Goal: Task Accomplishment & Management: Manage account settings

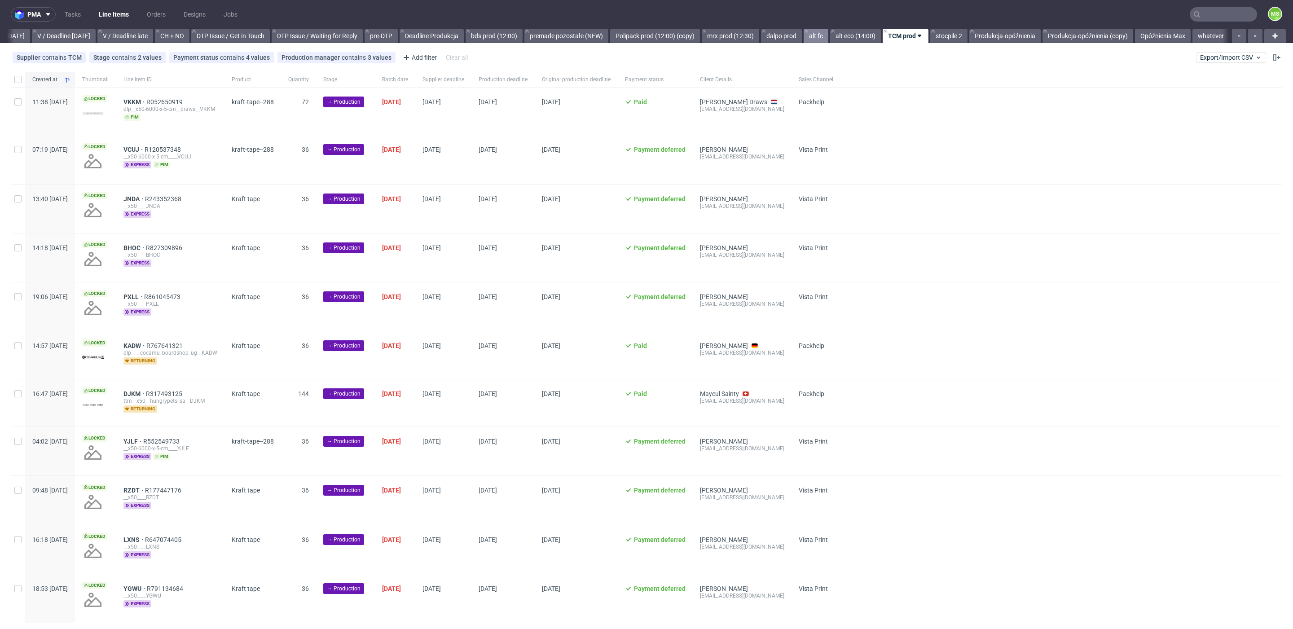
click at [804, 37] on link "alt fc" at bounding box center [816, 36] width 25 height 14
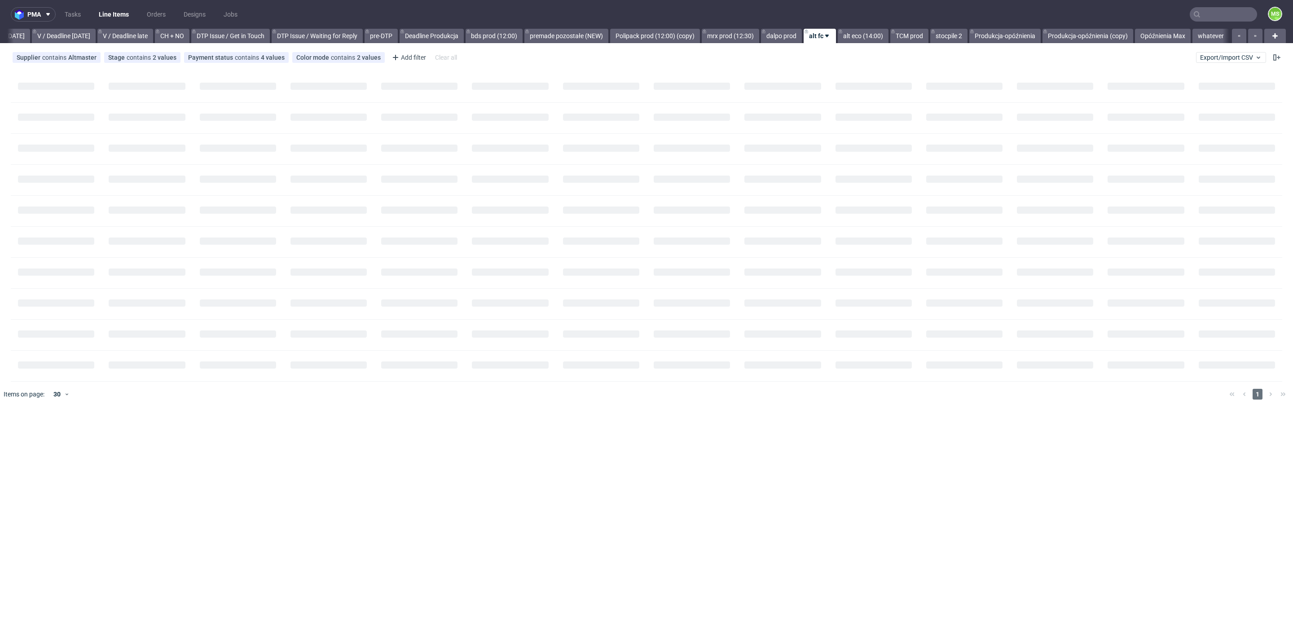
scroll to position [0, 1170]
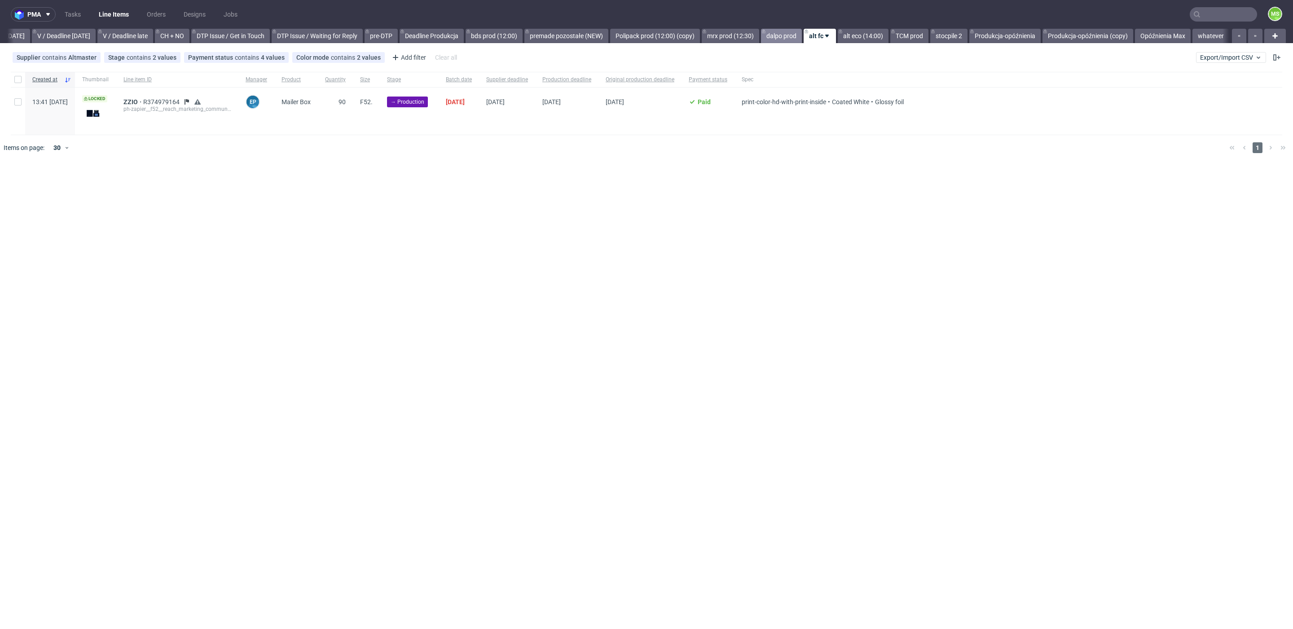
click at [777, 37] on link "dalpo prod" at bounding box center [781, 36] width 41 height 14
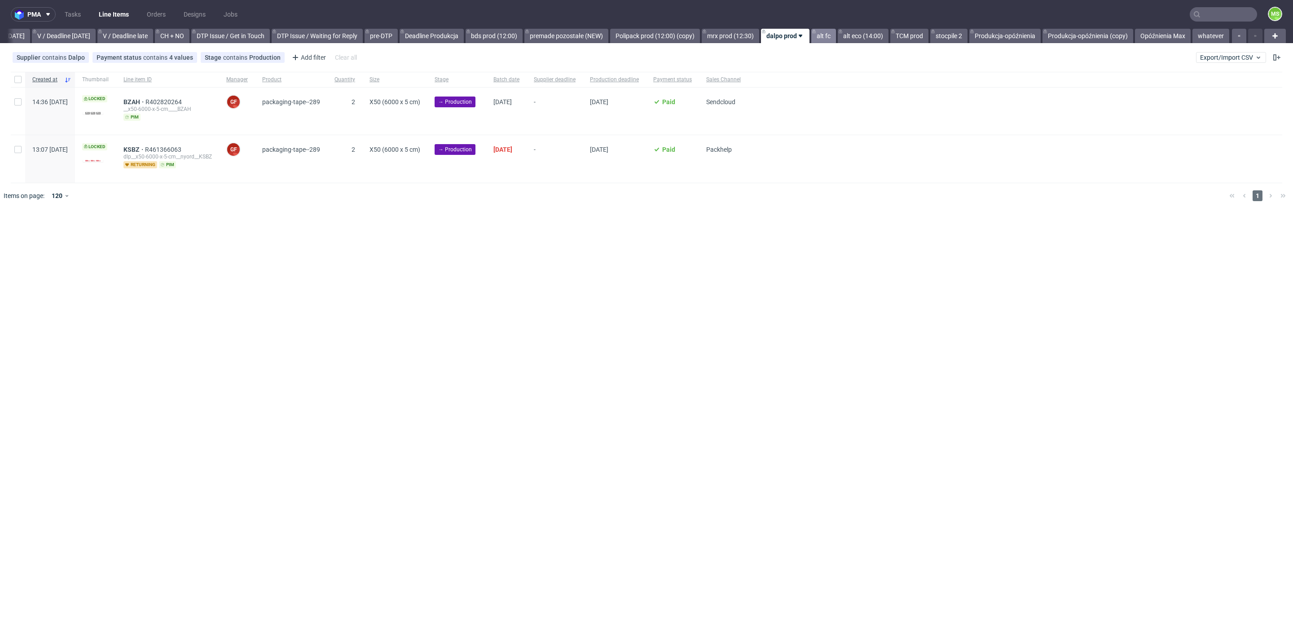
click at [826, 38] on link "alt fc" at bounding box center [823, 36] width 25 height 14
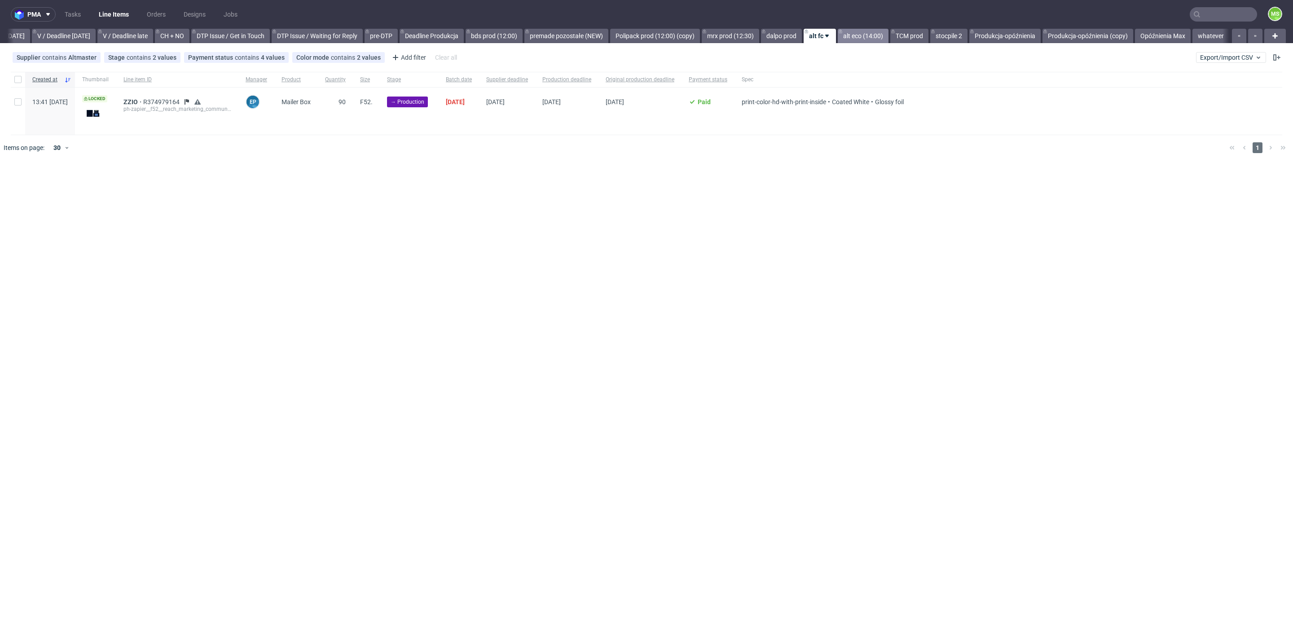
click at [855, 38] on link "alt eco (14:00)" at bounding box center [863, 36] width 51 height 14
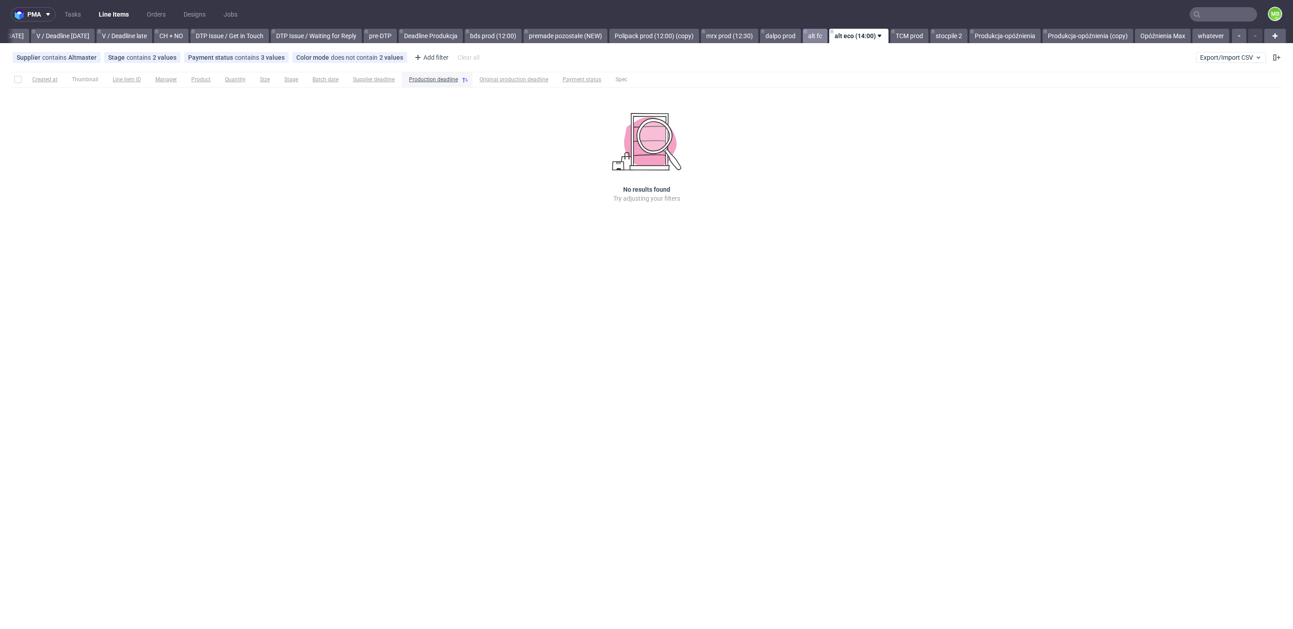
click at [819, 37] on link "alt fc" at bounding box center [815, 36] width 25 height 14
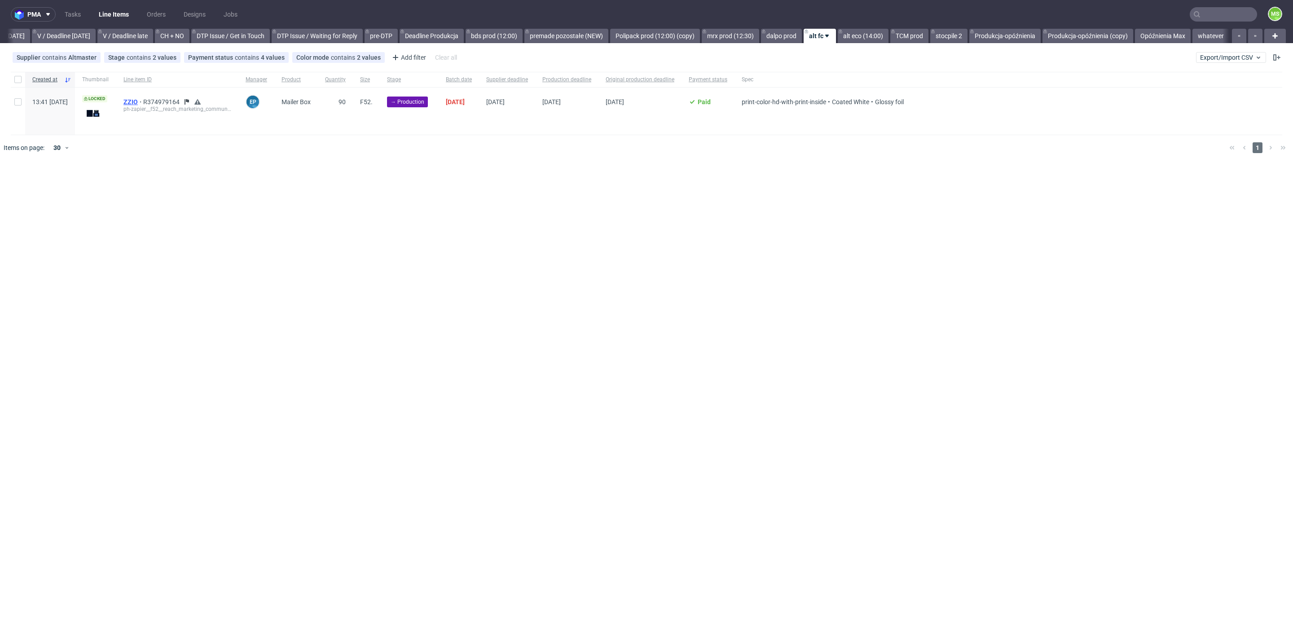
click at [143, 100] on span "ZZIO" at bounding box center [133, 101] width 20 height 7
click at [13, 103] on div at bounding box center [18, 111] width 14 height 47
checkbox input "true"
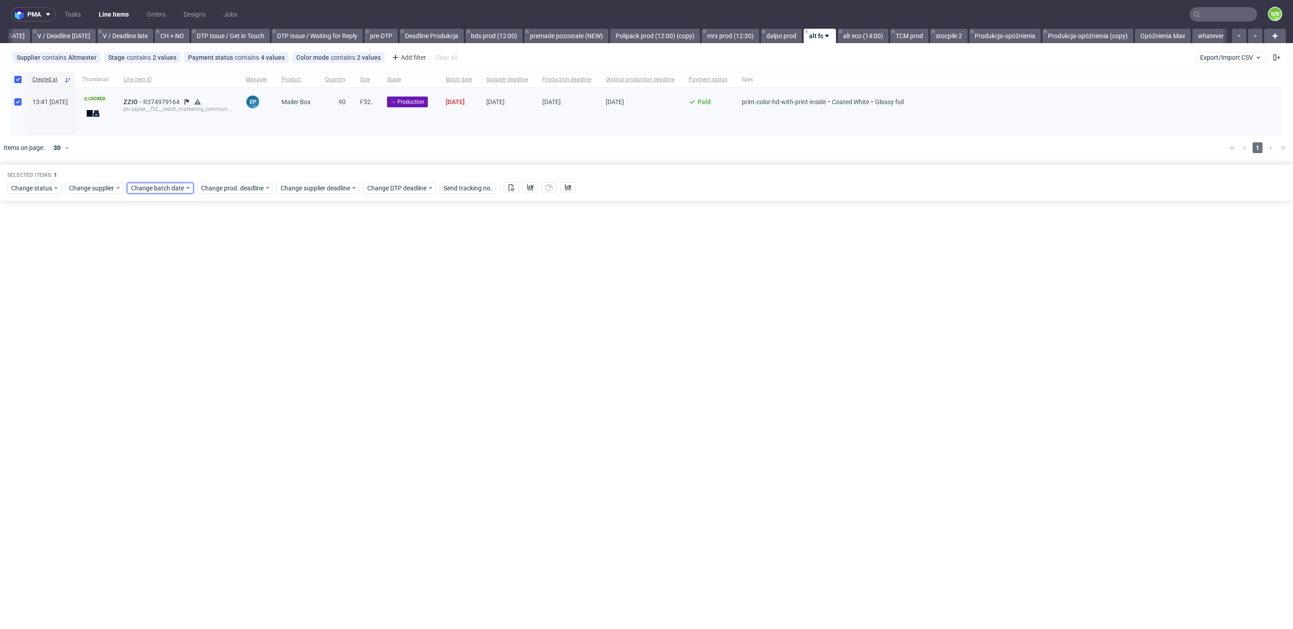
click at [145, 192] on div "Change batch date" at bounding box center [160, 188] width 66 height 11
drag, startPoint x: 156, startPoint y: 304, endPoint x: 231, endPoint y: 330, distance: 79.5
click at [156, 304] on span "29" at bounding box center [158, 308] width 7 height 9
click at [240, 336] on span "Save" at bounding box center [234, 338] width 14 height 6
drag, startPoint x: 234, startPoint y: 189, endPoint x: 240, endPoint y: 193, distance: 7.1
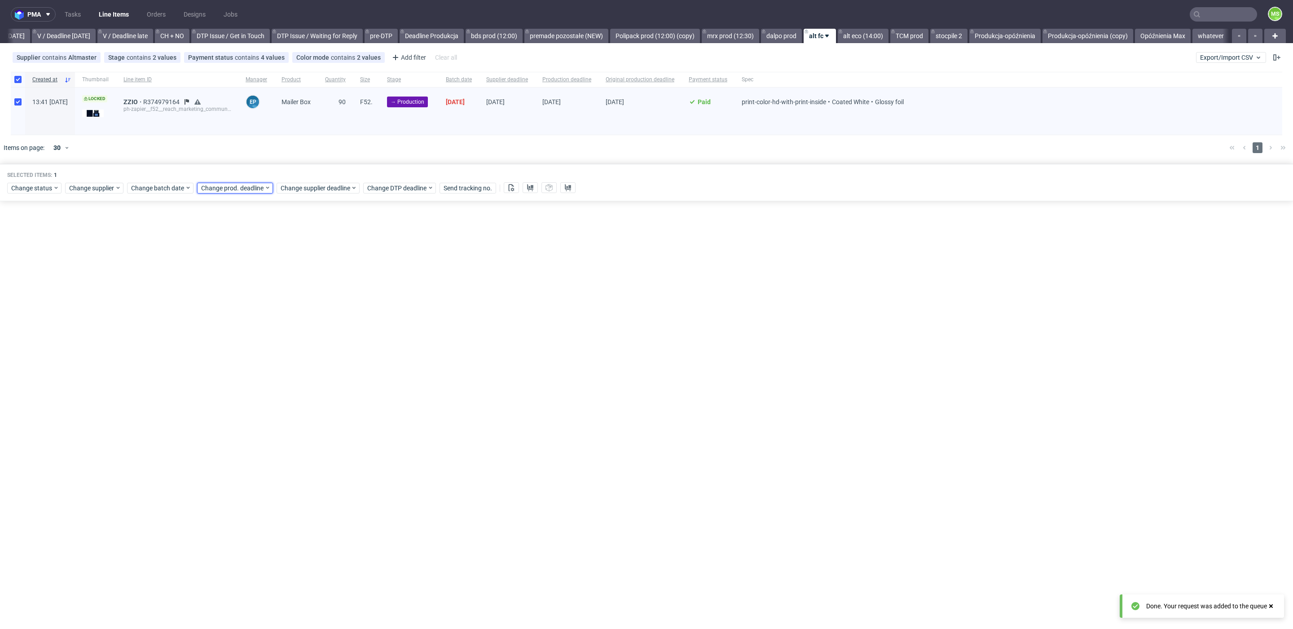
click at [234, 189] on span "Change prod. deadline" at bounding box center [232, 188] width 63 height 9
click at [304, 209] on use "Go forward 1 month" at bounding box center [303, 208] width 6 height 5
click at [253, 261] on button "8" at bounding box center [257, 260] width 14 height 14
drag, startPoint x: 300, startPoint y: 337, endPoint x: 328, endPoint y: 245, distance: 96.7
click at [300, 336] on span "Save" at bounding box center [303, 338] width 14 height 6
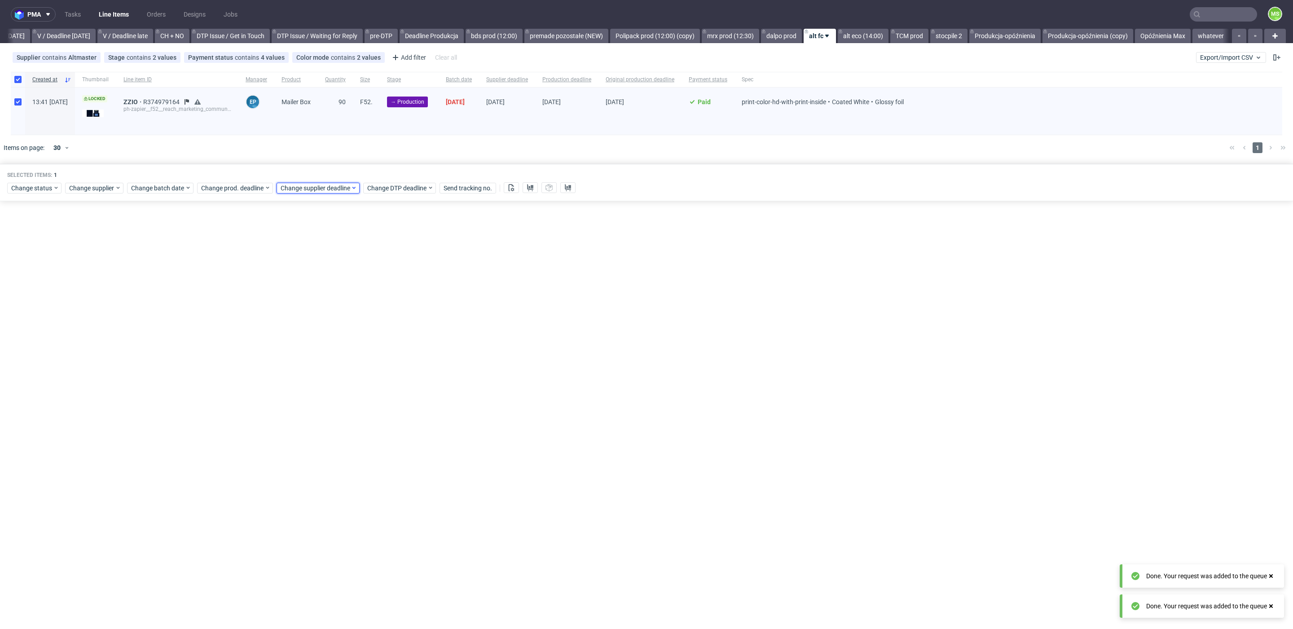
click at [331, 188] on span "Change supplier deadline" at bounding box center [316, 188] width 70 height 9
click at [386, 206] on icon "Go forward 1 month" at bounding box center [382, 208] width 7 height 7
drag, startPoint x: 339, startPoint y: 256, endPoint x: 379, endPoint y: 325, distance: 79.7
click at [339, 257] on button "8" at bounding box center [336, 260] width 14 height 14
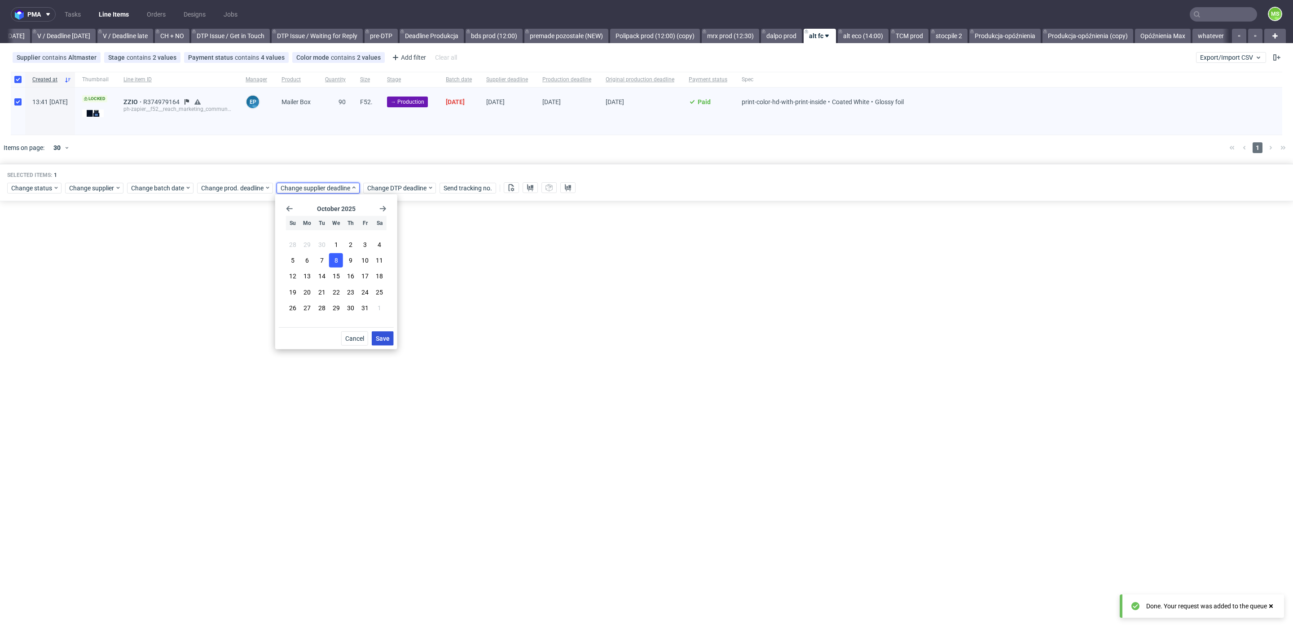
click at [379, 337] on span "Save" at bounding box center [383, 338] width 14 height 6
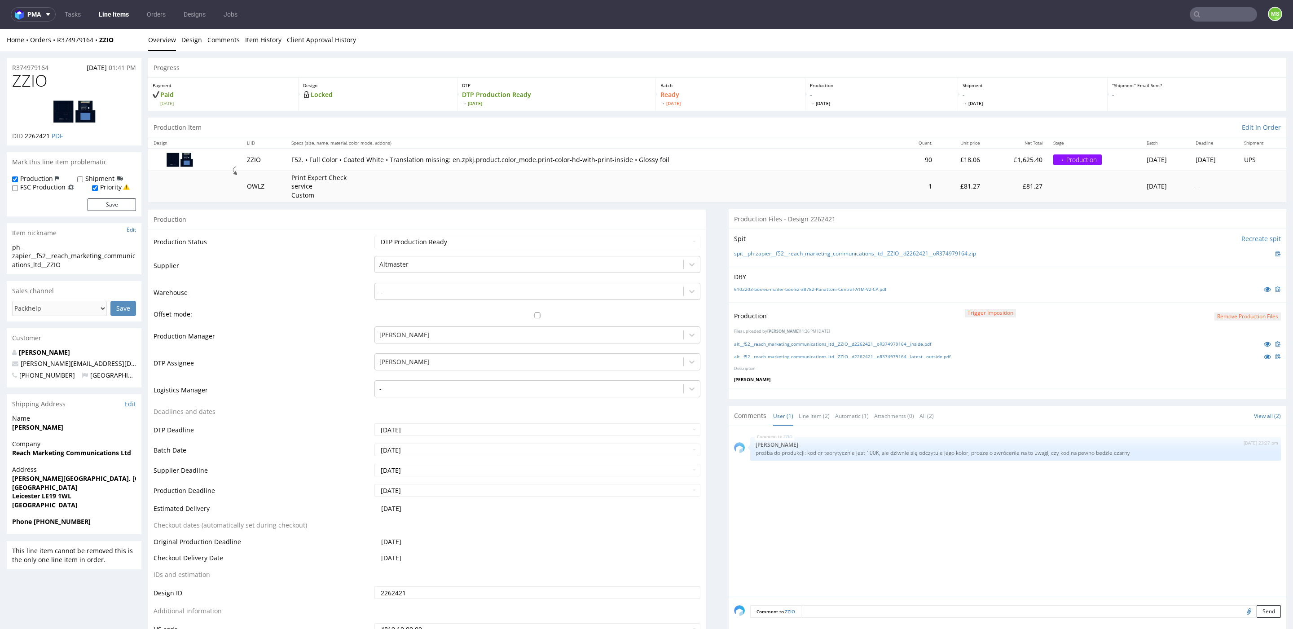
click at [1198, 429] on div "ZZIO 28th Sep 25 | 23:27 pm Elżbieta Jelińska prośba do produkcji: kod qr teory…" at bounding box center [1008, 511] width 558 height 171
drag, startPoint x: 1145, startPoint y: 452, endPoint x: 755, endPoint y: 467, distance: 390.9
click at [752, 460] on div "ZZIO 28th Sep 25 | 23:27 pm Elżbieta Jelińska prośba do produkcji: kod qr teory…" at bounding box center [1010, 514] width 552 height 165
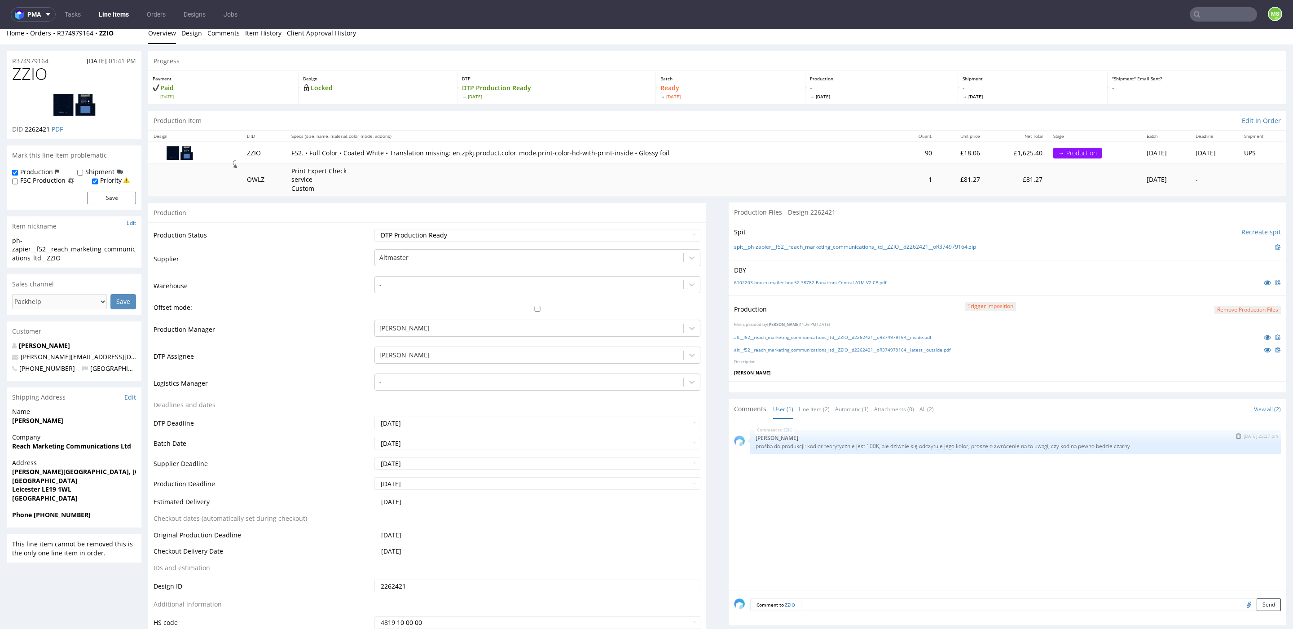
drag, startPoint x: 932, startPoint y: 452, endPoint x: 908, endPoint y: 451, distance: 24.3
click at [930, 452] on div "ZZIO 28th Sep 25 | 23:27 pm Elżbieta Jelińska prośba do produkcji: kod qr teory…" at bounding box center [1007, 442] width 547 height 24
drag, startPoint x: 1144, startPoint y: 445, endPoint x: 1057, endPoint y: 442, distance: 87.6
click at [1057, 443] on p "prośba do produkcji: kod qr teorytycznie jest 100K, ale dziwnie się odczytuje j…" at bounding box center [1016, 446] width 520 height 7
click at [1217, 15] on input "text" at bounding box center [1223, 14] width 67 height 14
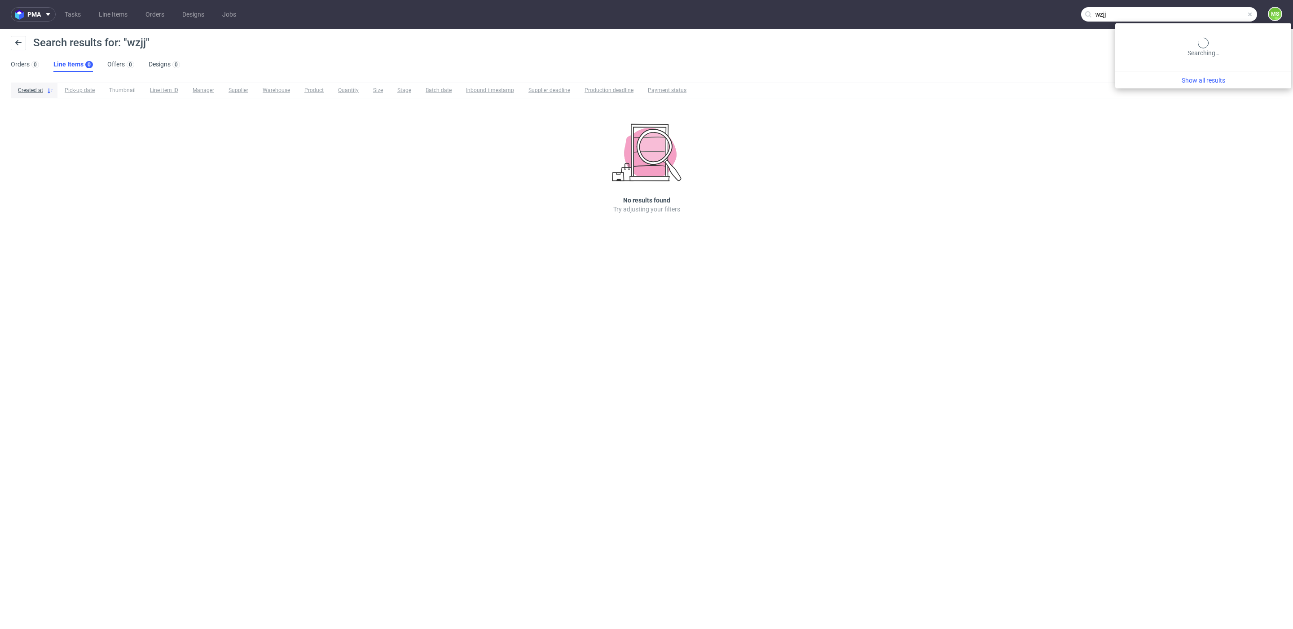
drag, startPoint x: 1207, startPoint y: 19, endPoint x: 1137, endPoint y: 18, distance: 70.1
click at [1137, 18] on input "wzjj" at bounding box center [1169, 14] width 176 height 14
type input "w"
type input "vzjj"
click at [1132, 35] on div "bds__y80__monday_merch__ VZJJ" at bounding box center [1168, 37] width 82 height 8
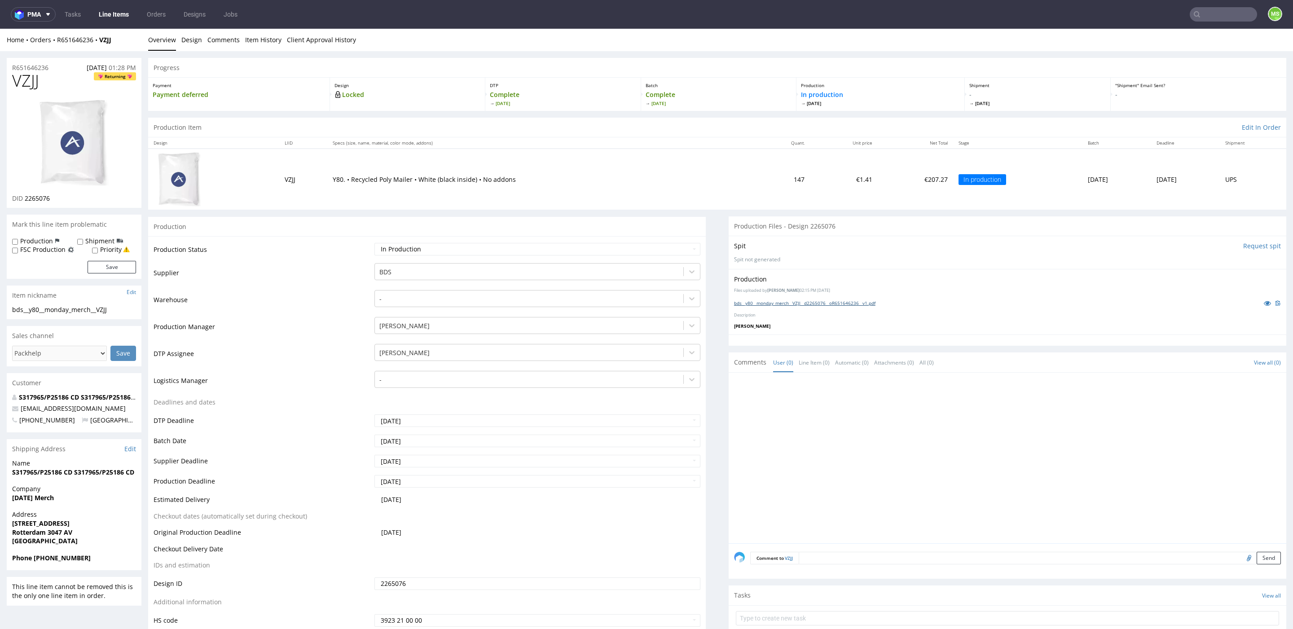
click at [861, 305] on link "bds__y80__monday_merch__VZJJ__d2265076__oR651646236__v1.pdf" at bounding box center [804, 303] width 141 height 6
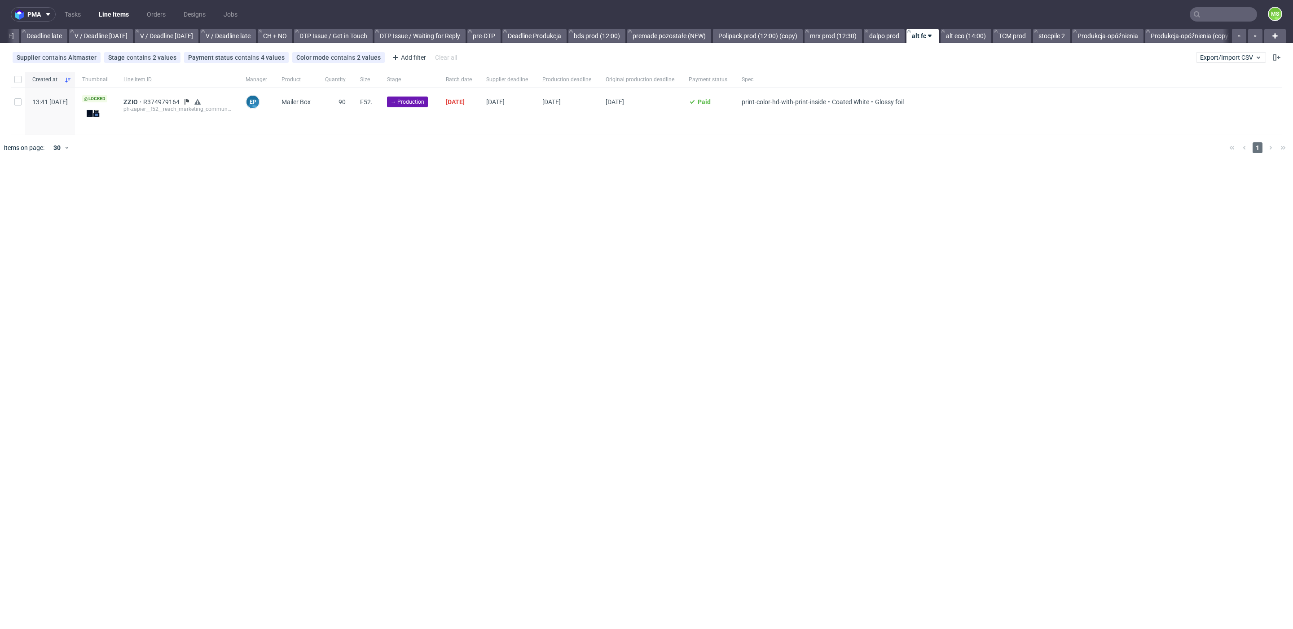
scroll to position [0, 1094]
click at [909, 35] on link "TCM prod" at bounding box center [909, 36] width 38 height 14
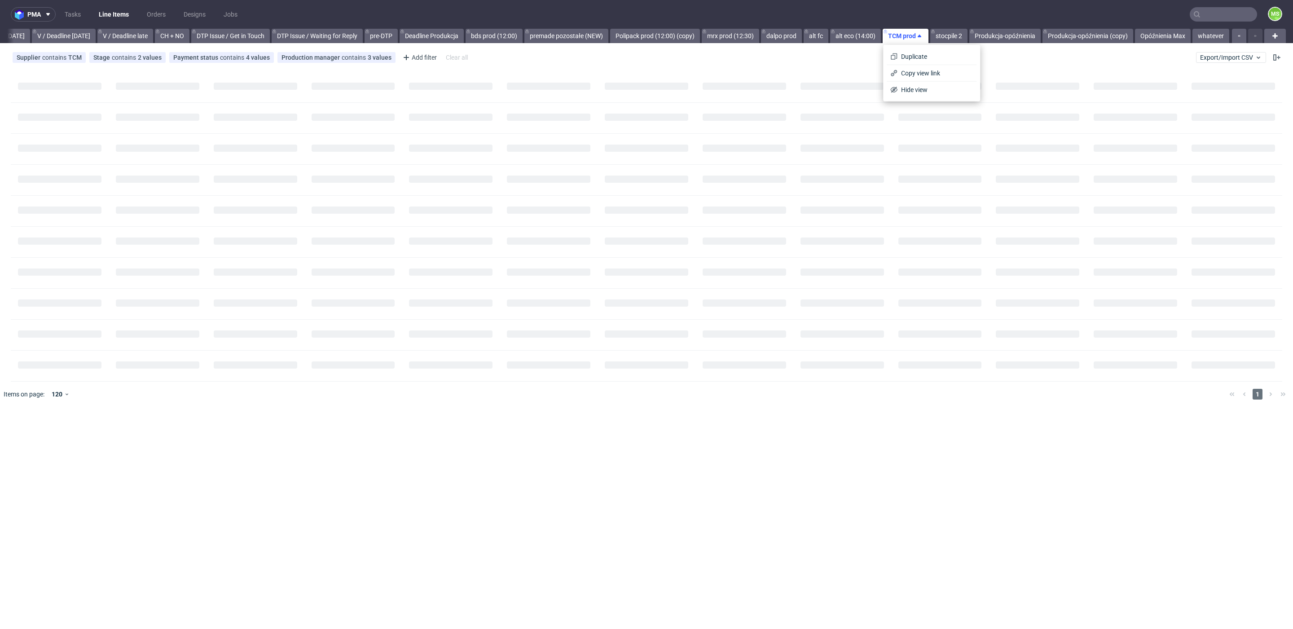
scroll to position [0, 1170]
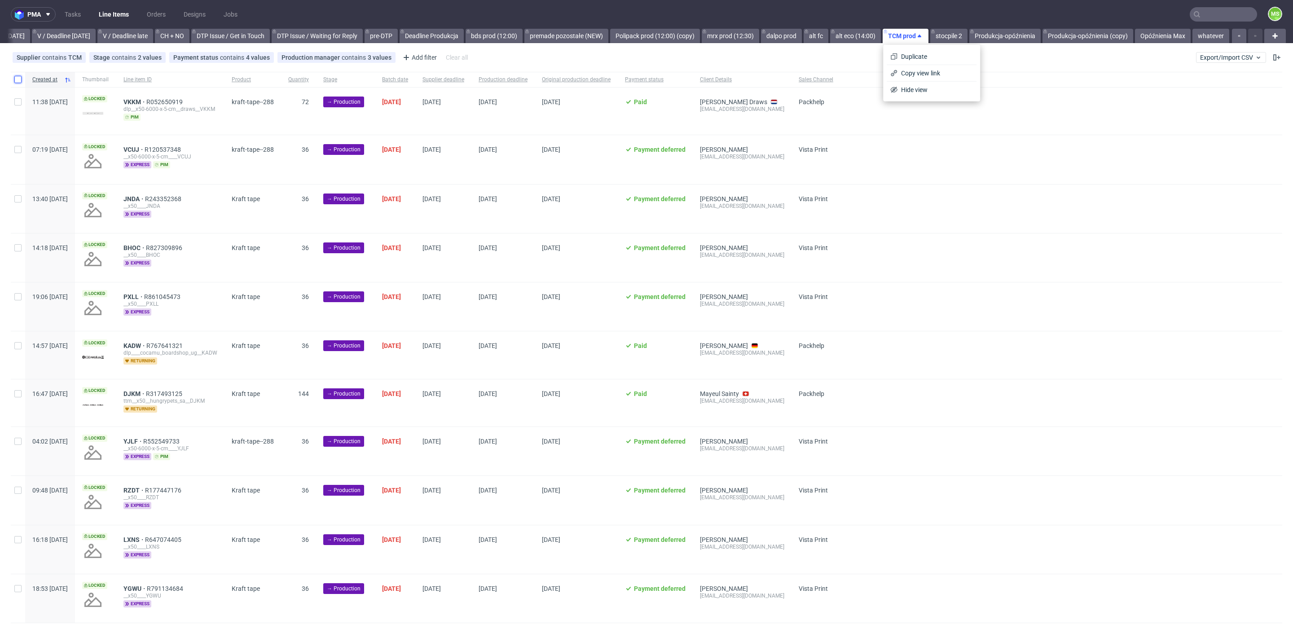
click at [20, 77] on input "checkbox" at bounding box center [17, 79] width 7 height 7
checkbox input "true"
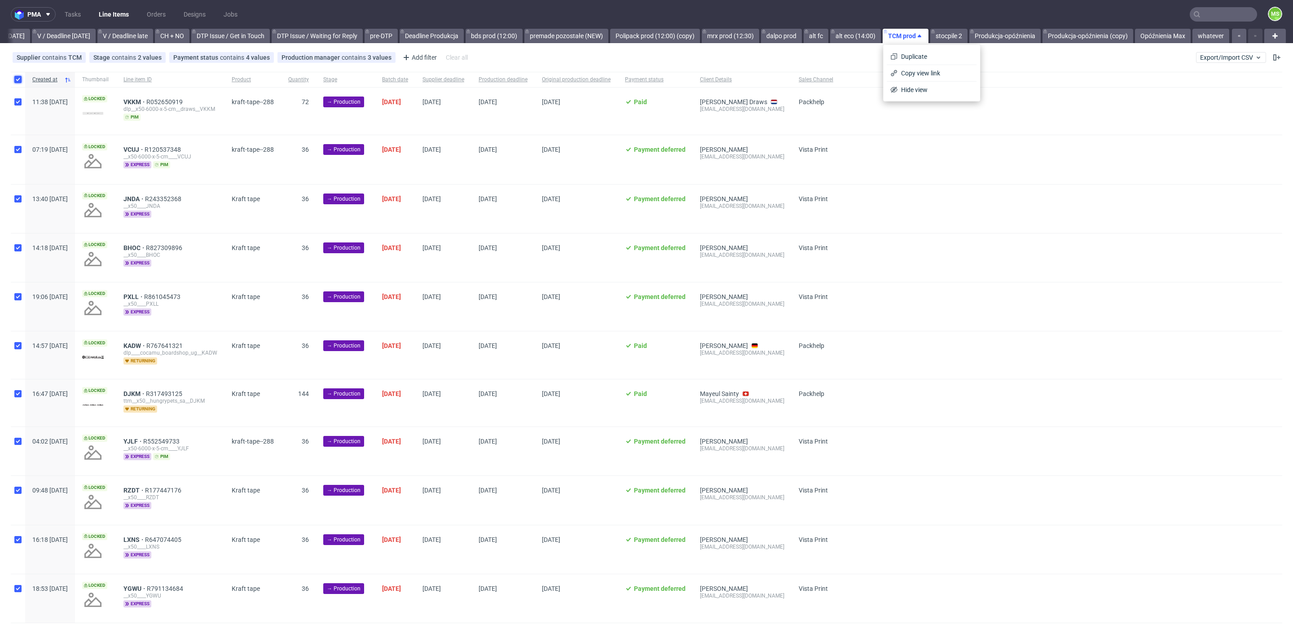
checkbox input "true"
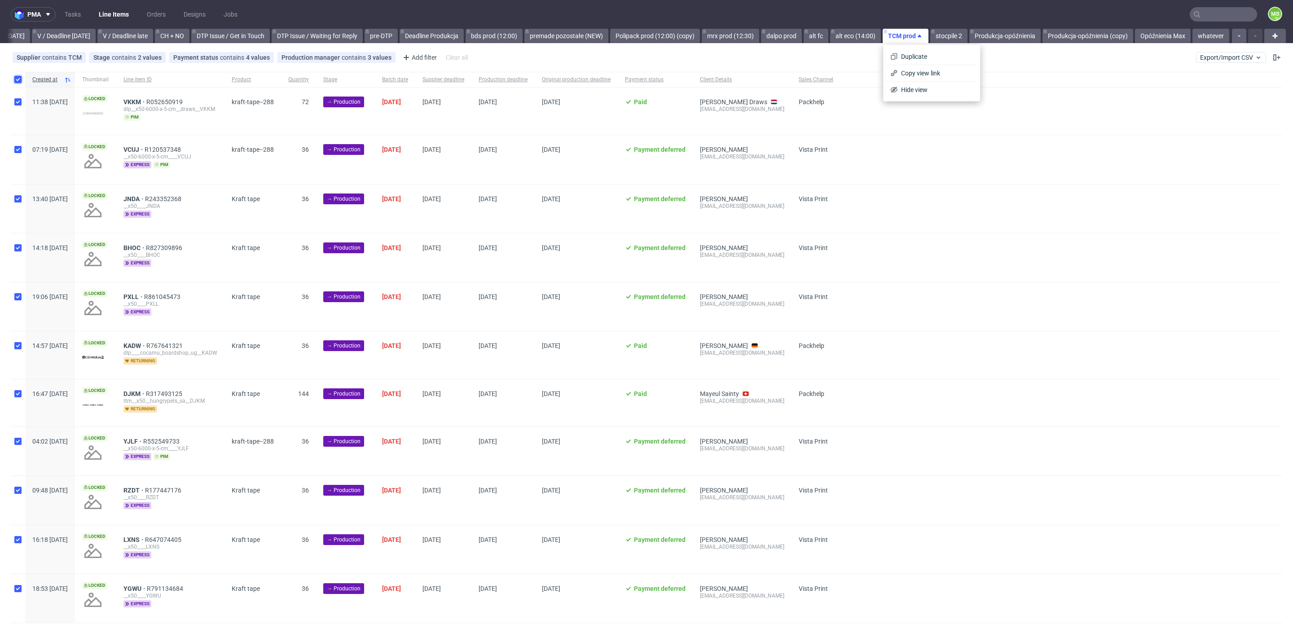
checkbox input "true"
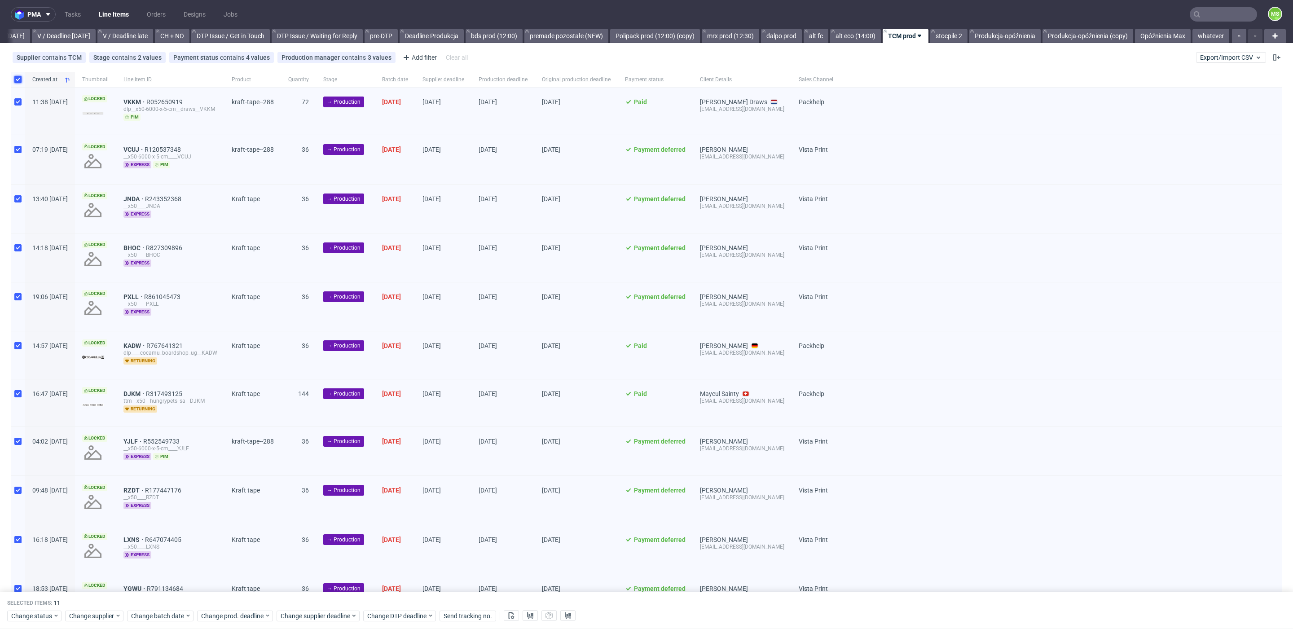
click at [20, 77] on input "checkbox" at bounding box center [17, 79] width 7 height 7
checkbox input "false"
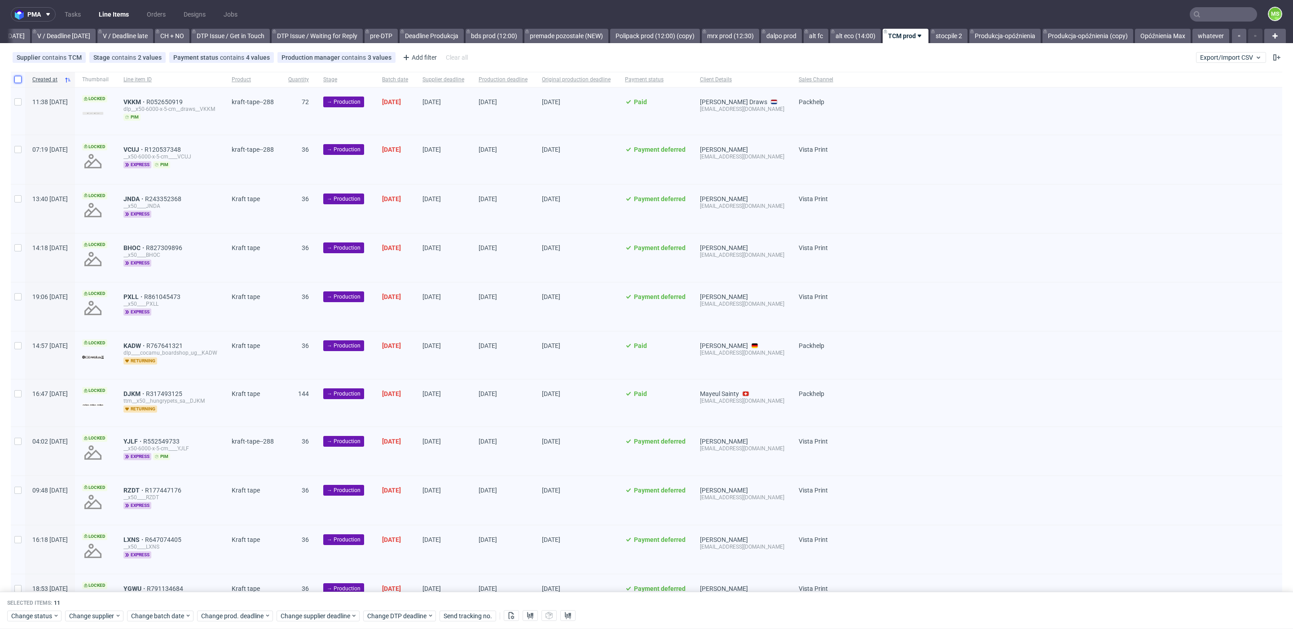
checkbox input "false"
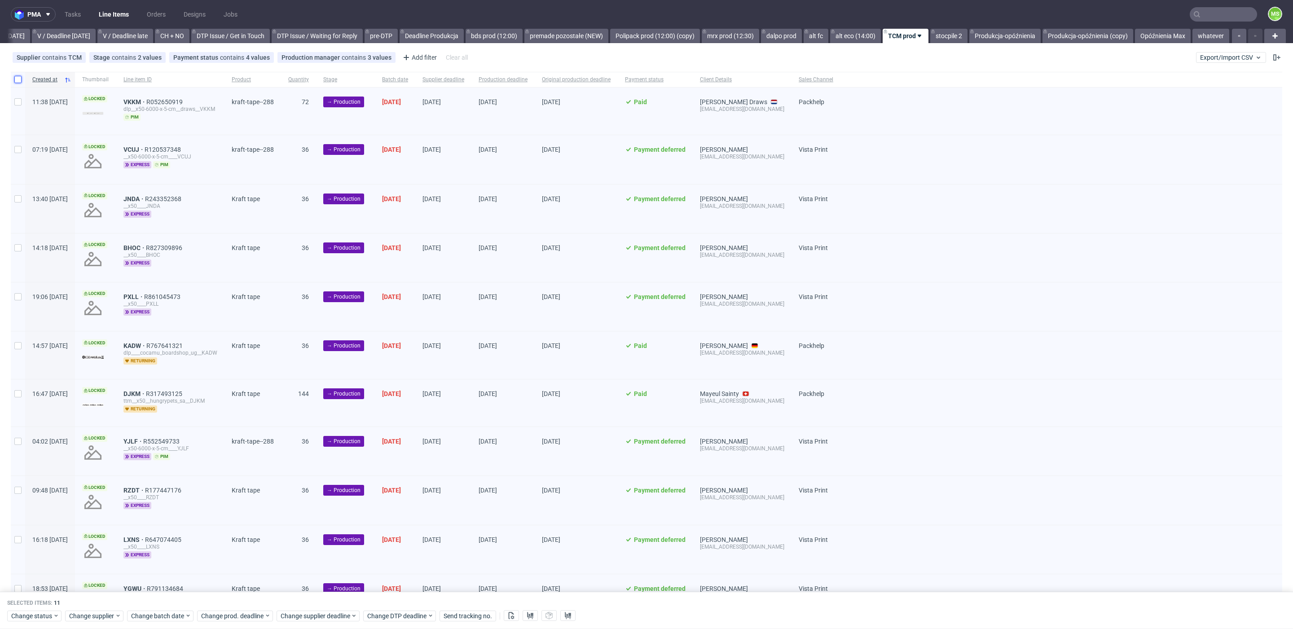
checkbox input "false"
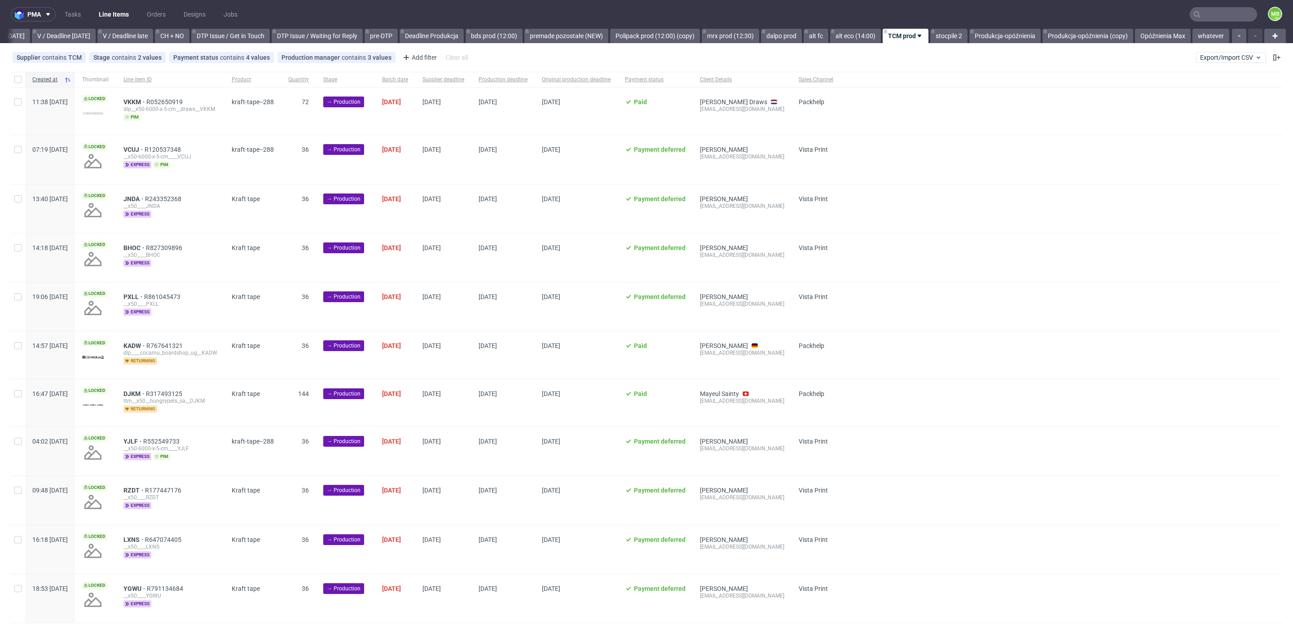
scroll to position [20, 0]
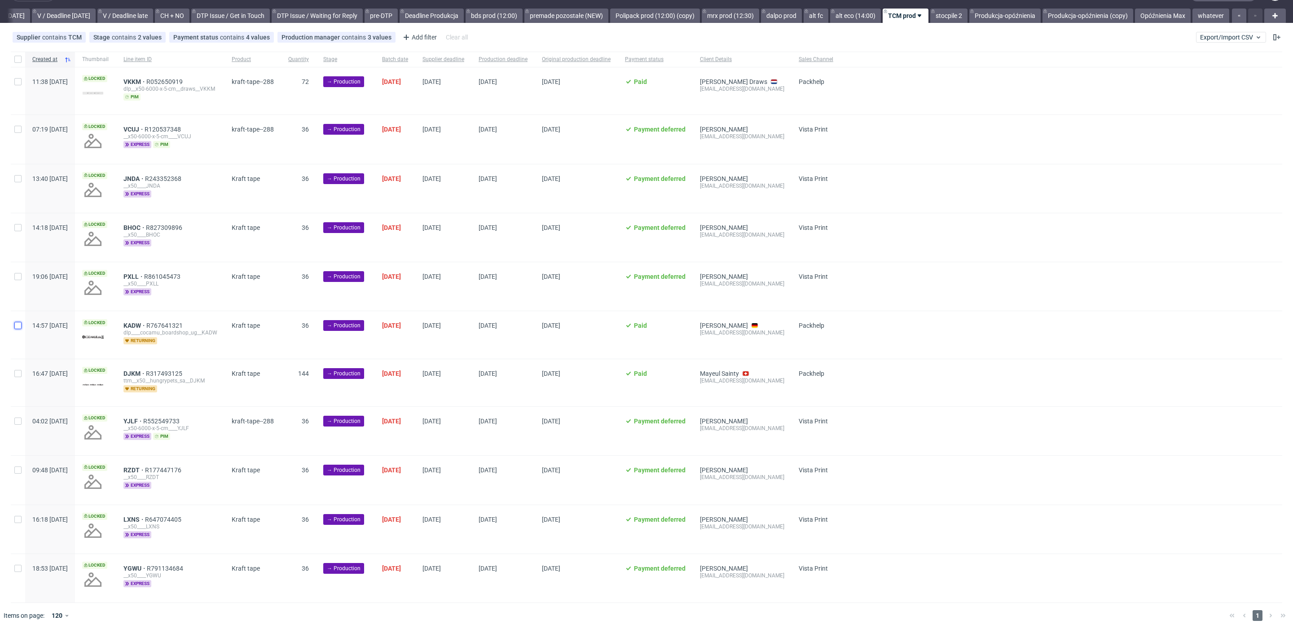
drag, startPoint x: 18, startPoint y: 326, endPoint x: 16, endPoint y: 348, distance: 22.6
click at [18, 330] on div at bounding box center [18, 334] width 14 height 47
checkbox input "true"
click at [18, 374] on input "checkbox" at bounding box center [17, 373] width 7 height 7
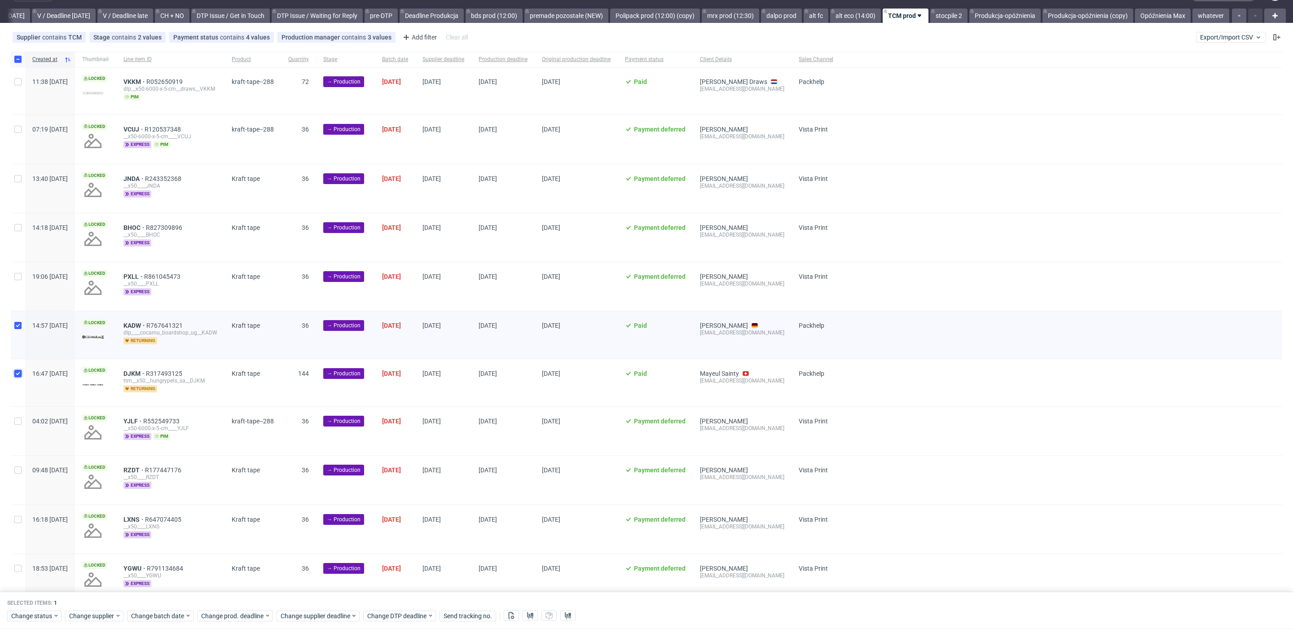
checkbox input "true"
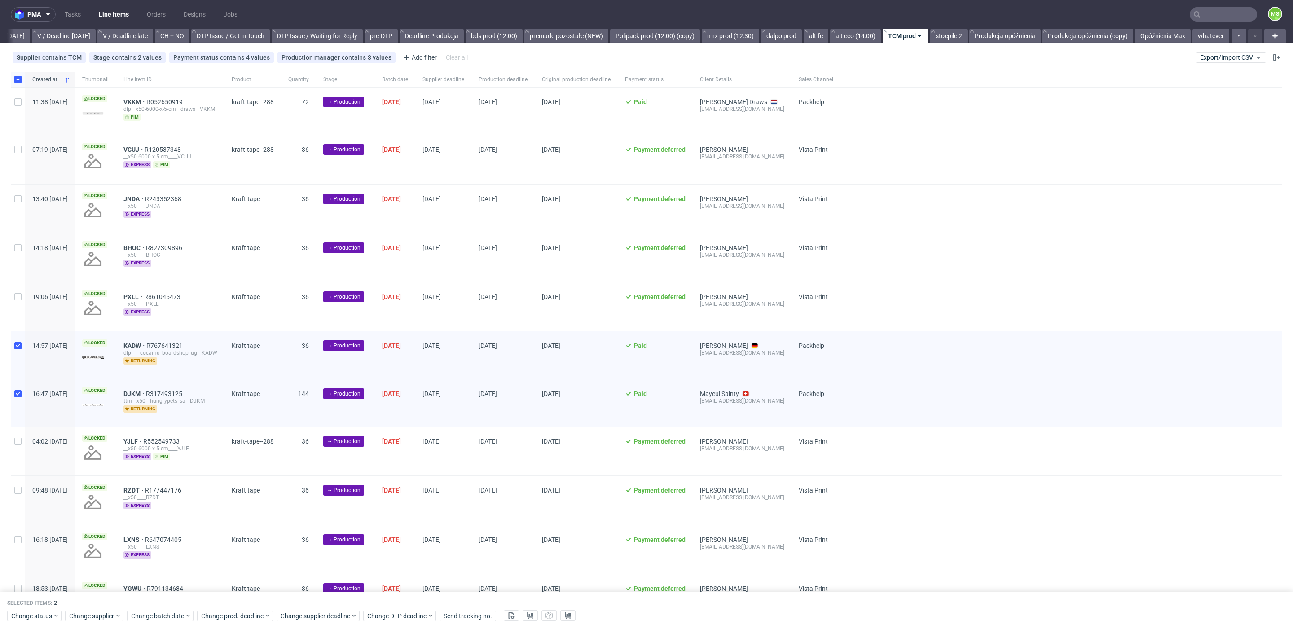
click at [154, 621] on div "Change status Change supplier Change batch date Change prod. deadline Change su…" at bounding box center [646, 615] width 1279 height 13
click at [150, 618] on span "Change batch date" at bounding box center [158, 616] width 54 height 9
click at [160, 567] on span "29" at bounding box center [158, 567] width 7 height 9
click at [239, 599] on span "Save" at bounding box center [234, 598] width 14 height 6
click at [237, 614] on span "Change prod. deadline" at bounding box center [232, 616] width 63 height 9
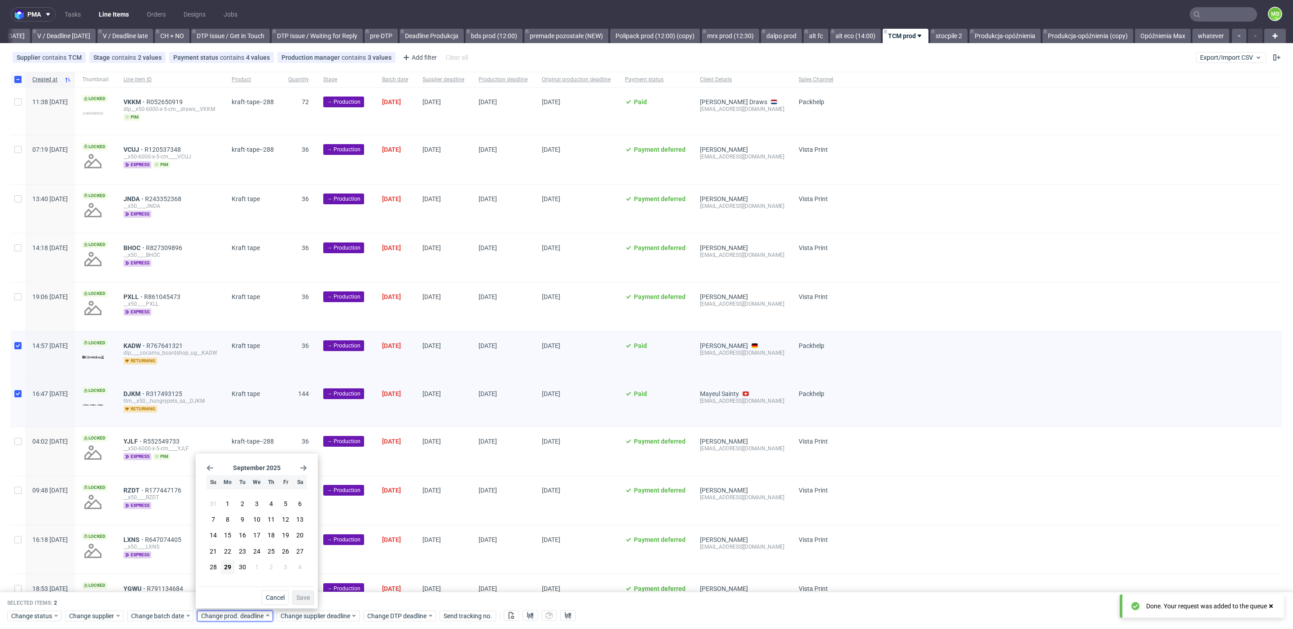
click at [302, 471] on icon "Go forward 1 month" at bounding box center [303, 467] width 7 height 7
drag, startPoint x: 267, startPoint y: 550, endPoint x: 295, endPoint y: 576, distance: 38.8
click at [267, 550] on button "23" at bounding box center [271, 551] width 14 height 14
click at [303, 601] on button "Save" at bounding box center [303, 597] width 22 height 14
click at [338, 612] on span "Change supplier deadline" at bounding box center [316, 616] width 70 height 9
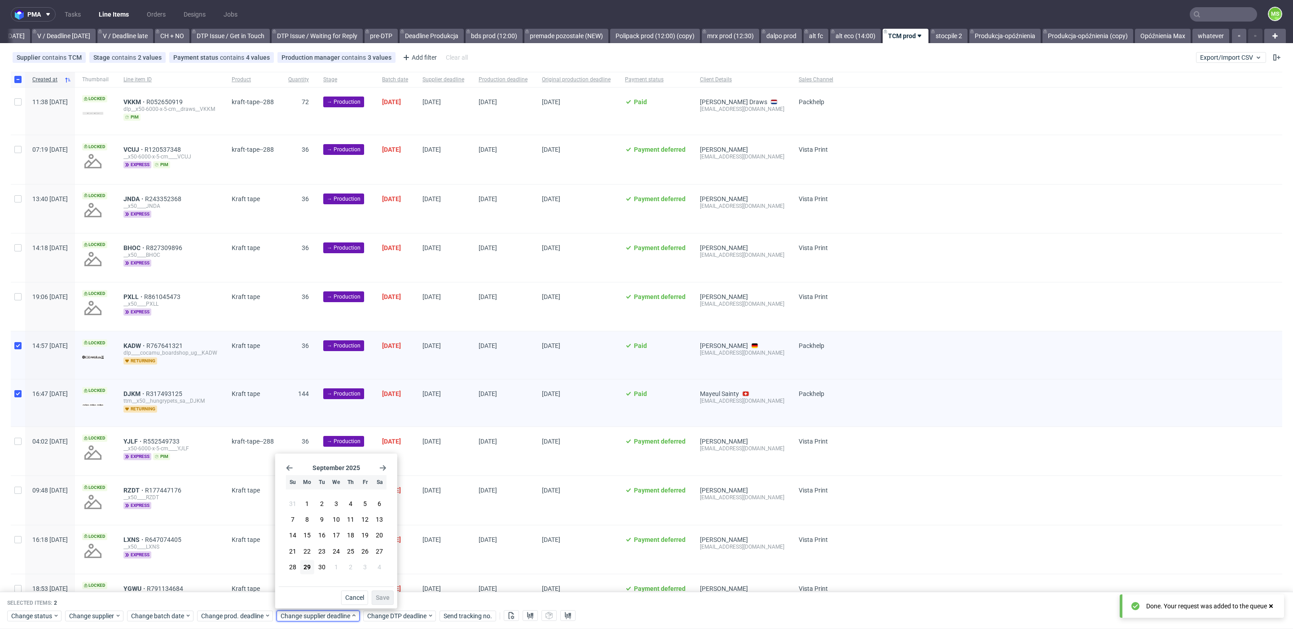
click at [379, 468] on icon "Go forward 1 month" at bounding box center [382, 467] width 7 height 7
drag, startPoint x: 355, startPoint y: 550, endPoint x: 360, endPoint y: 554, distance: 6.7
click at [357, 551] on button "23" at bounding box center [351, 551] width 14 height 14
click at [388, 599] on span "Save" at bounding box center [383, 598] width 14 height 6
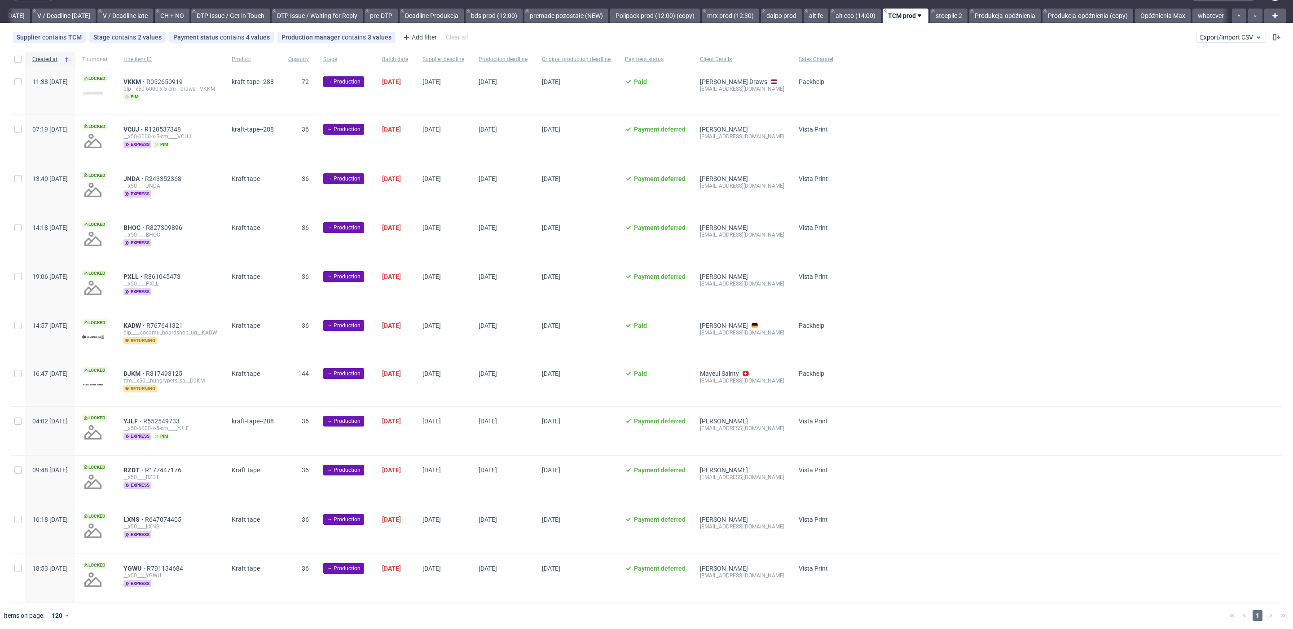
scroll to position [0, 1181]
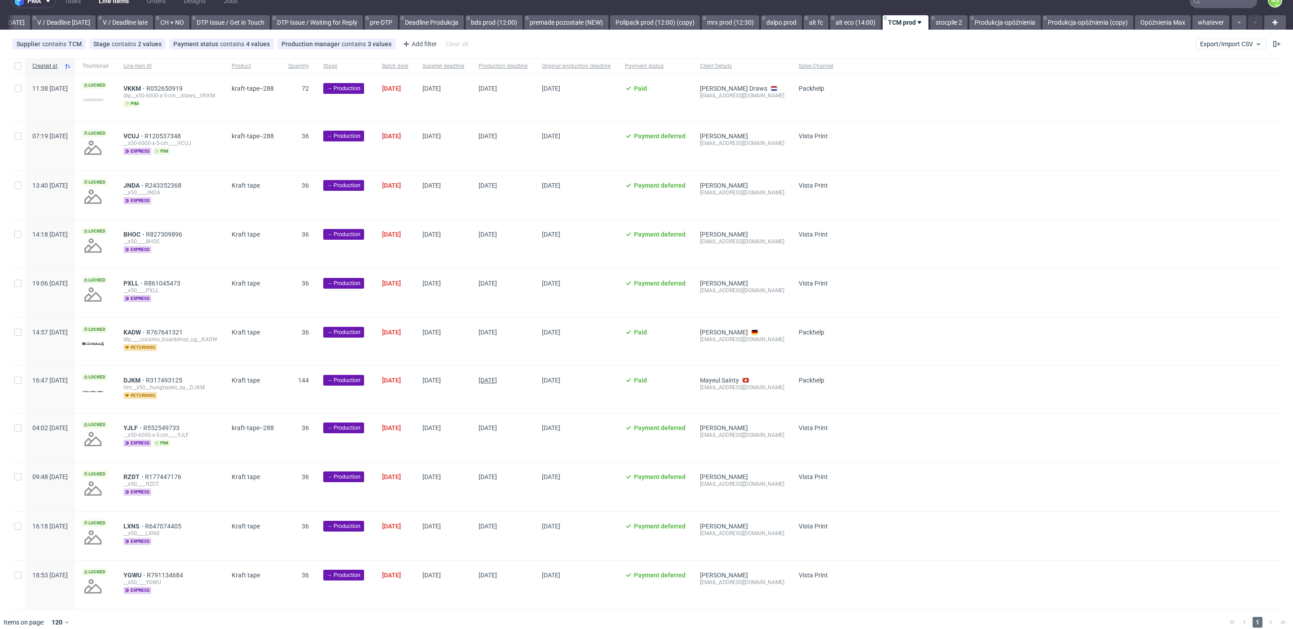
scroll to position [20, 0]
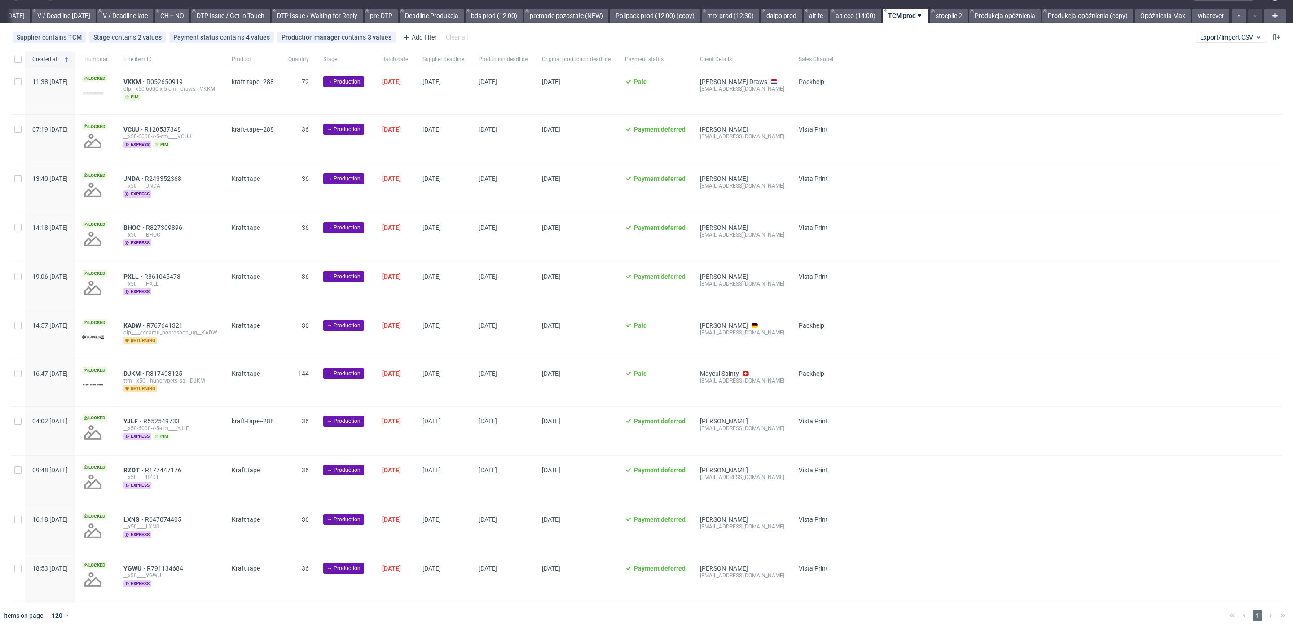
click at [23, 60] on div at bounding box center [18, 59] width 14 height 15
checkbox input "true"
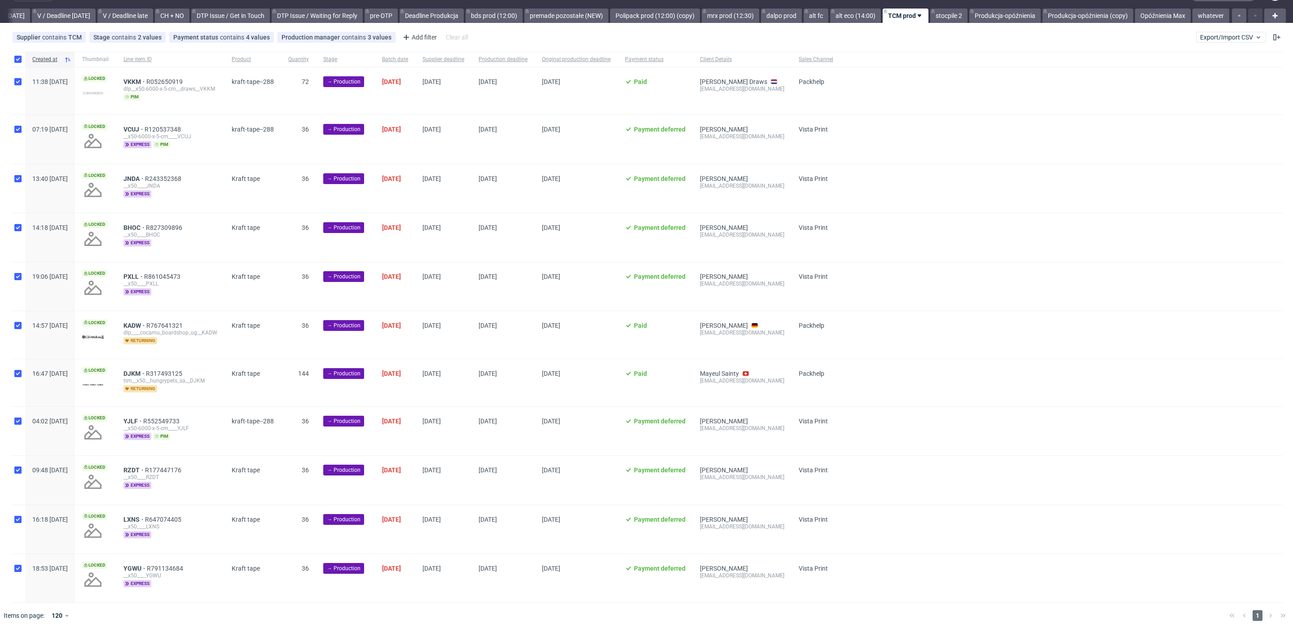
checkbox input "true"
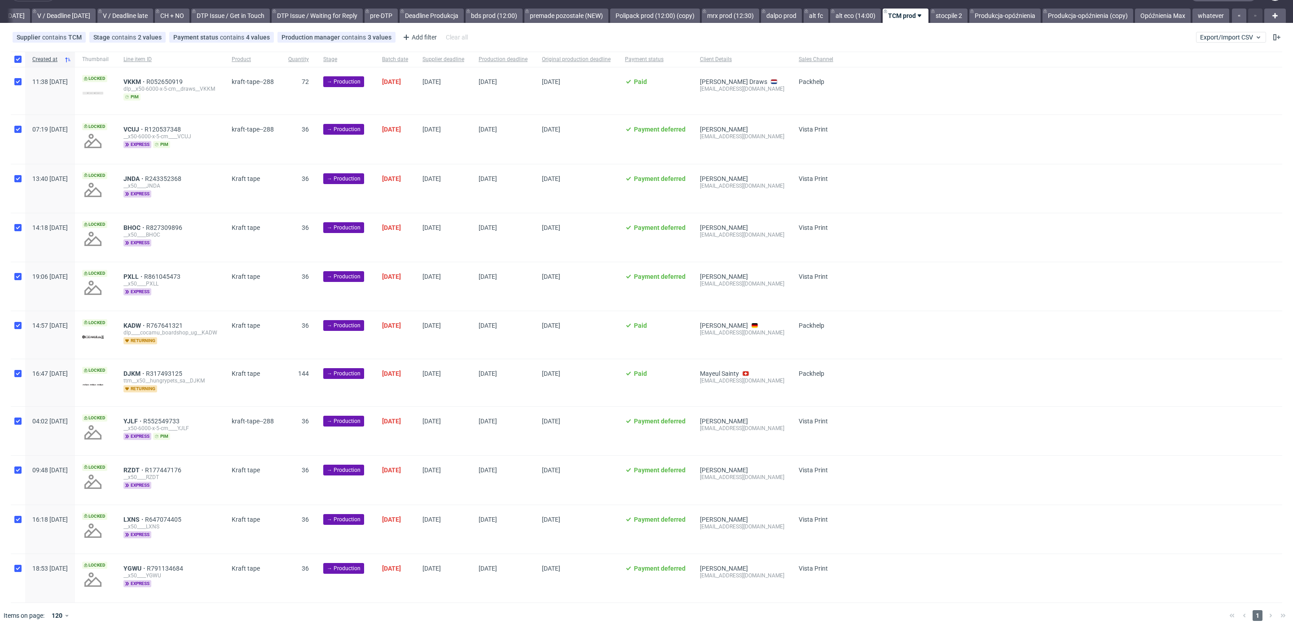
checkbox input "true"
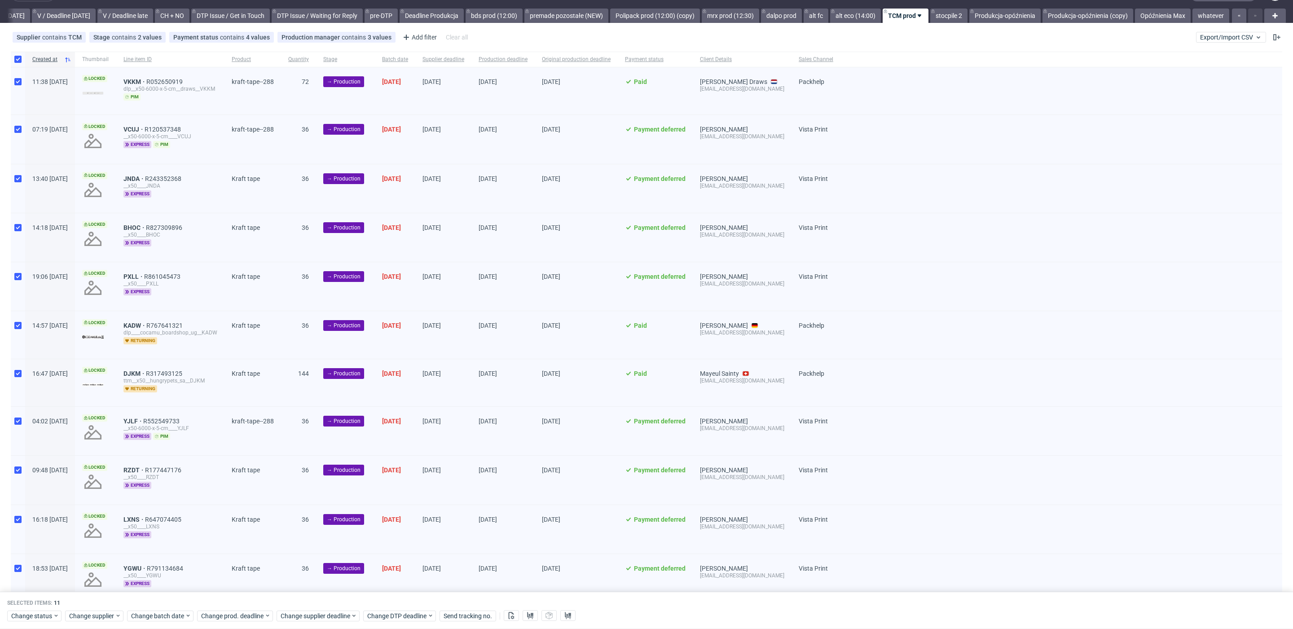
scroll to position [57, 0]
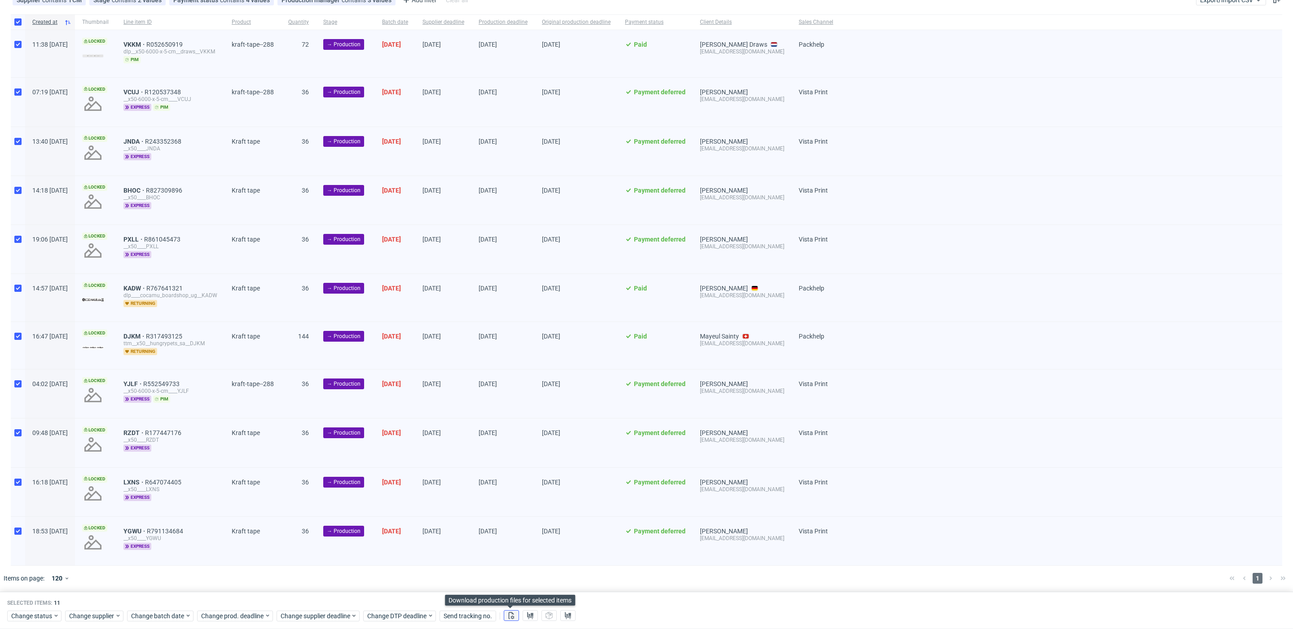
click at [516, 616] on button at bounding box center [511, 616] width 15 height 11
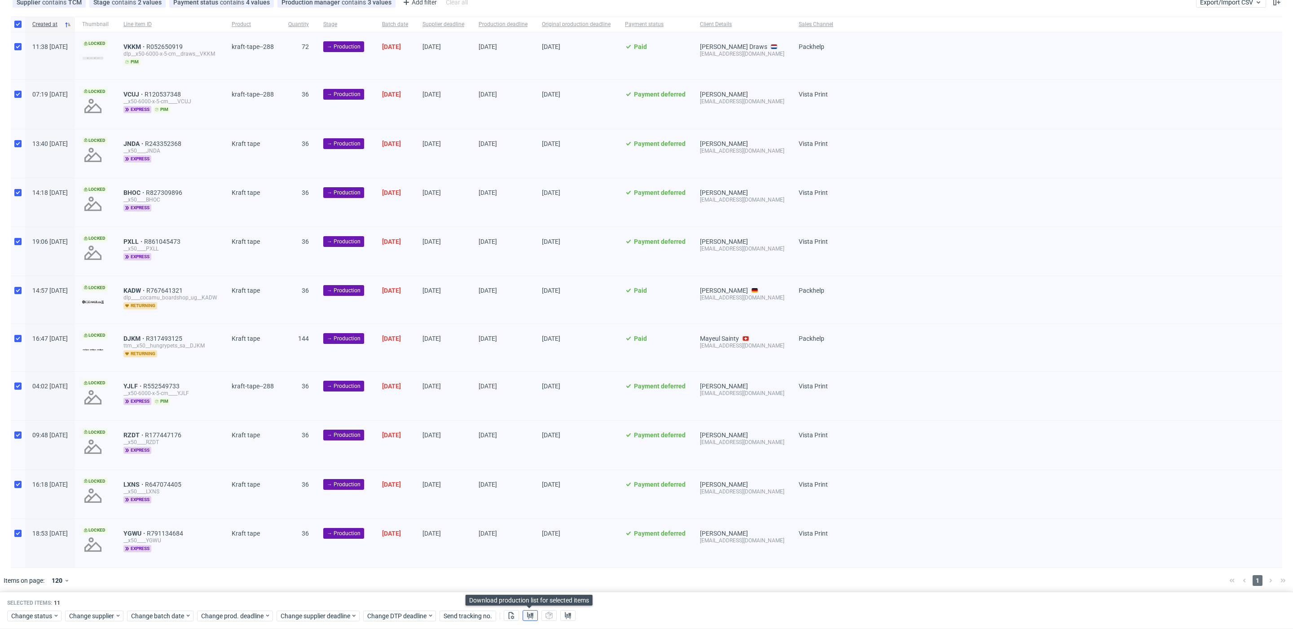
click at [523, 616] on button at bounding box center [530, 616] width 15 height 11
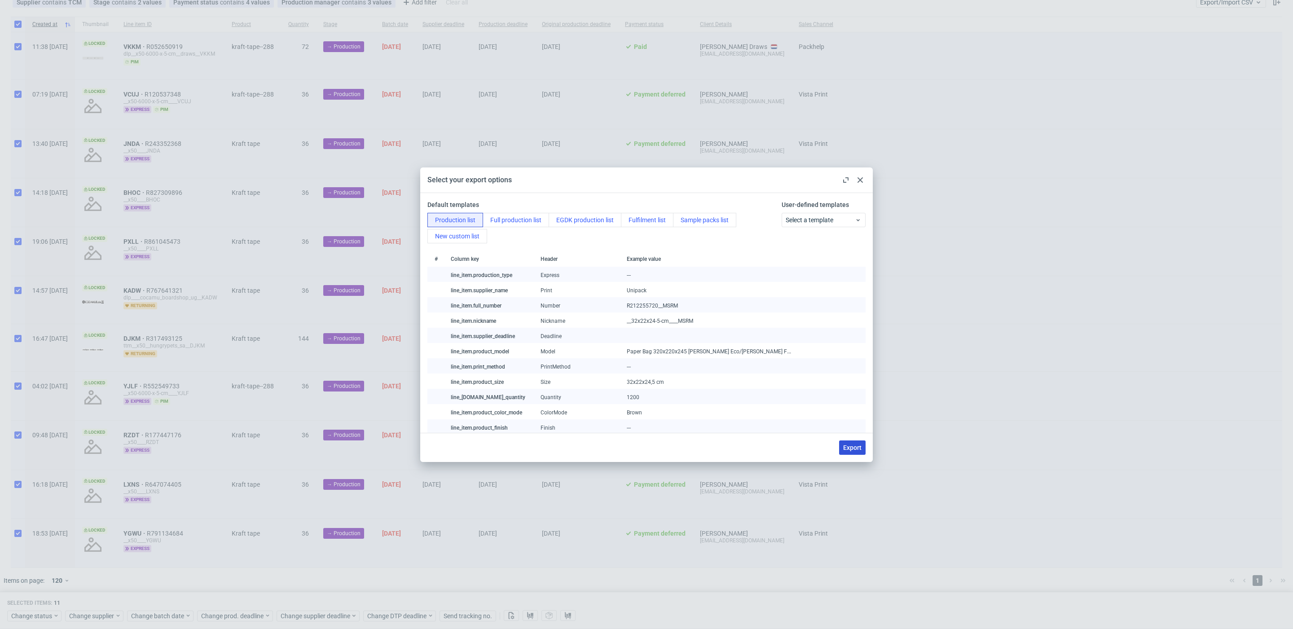
click at [851, 446] on span "Export" at bounding box center [852, 448] width 18 height 6
checkbox input "false"
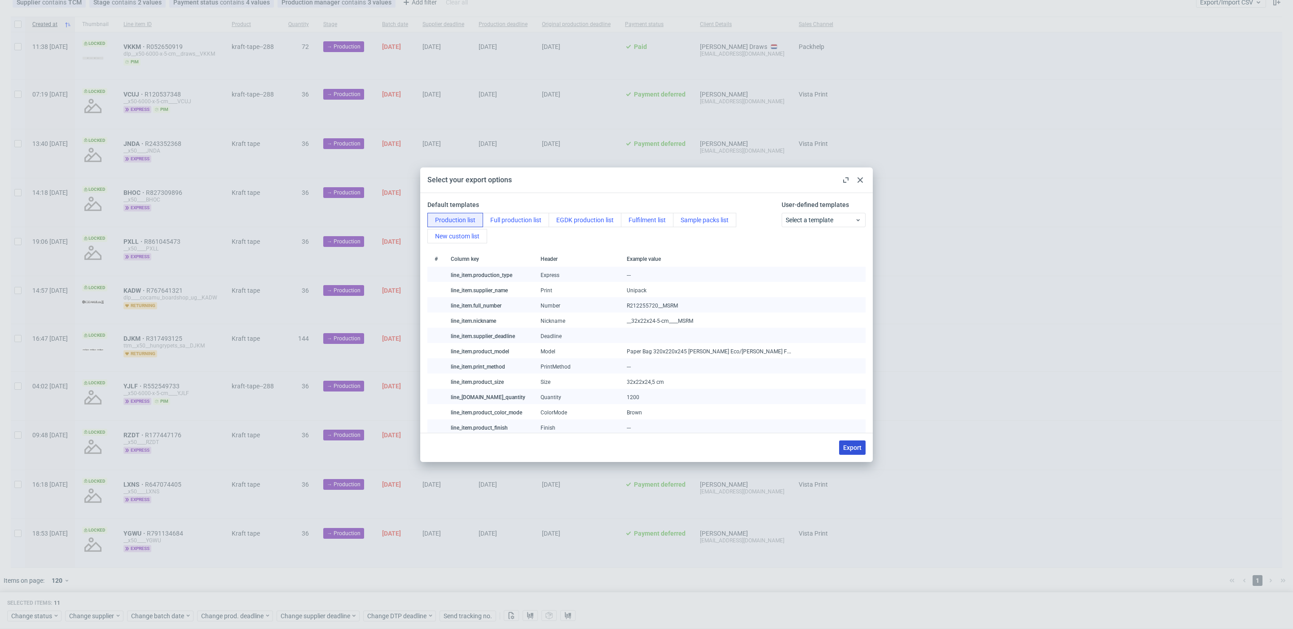
checkbox input "false"
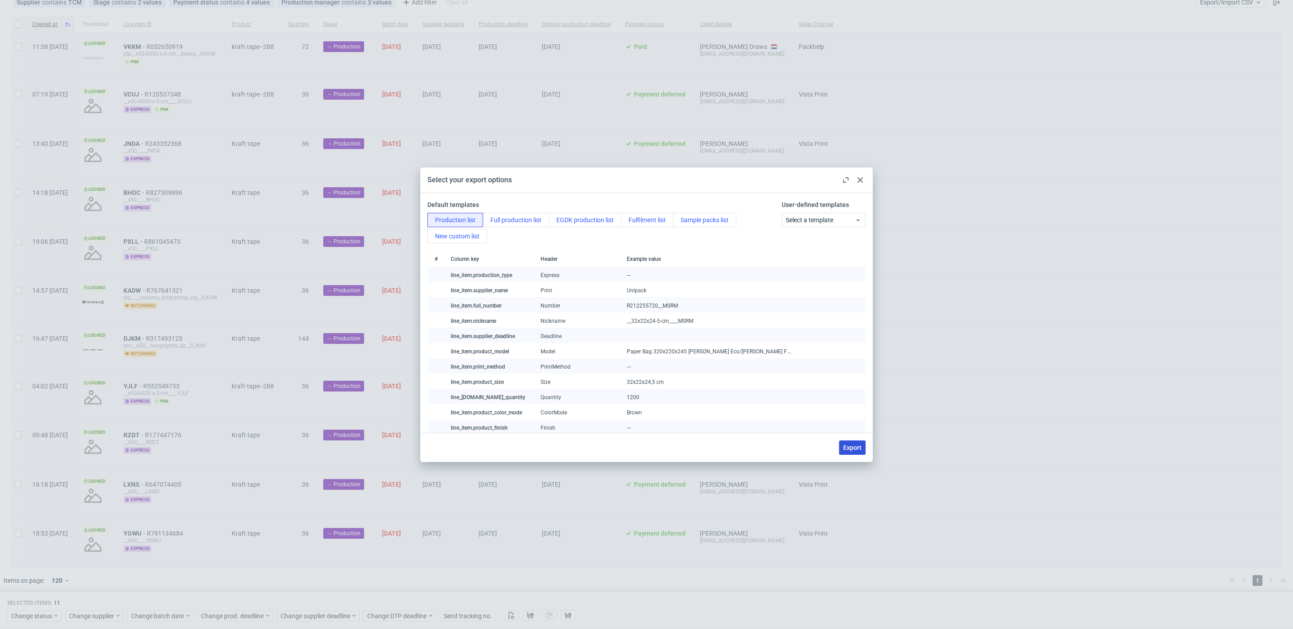
checkbox input "false"
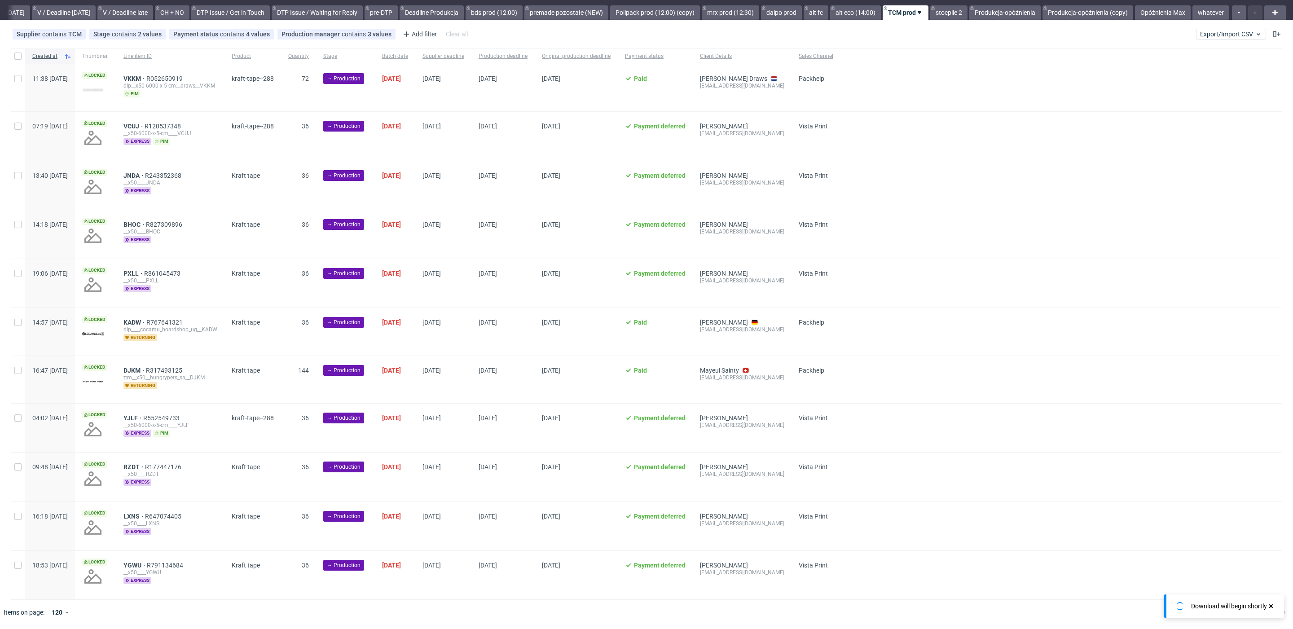
scroll to position [20, 0]
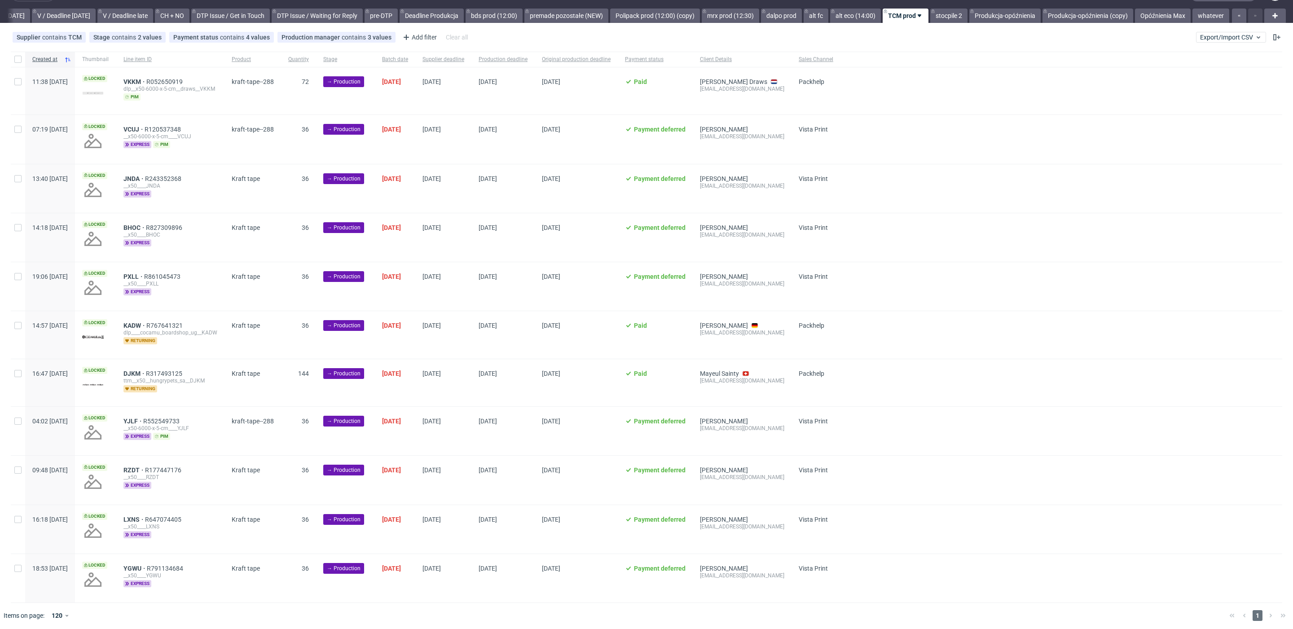
click at [13, 57] on div at bounding box center [18, 59] width 14 height 15
checkbox input "true"
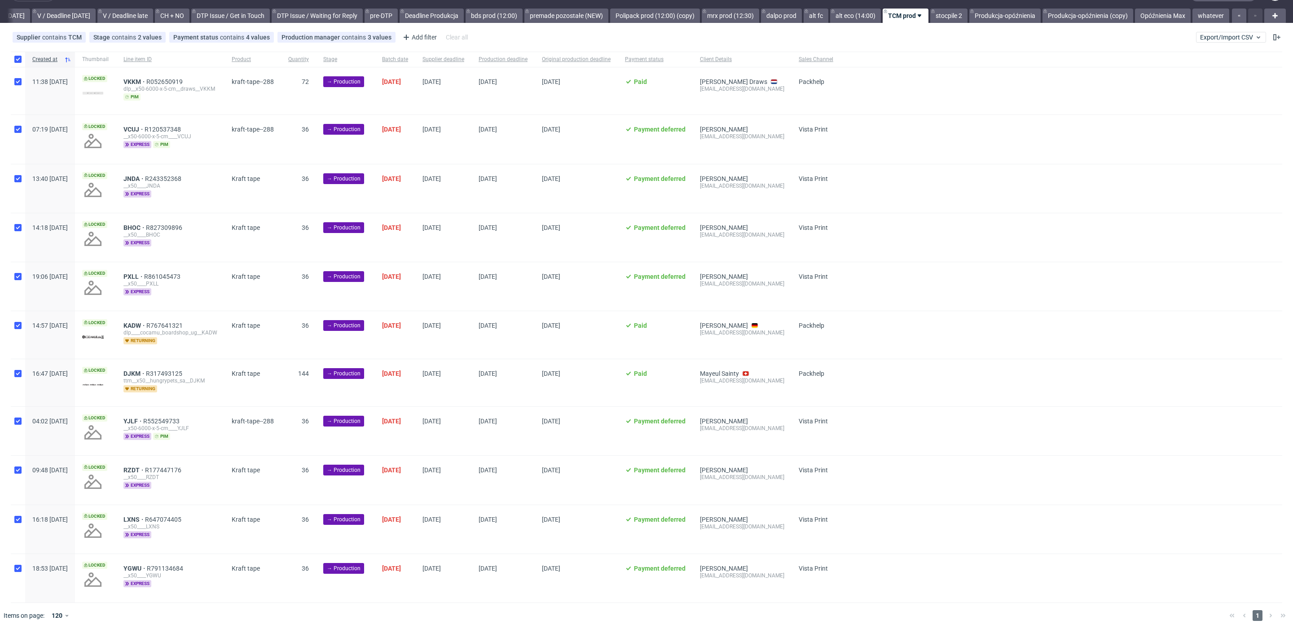
checkbox input "true"
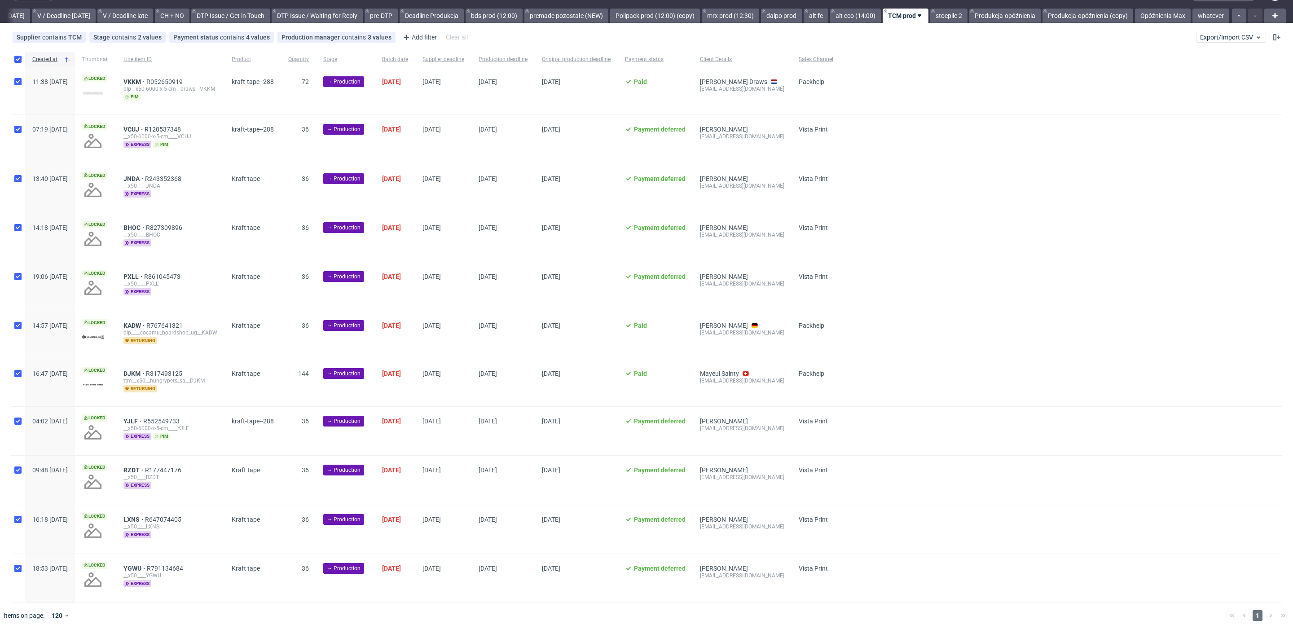
checkbox input "true"
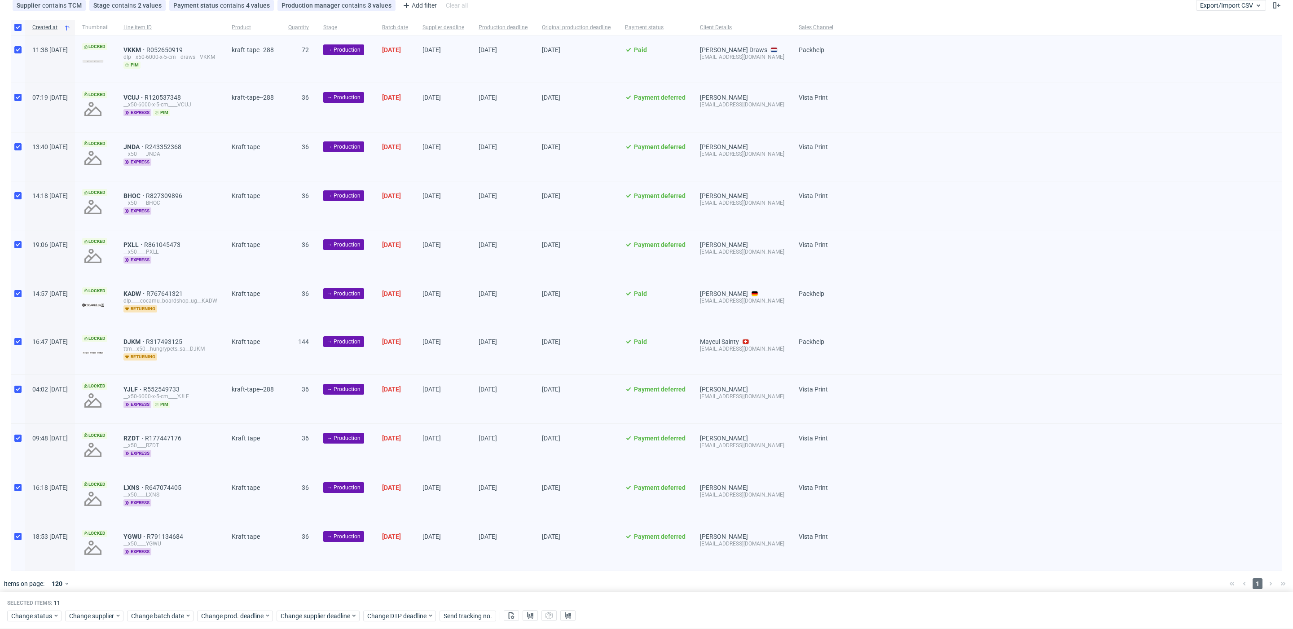
scroll to position [55, 0]
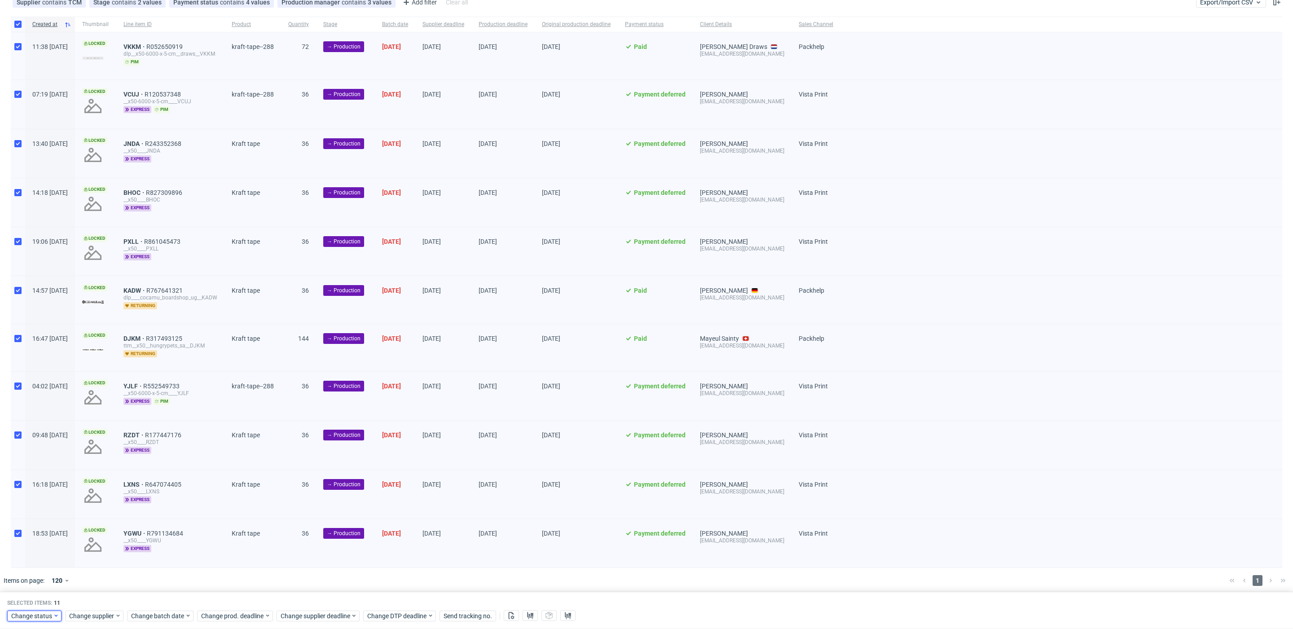
click at [37, 620] on div "Change status" at bounding box center [34, 616] width 54 height 11
click at [43, 515] on span "In Production" at bounding box center [33, 513] width 45 height 13
click at [92, 593] on button "Save" at bounding box center [103, 597] width 22 height 14
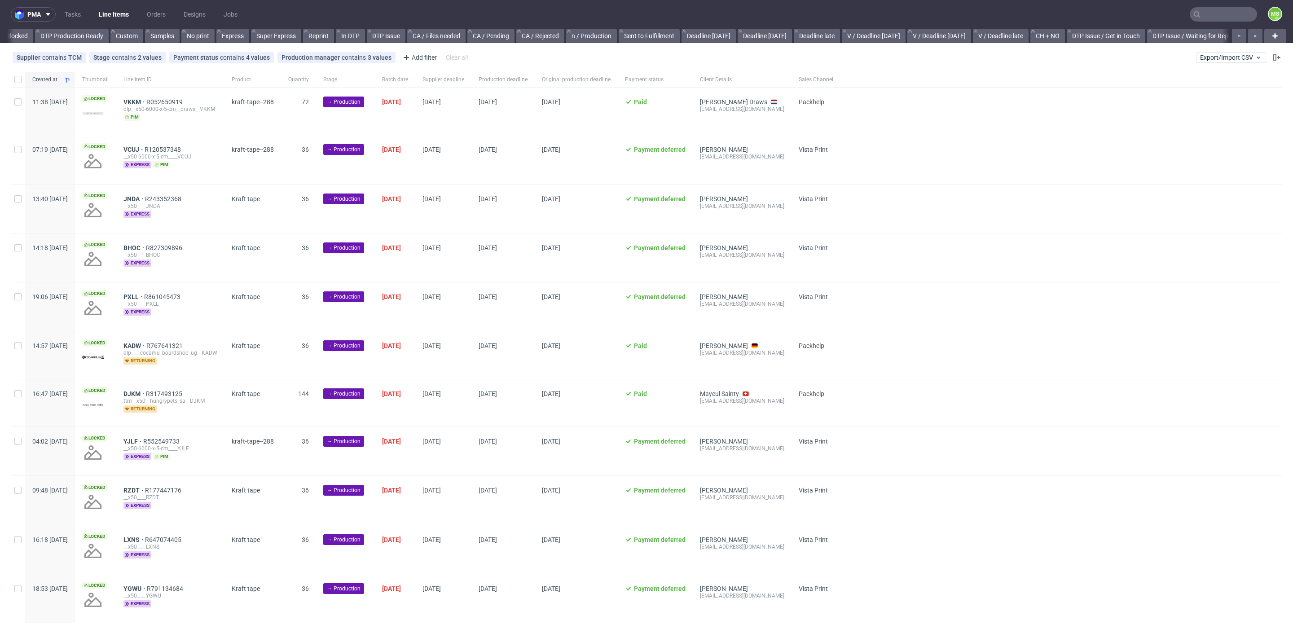
scroll to position [0, 952]
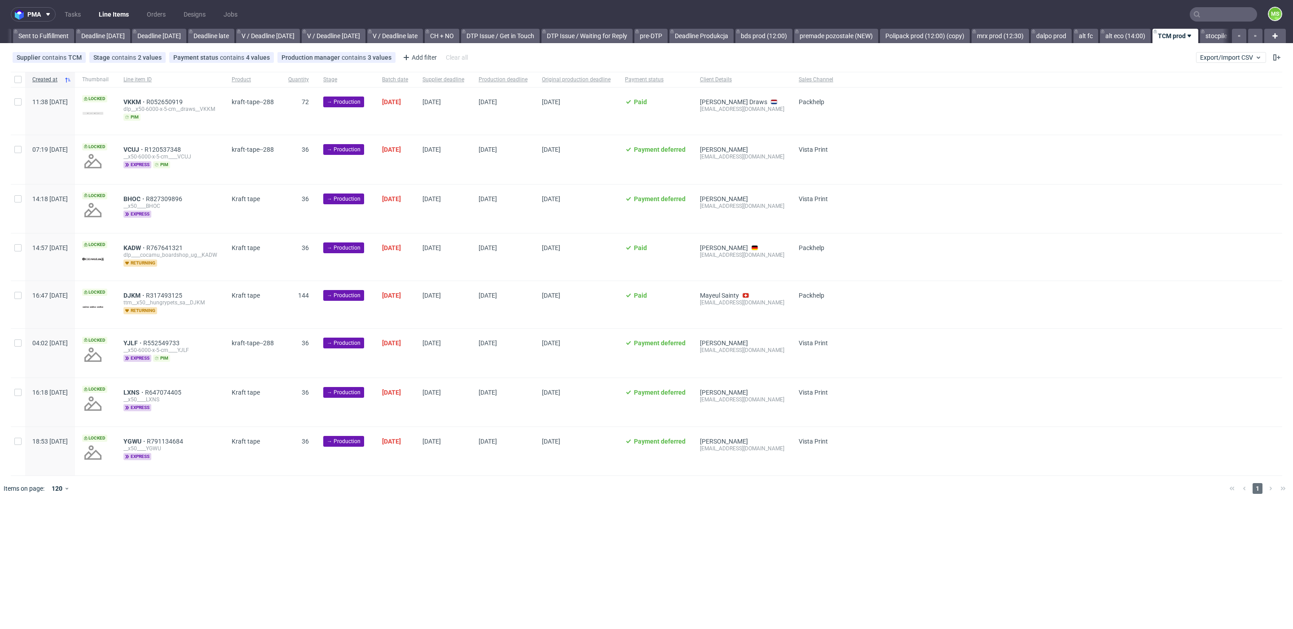
scroll to position [0, 1095]
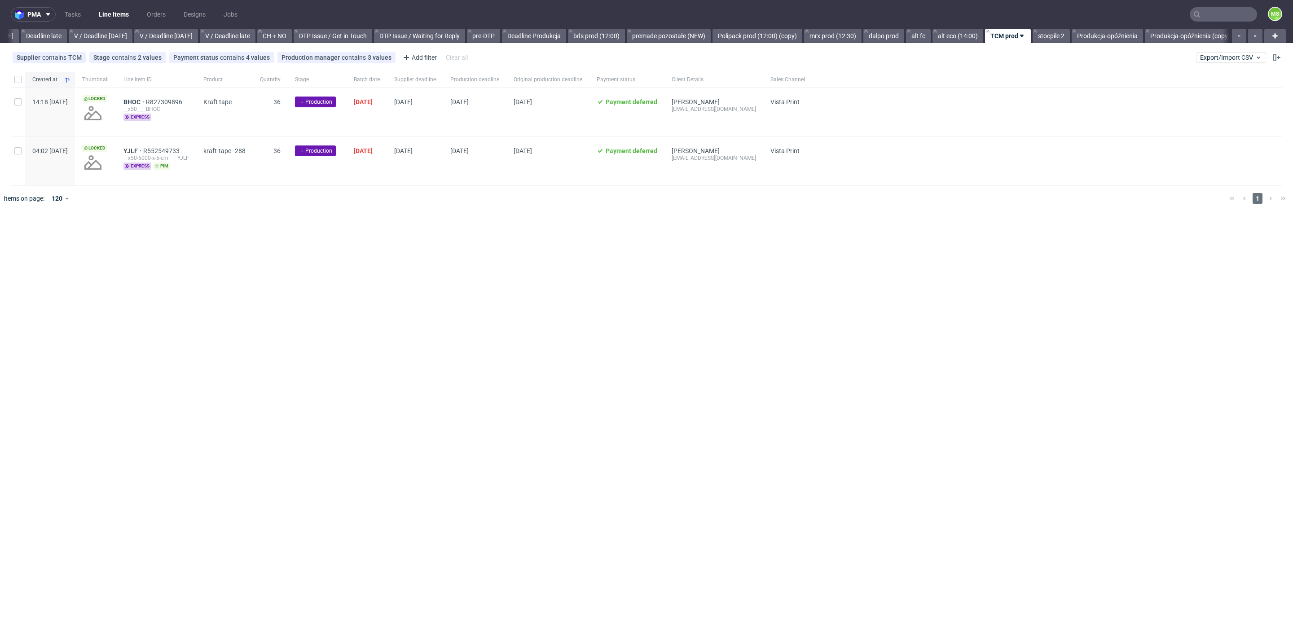
scroll to position [0, 1110]
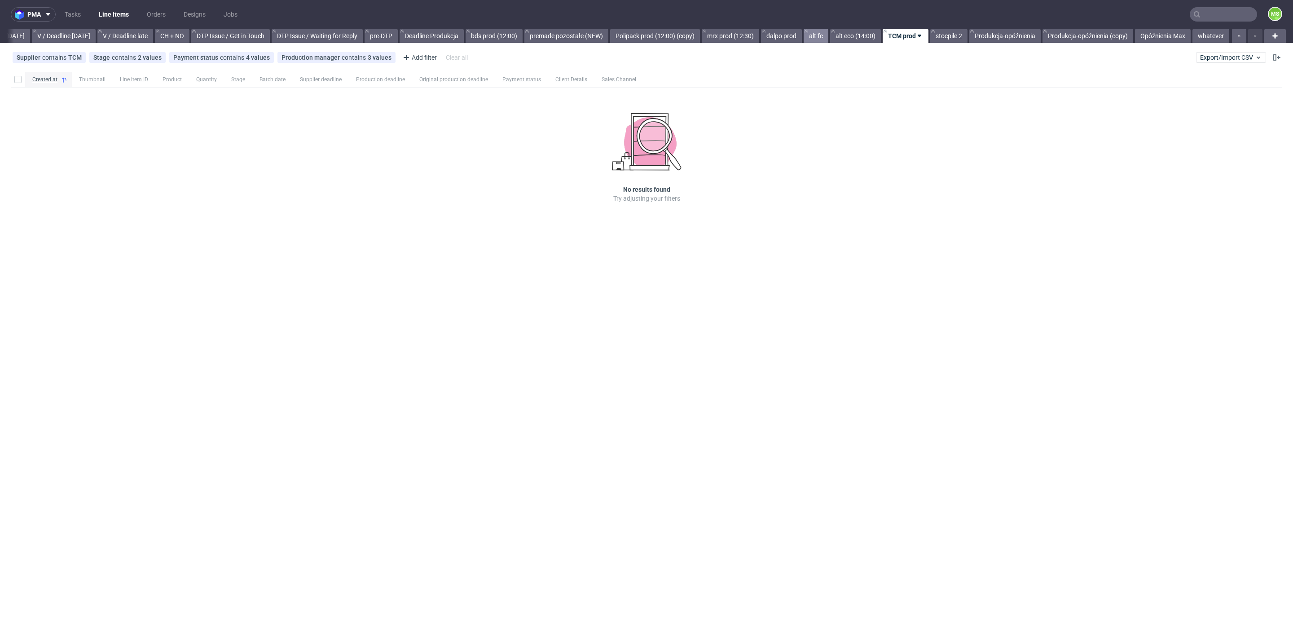
click at [823, 34] on link "alt fc" at bounding box center [816, 36] width 25 height 14
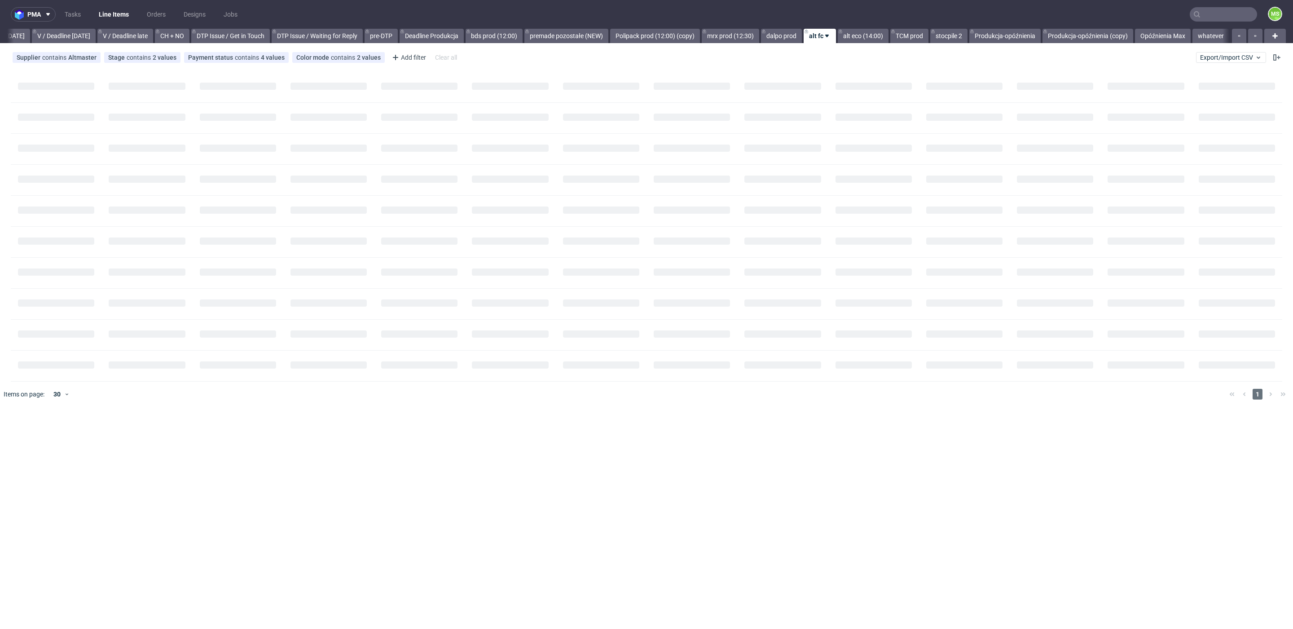
scroll to position [0, 1170]
click at [21, 105] on input "checkbox" at bounding box center [17, 101] width 7 height 7
checkbox input "true"
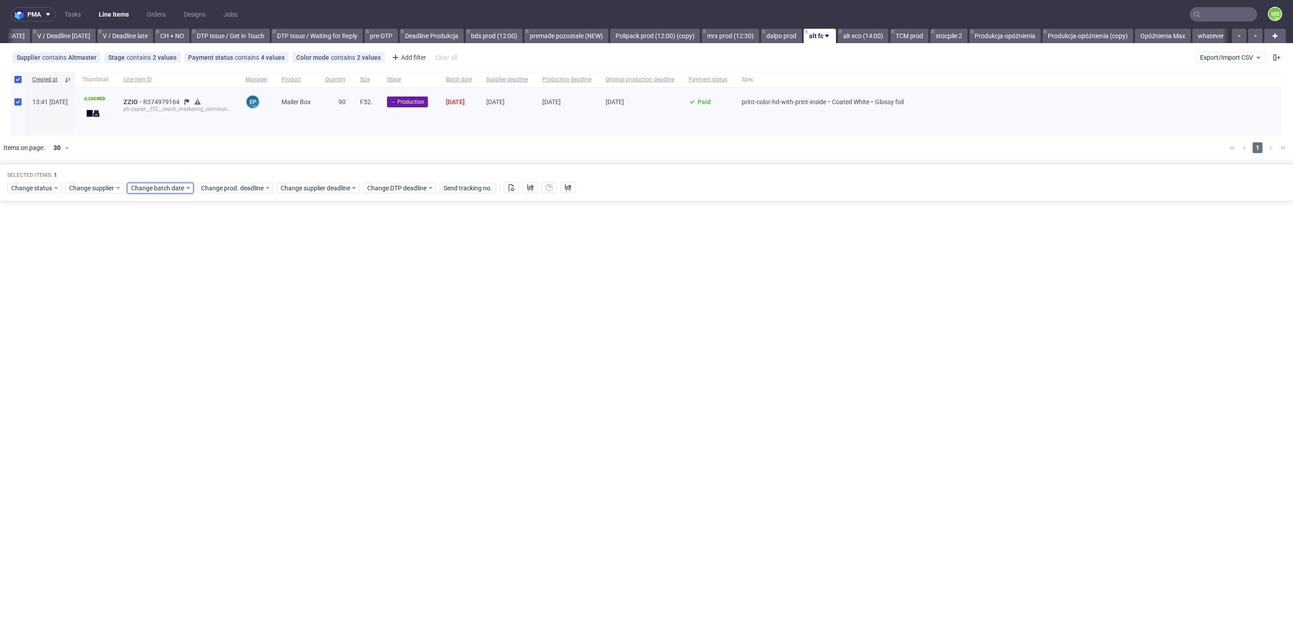
click at [152, 190] on span "Change batch date" at bounding box center [158, 188] width 54 height 9
click at [159, 304] on span "29" at bounding box center [158, 308] width 7 height 9
click at [231, 335] on span "Save" at bounding box center [234, 338] width 14 height 6
click at [255, 193] on div "Selected items: 1 Change status Change supplier Change batch date Change prod. …" at bounding box center [646, 182] width 1293 height 37
click at [257, 190] on span "Change prod. deadline" at bounding box center [232, 188] width 63 height 9
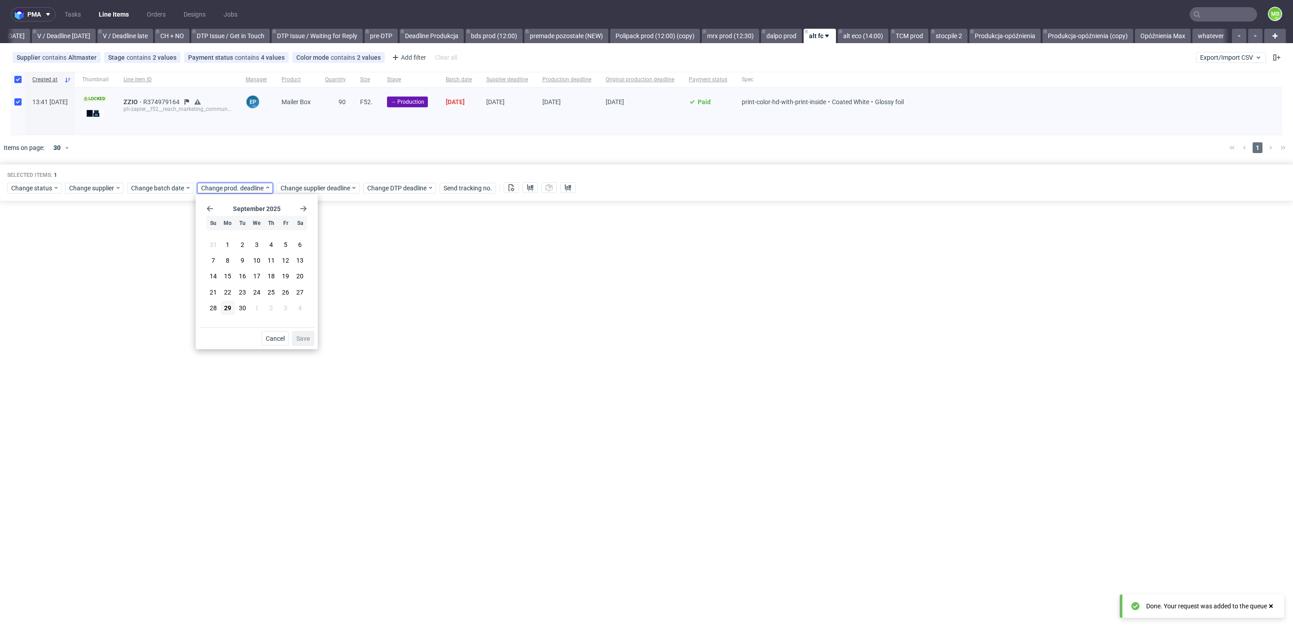
click at [302, 211] on icon "Go forward 1 month" at bounding box center [303, 208] width 7 height 7
click at [254, 260] on button "8" at bounding box center [257, 260] width 14 height 14
drag, startPoint x: 305, startPoint y: 339, endPoint x: 326, endPoint y: 187, distance: 152.7
click at [306, 338] on span "Save" at bounding box center [303, 338] width 14 height 6
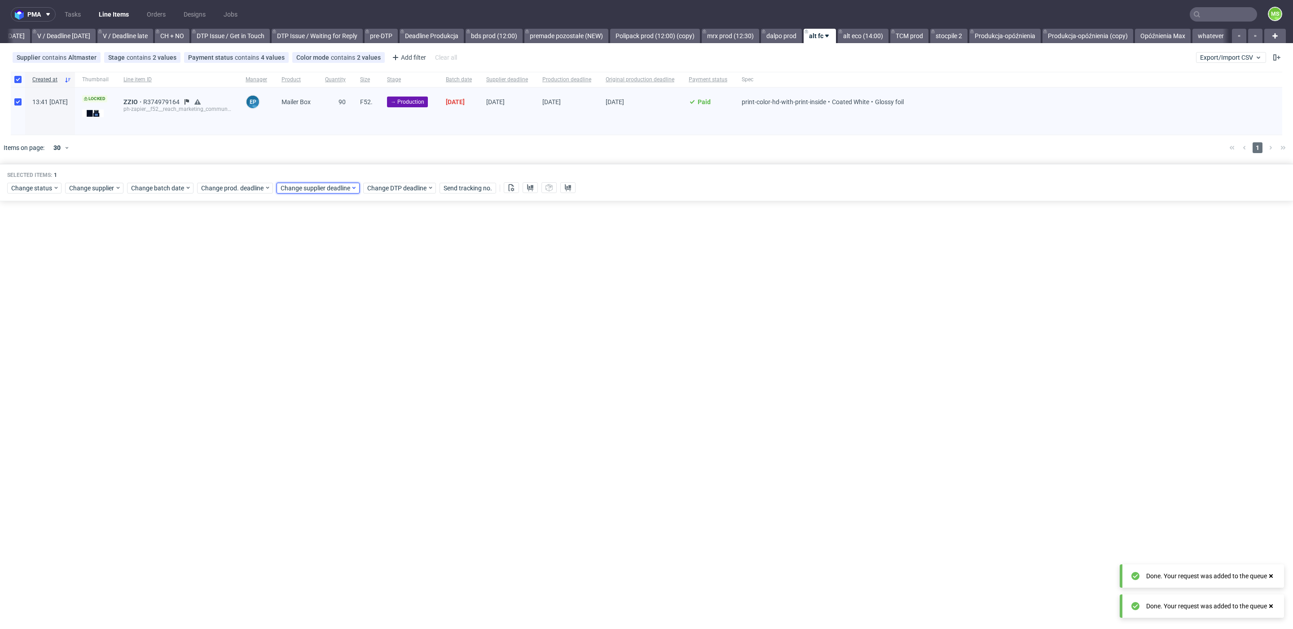
click at [326, 185] on span "Change supplier deadline" at bounding box center [316, 188] width 70 height 9
click at [385, 208] on use "Go forward 1 month" at bounding box center [383, 208] width 6 height 5
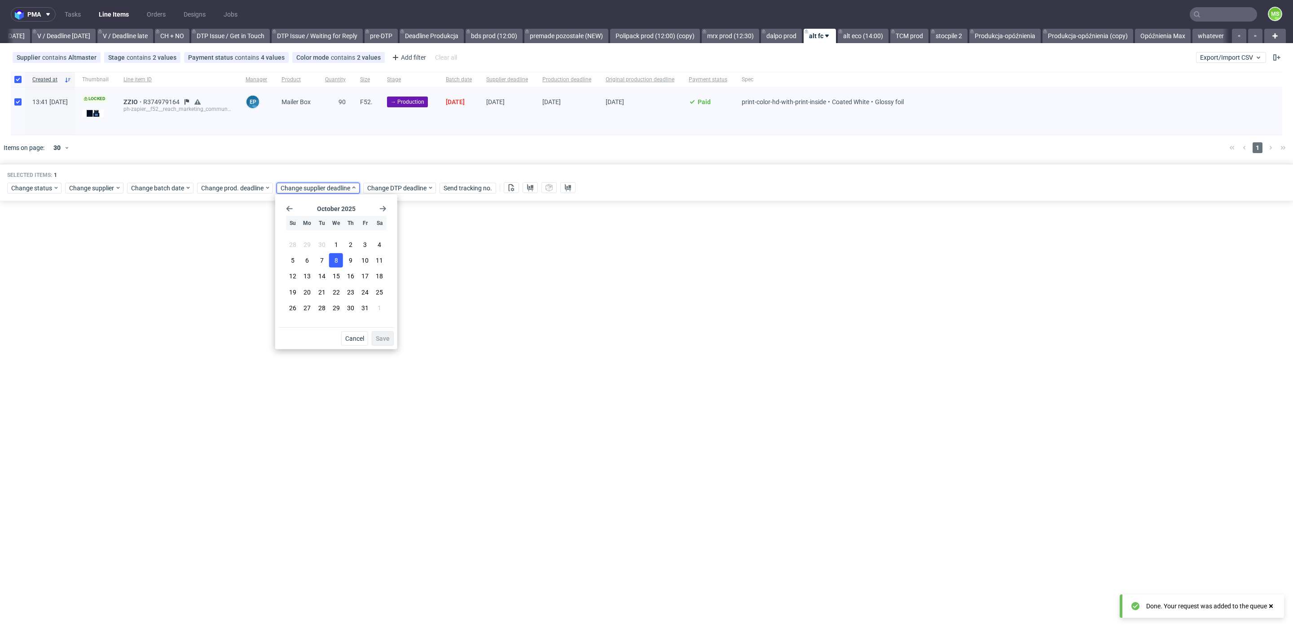
click at [339, 259] on button "8" at bounding box center [336, 260] width 14 height 14
click at [383, 333] on button "Save" at bounding box center [383, 338] width 22 height 14
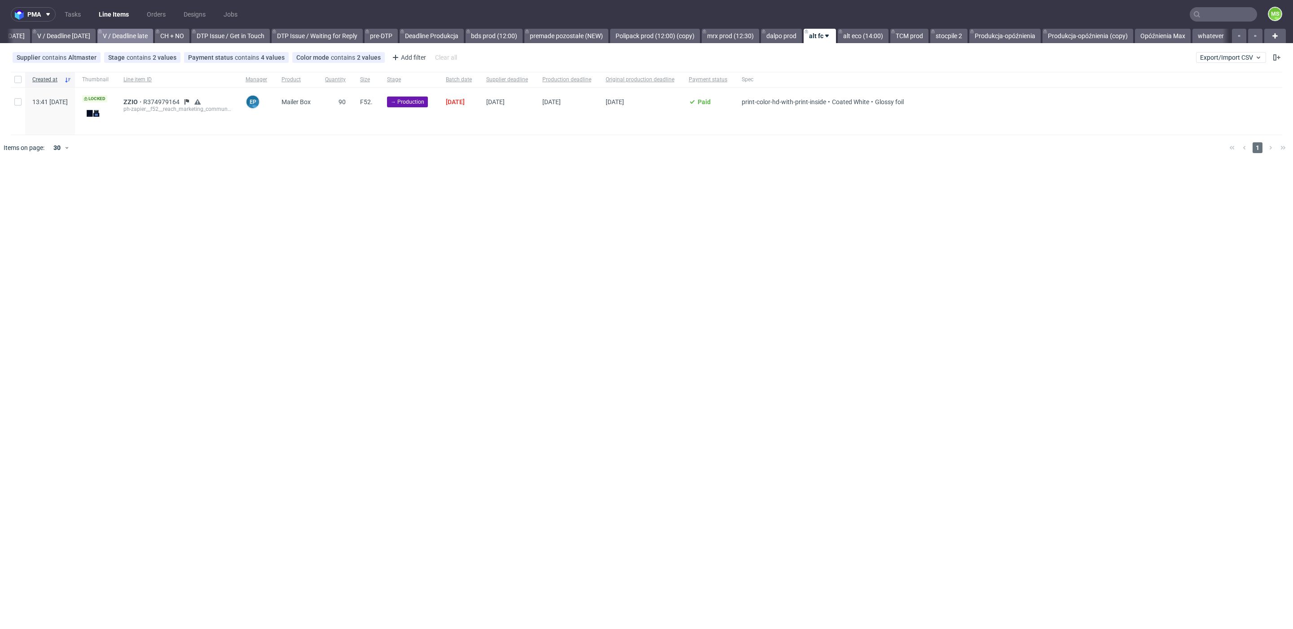
scroll to position [0, 1170]
click at [18, 79] on input "checkbox" at bounding box center [17, 79] width 7 height 7
checkbox input "true"
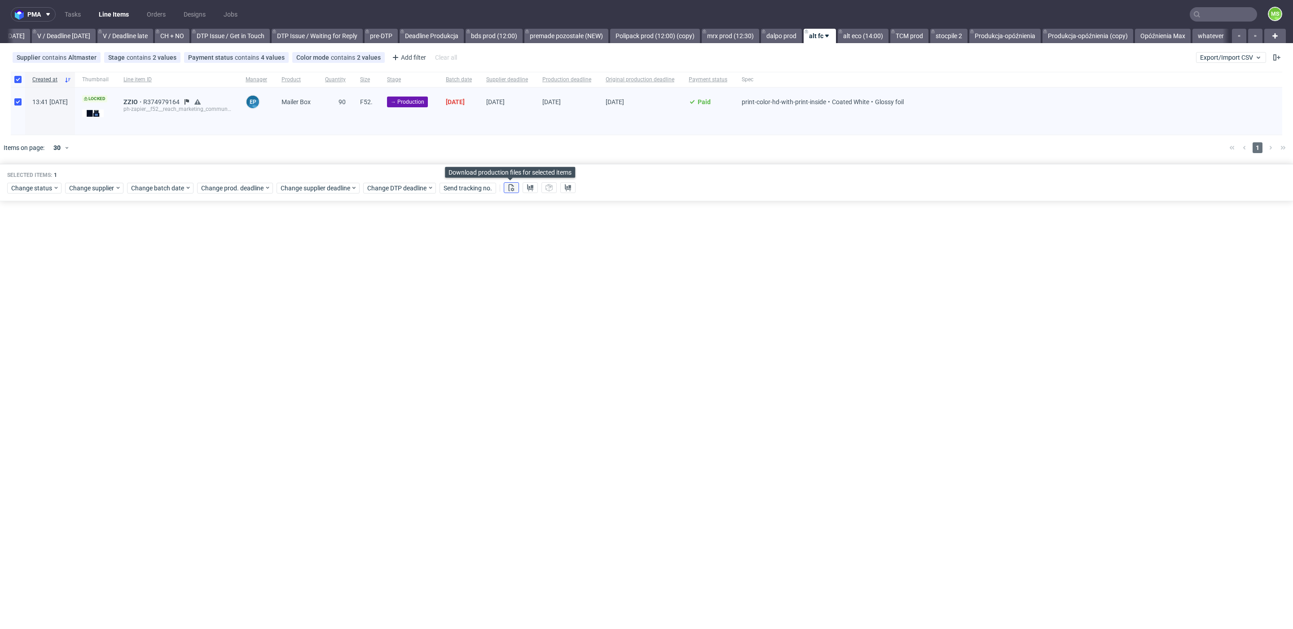
click at [513, 186] on icon at bounding box center [511, 187] width 7 height 7
click at [529, 187] on icon at bounding box center [530, 187] width 7 height 7
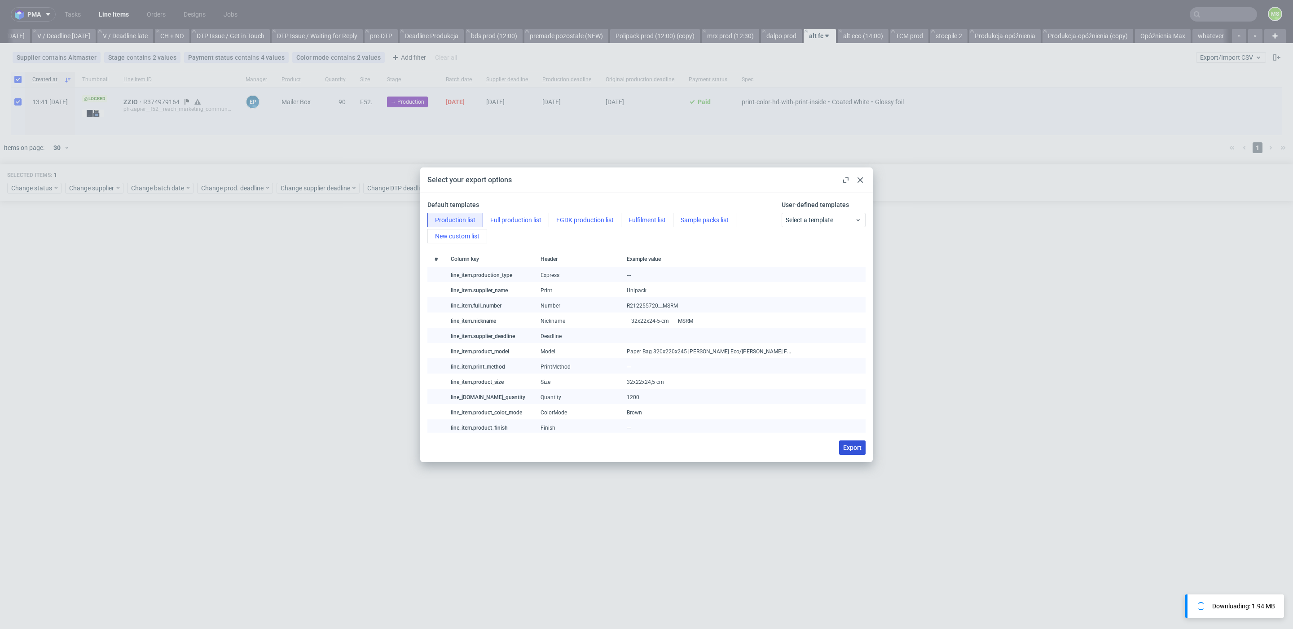
click at [859, 448] on span "Export" at bounding box center [852, 448] width 18 height 6
checkbox input "false"
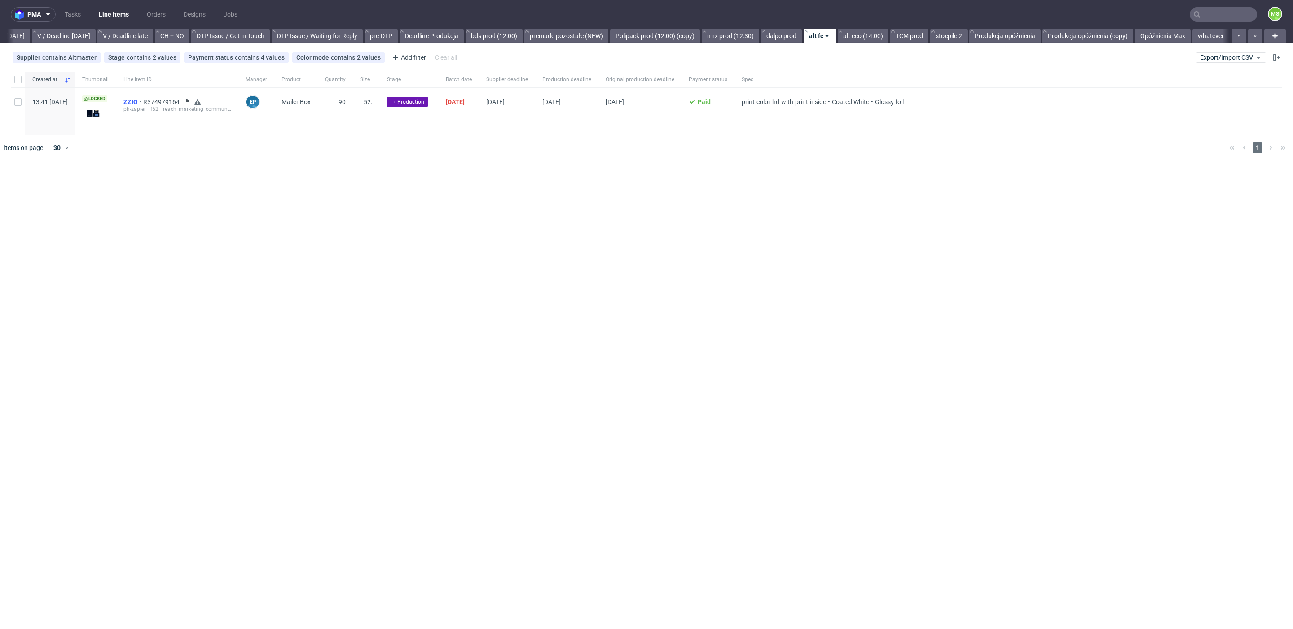
click at [143, 100] on span "ZZIO" at bounding box center [133, 101] width 20 height 7
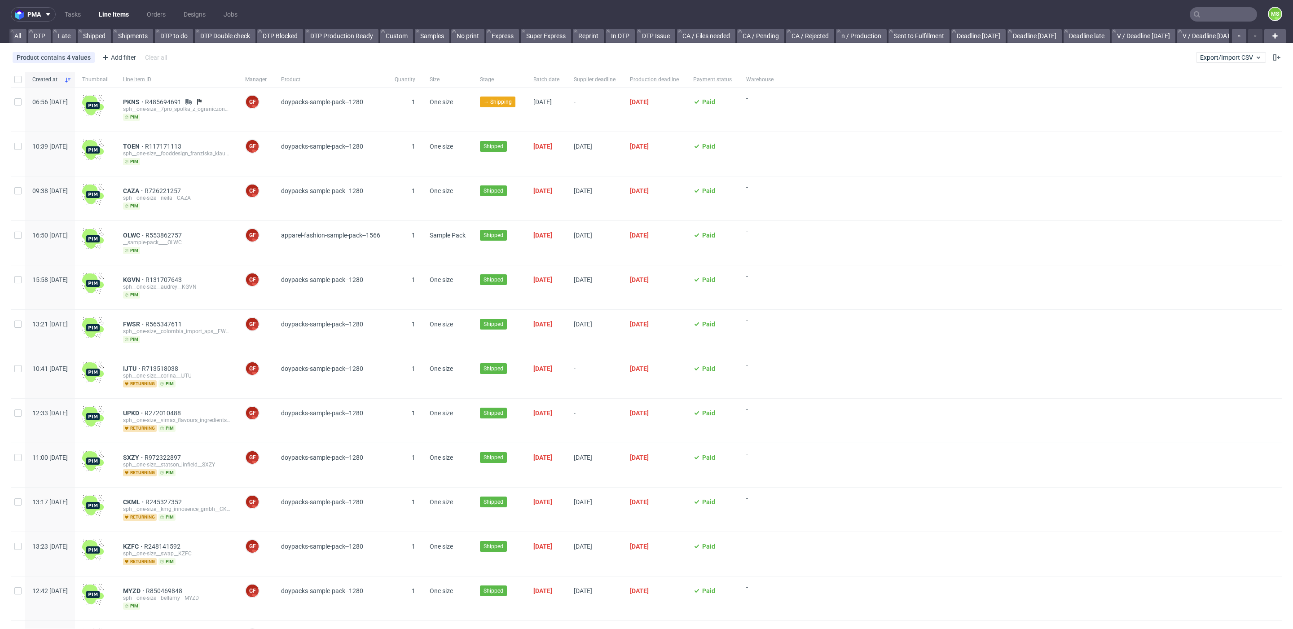
scroll to position [0, 1181]
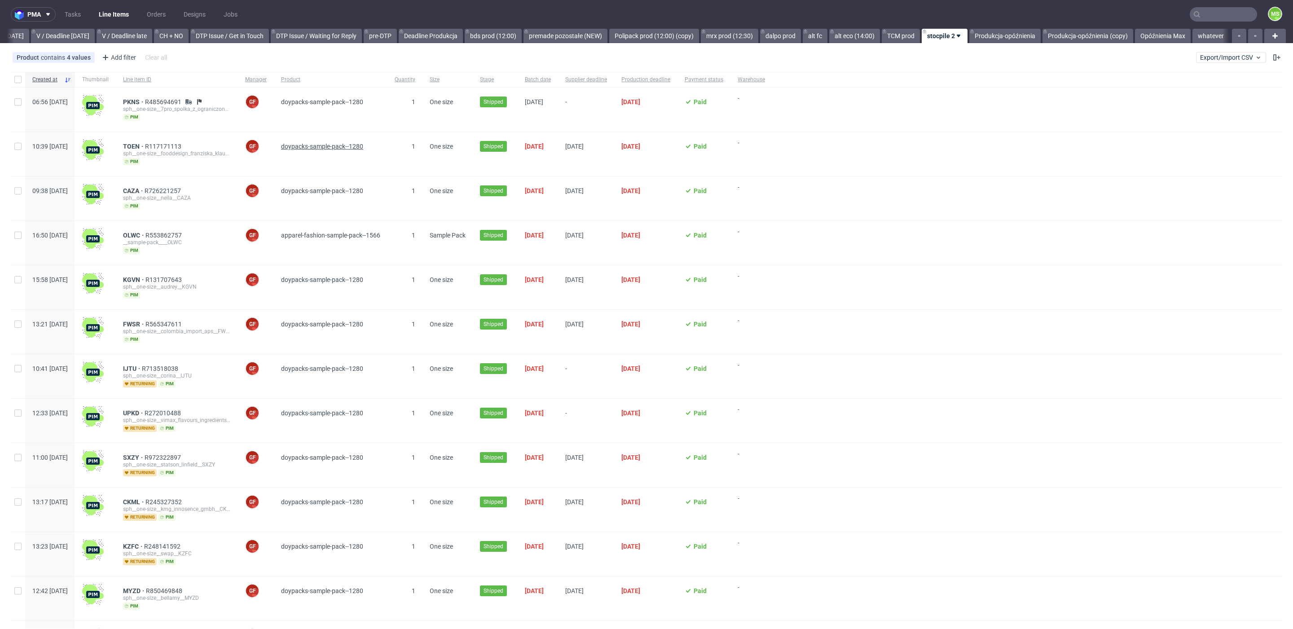
scroll to position [0, 1181]
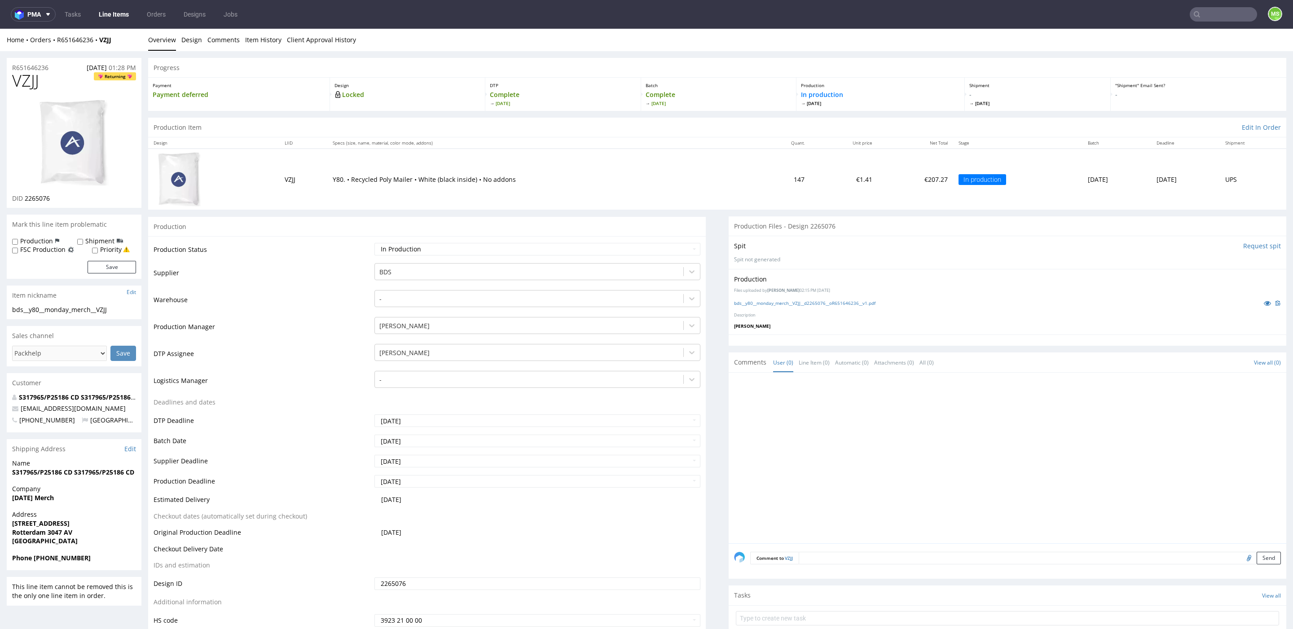
click at [1210, 18] on input "text" at bounding box center [1223, 14] width 67 height 14
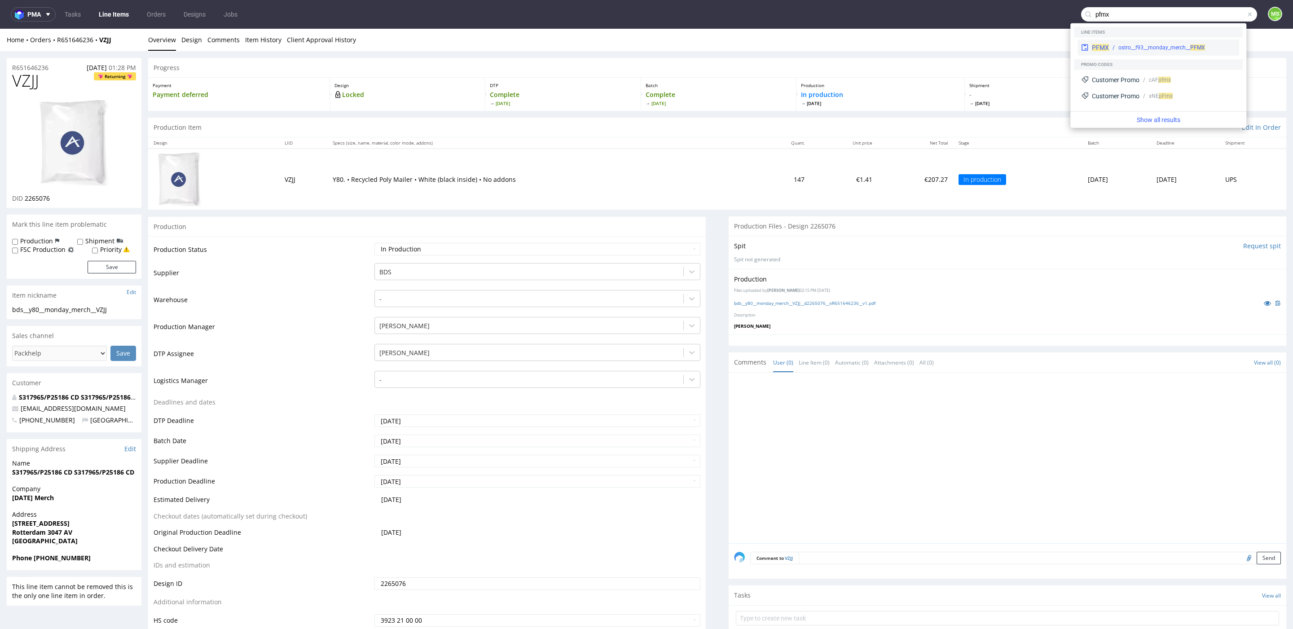
type input "pfmx"
click at [1186, 46] on div "ostro__f93__monday_merch__ PFMX" at bounding box center [1162, 48] width 87 height 8
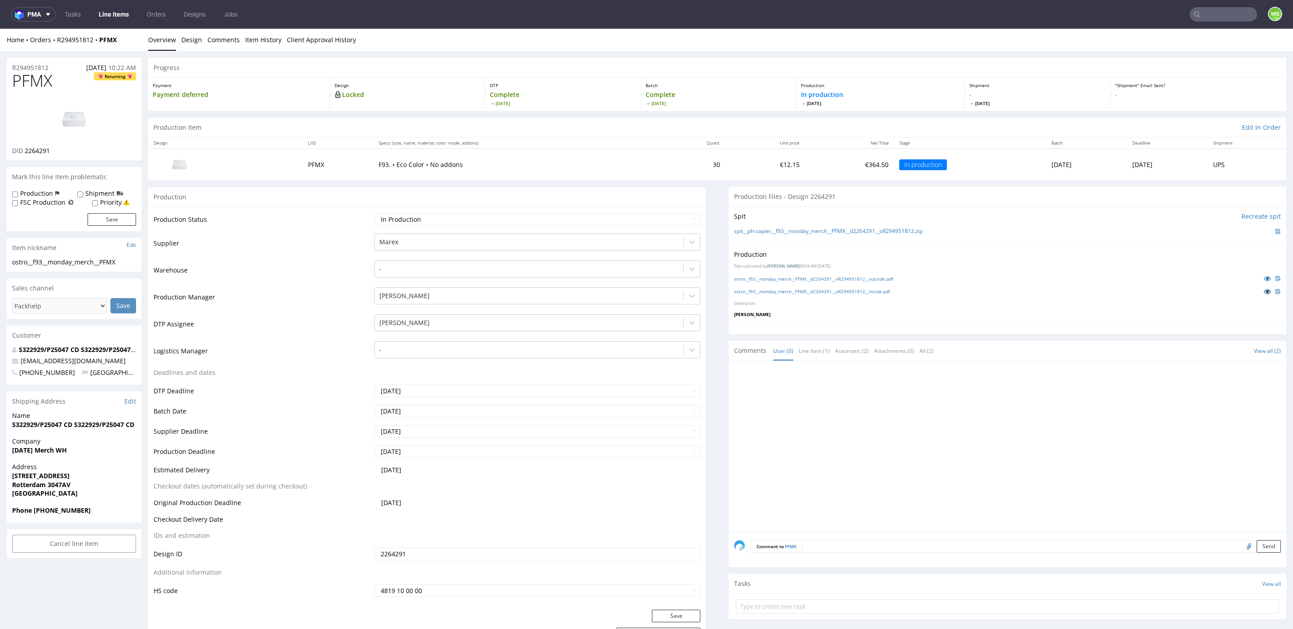
click at [1264, 288] on icon at bounding box center [1267, 291] width 7 height 6
click at [1264, 278] on icon at bounding box center [1267, 278] width 7 height 6
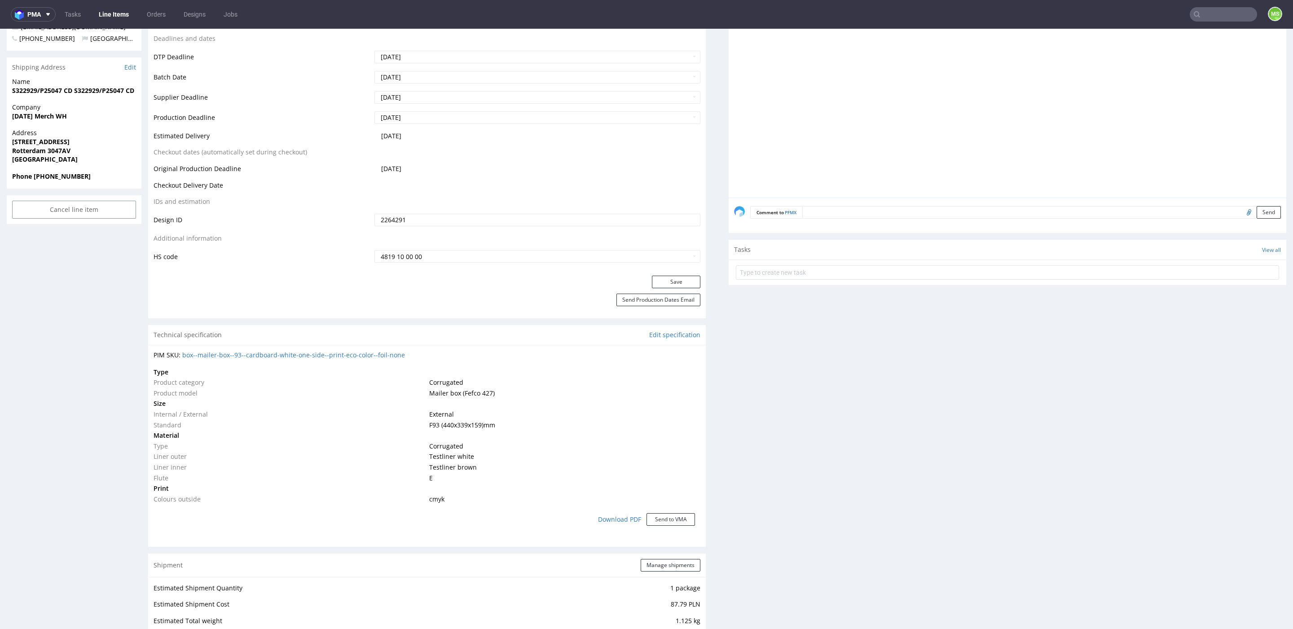
scroll to position [345, 0]
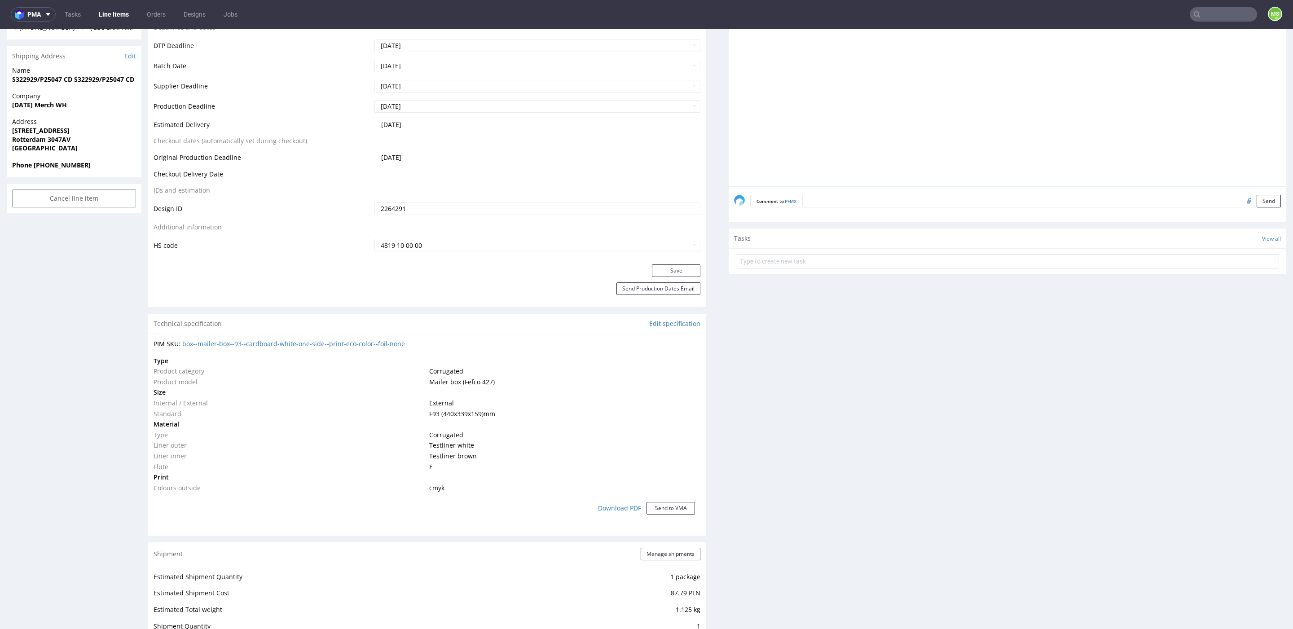
drag, startPoint x: 476, startPoint y: 446, endPoint x: 154, endPoint y: 453, distance: 322.5
click at [154, 453] on tbody "Type Product category Corrugated Product model Mailer box (Fefco 427) Size Inte…" at bounding box center [427, 425] width 547 height 138
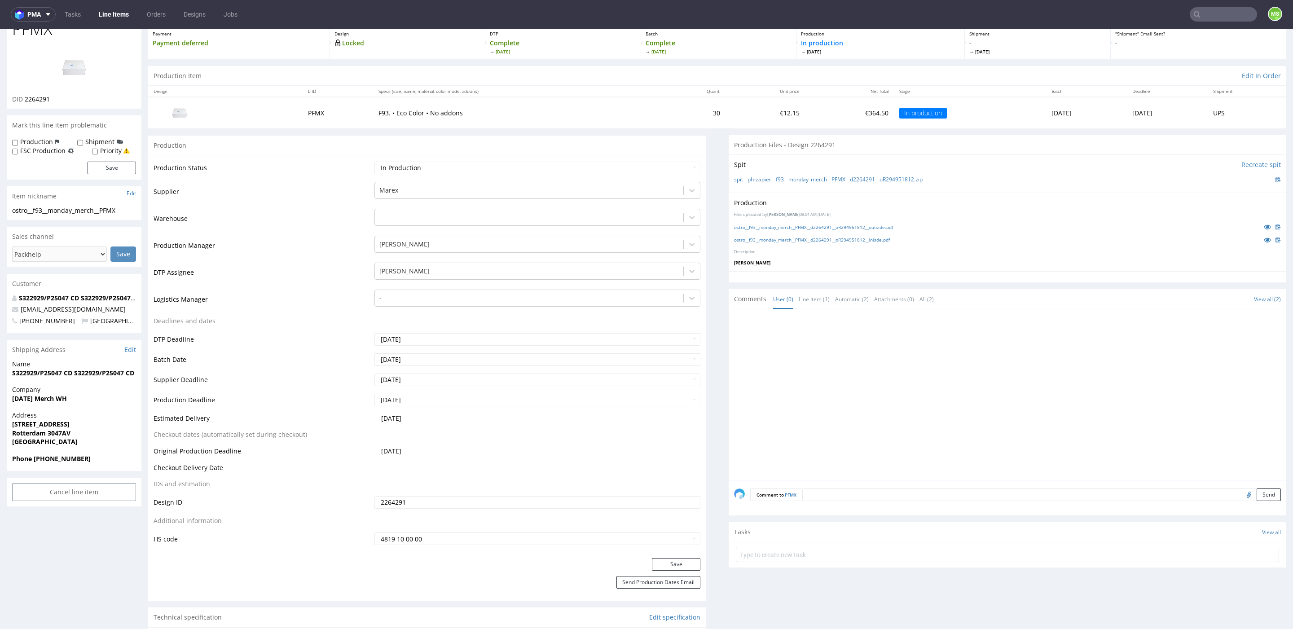
scroll to position [0, 0]
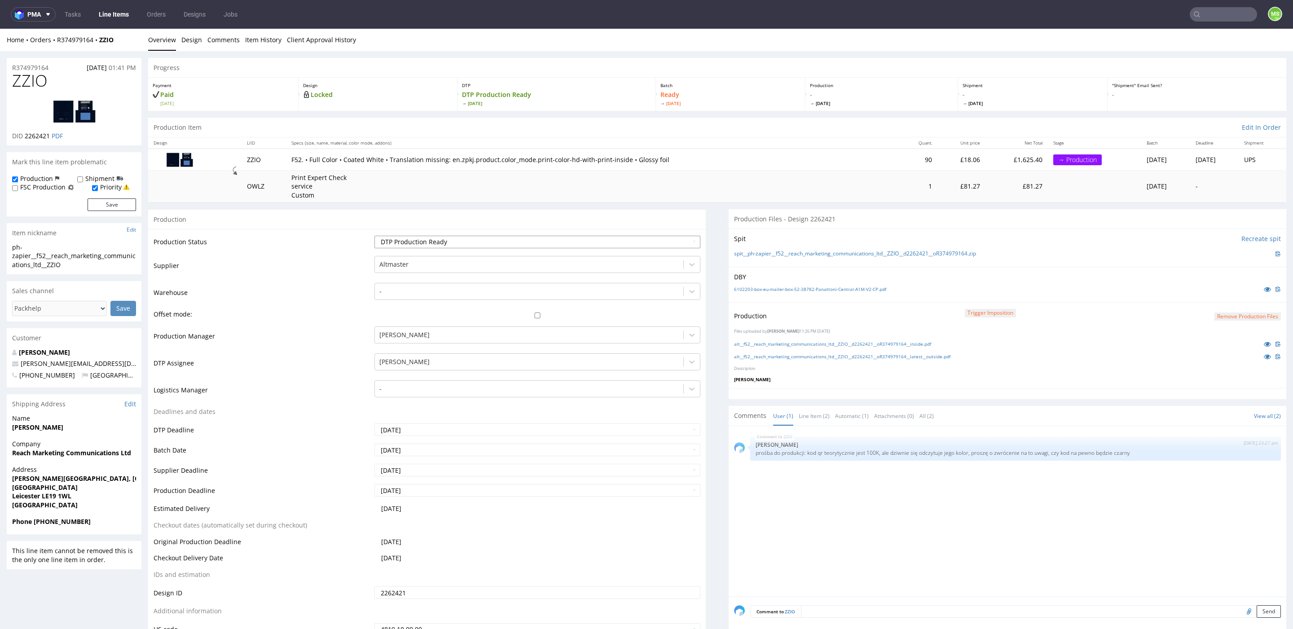
scroll to position [2, 0]
click at [102, 14] on link "Line Items" at bounding box center [113, 14] width 41 height 14
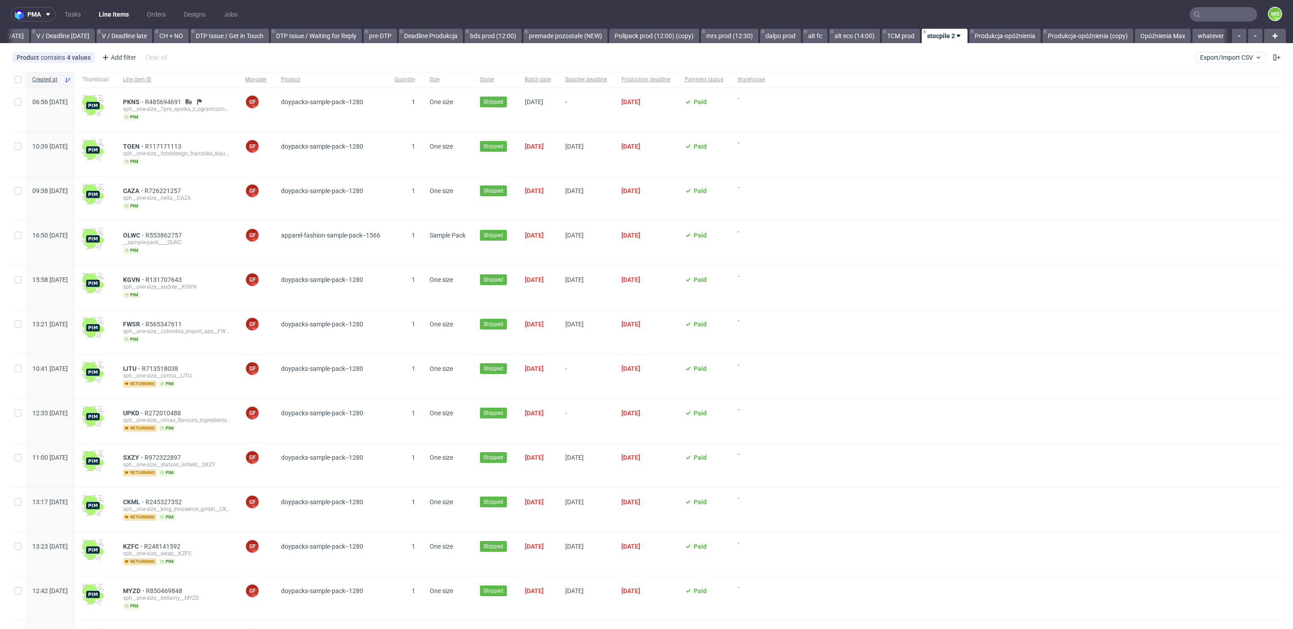
scroll to position [0, 1181]
click at [1135, 35] on link "Opóźnienia Max" at bounding box center [1163, 36] width 56 height 14
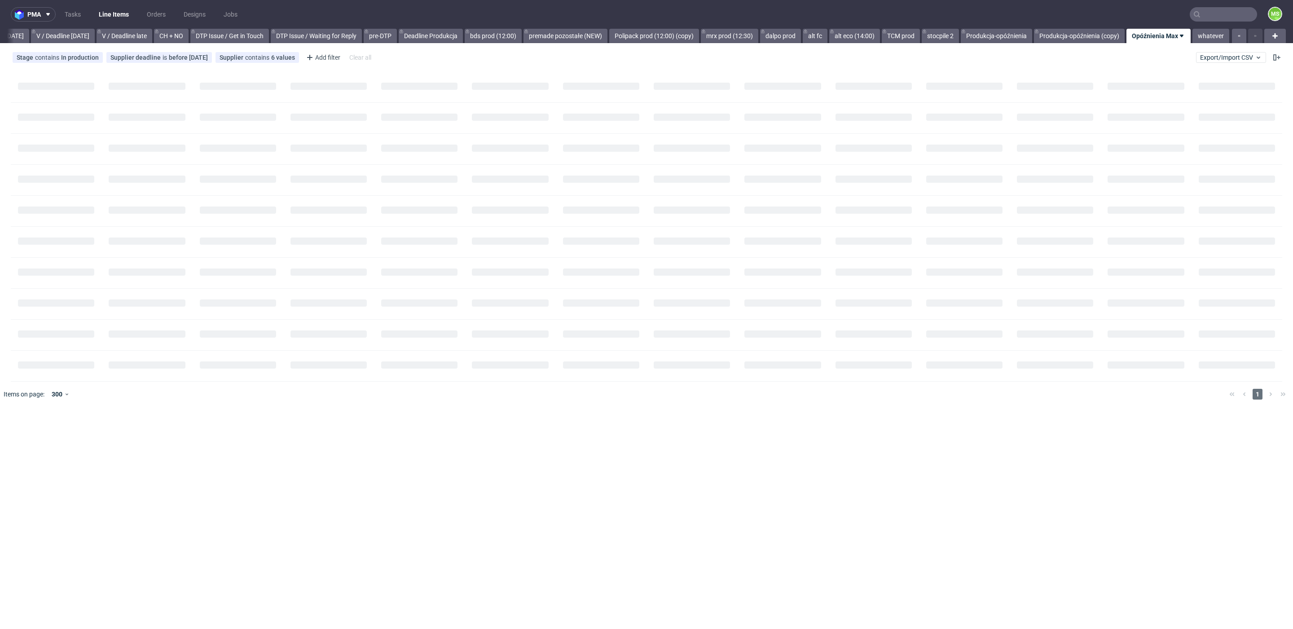
scroll to position [0, 1170]
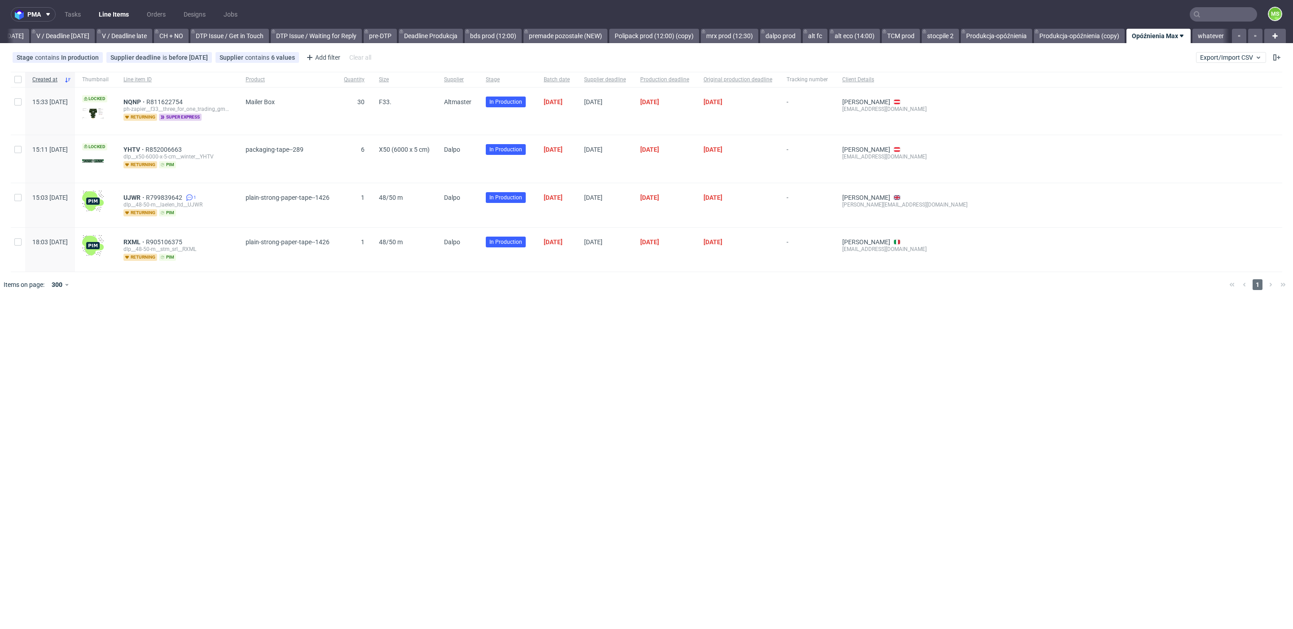
scroll to position [0, 1170]
click at [912, 35] on link "TCM prod" at bounding box center [901, 36] width 38 height 14
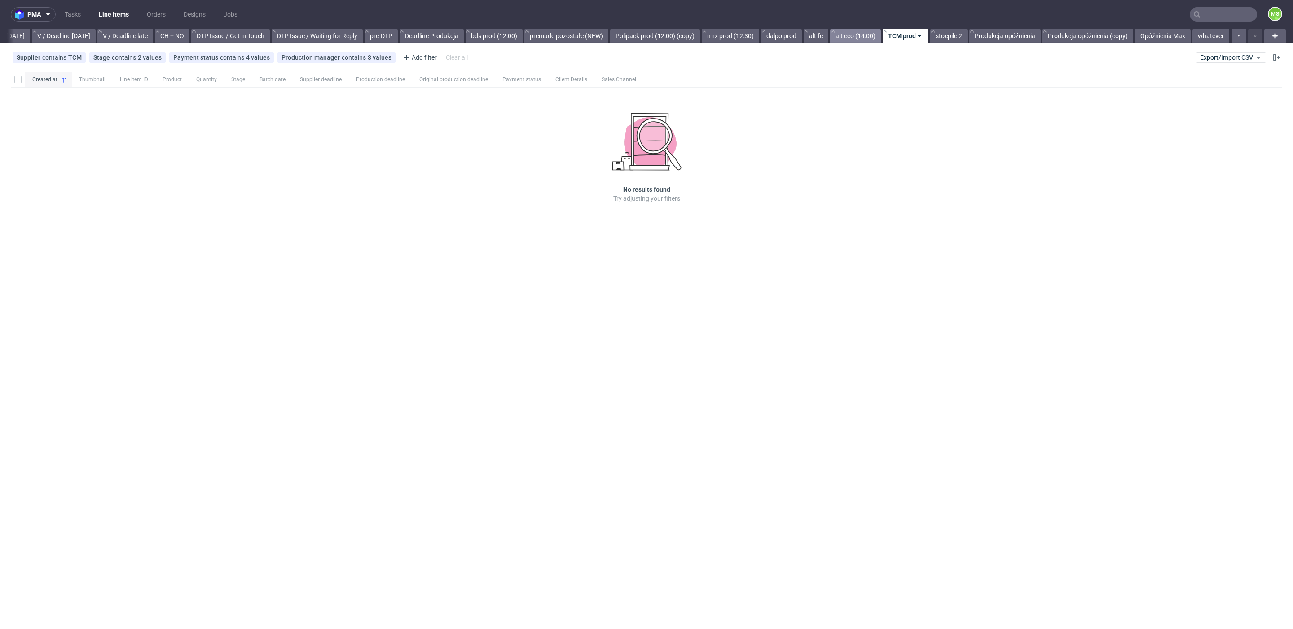
click at [860, 30] on link "alt eco (14:00)" at bounding box center [855, 36] width 51 height 14
click at [813, 35] on link "alt fc" at bounding box center [815, 36] width 25 height 14
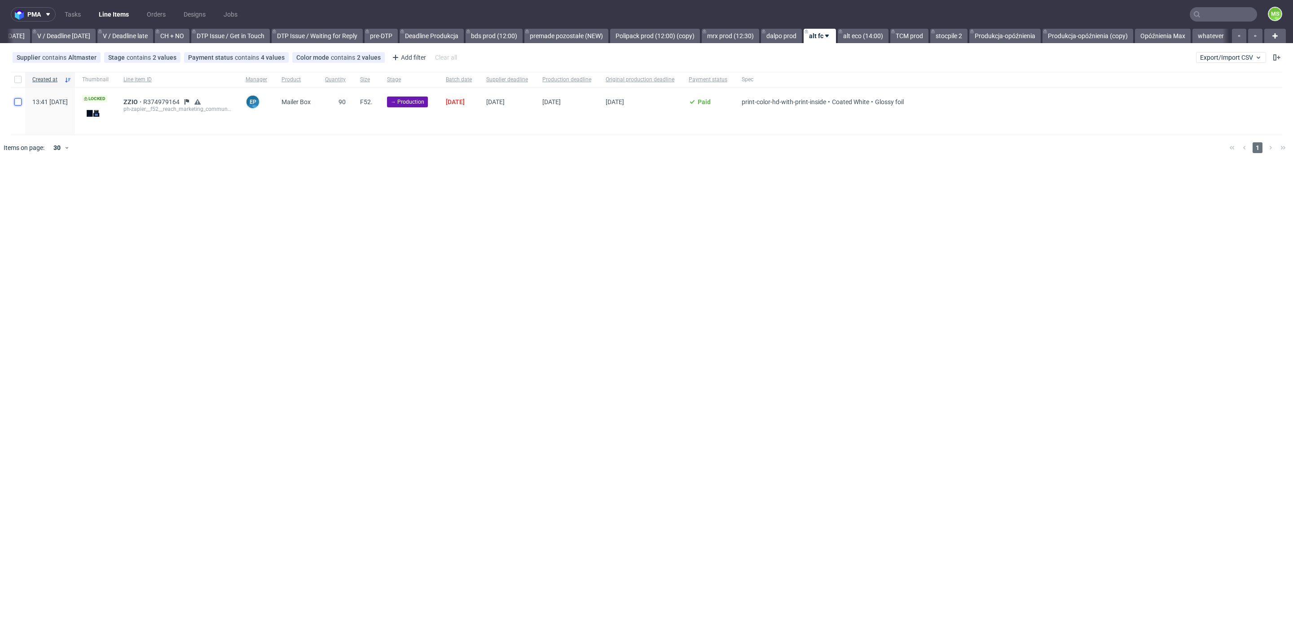
click at [18, 104] on input "checkbox" at bounding box center [17, 101] width 7 height 7
checkbox input "true"
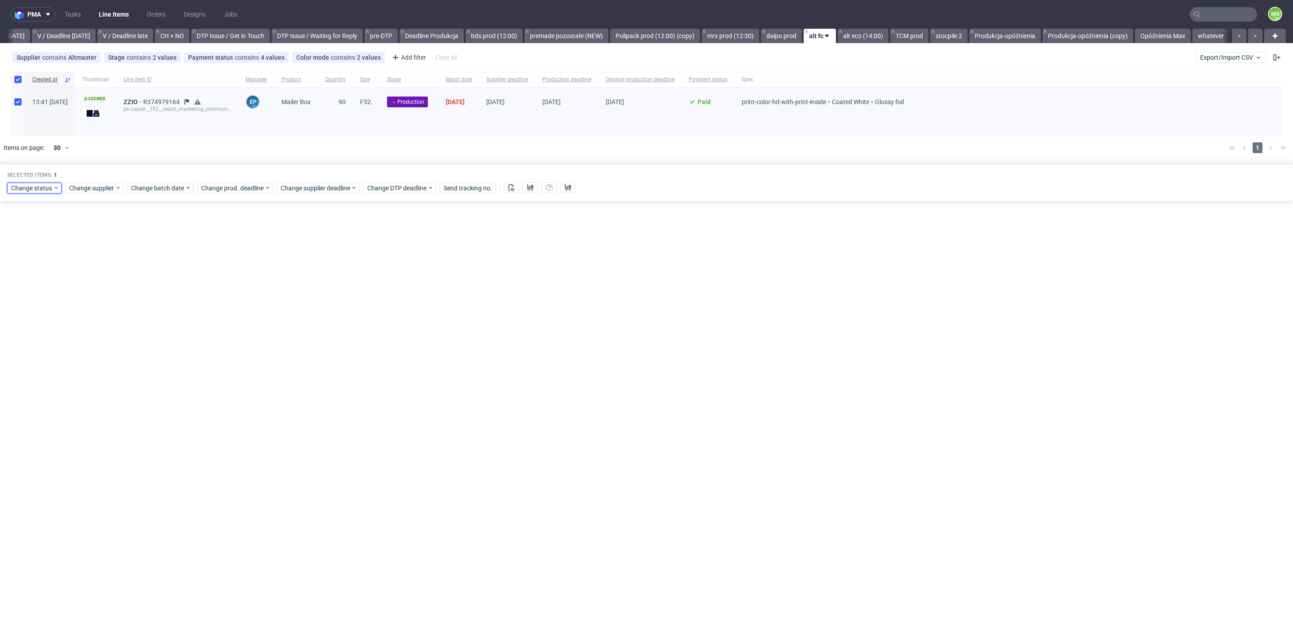
click at [22, 184] on span "Change status" at bounding box center [32, 188] width 42 height 9
click at [52, 235] on span "In Production" at bounding box center [33, 236] width 45 height 13
click at [96, 322] on span "Save" at bounding box center [103, 320] width 14 height 6
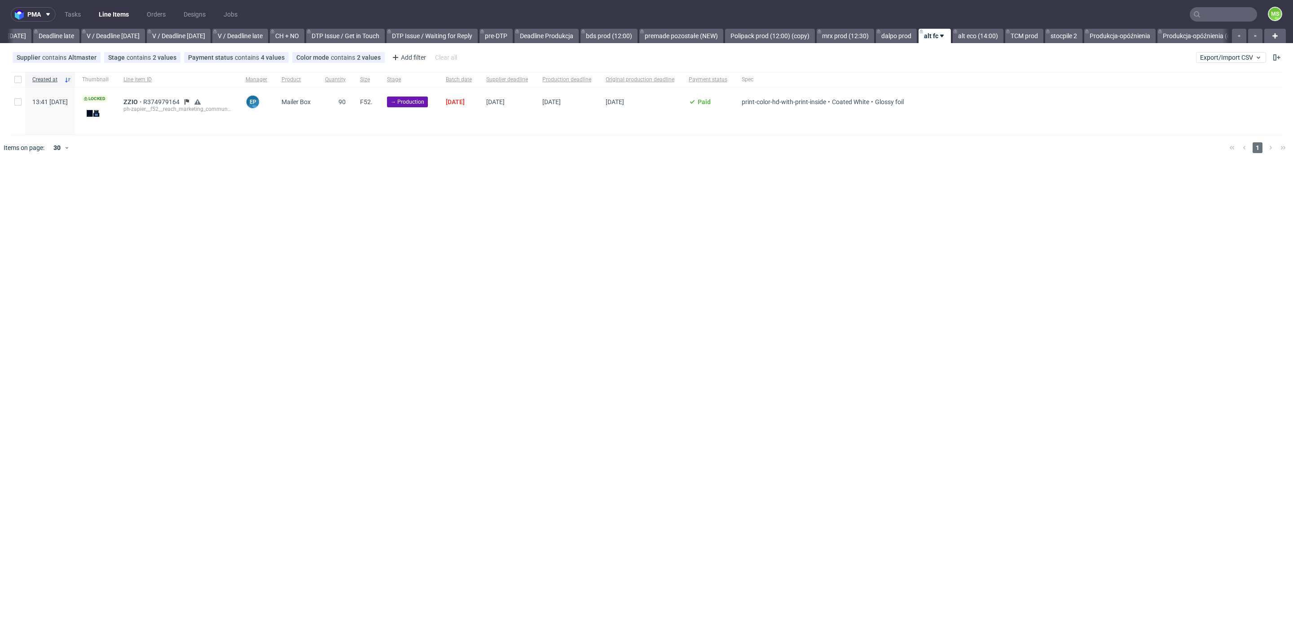
scroll to position [0, 1103]
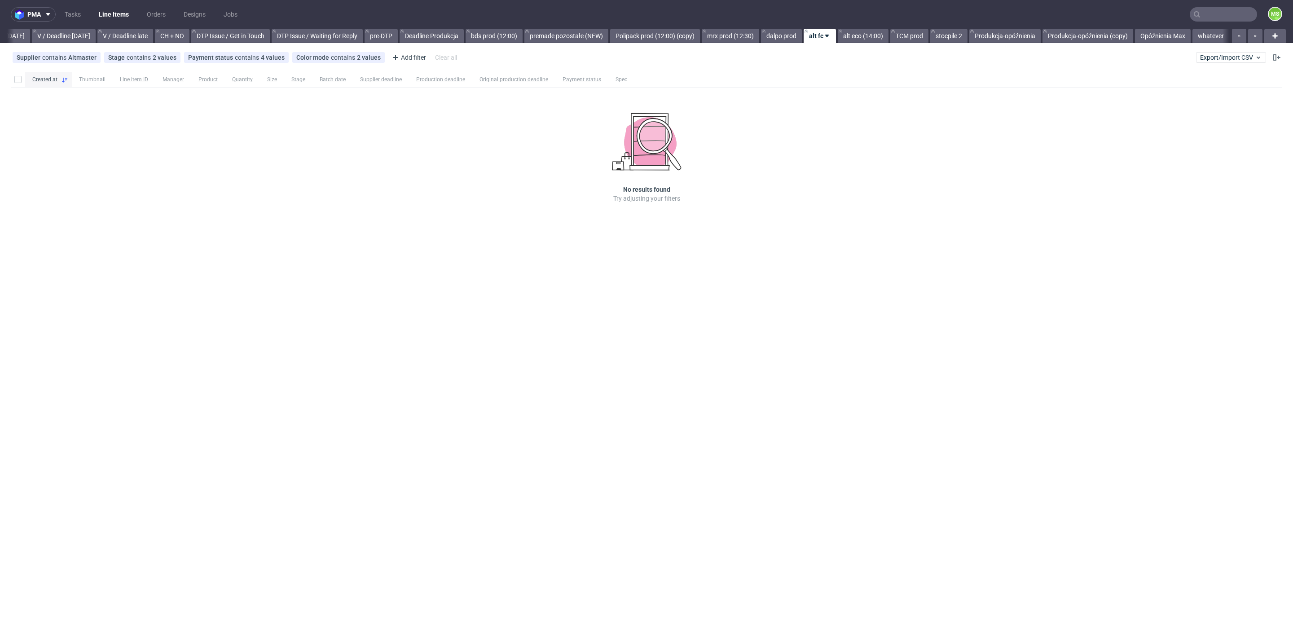
scroll to position [0, 1170]
click at [681, 35] on link "Polipack prod (12:00) (copy)" at bounding box center [655, 36] width 90 height 14
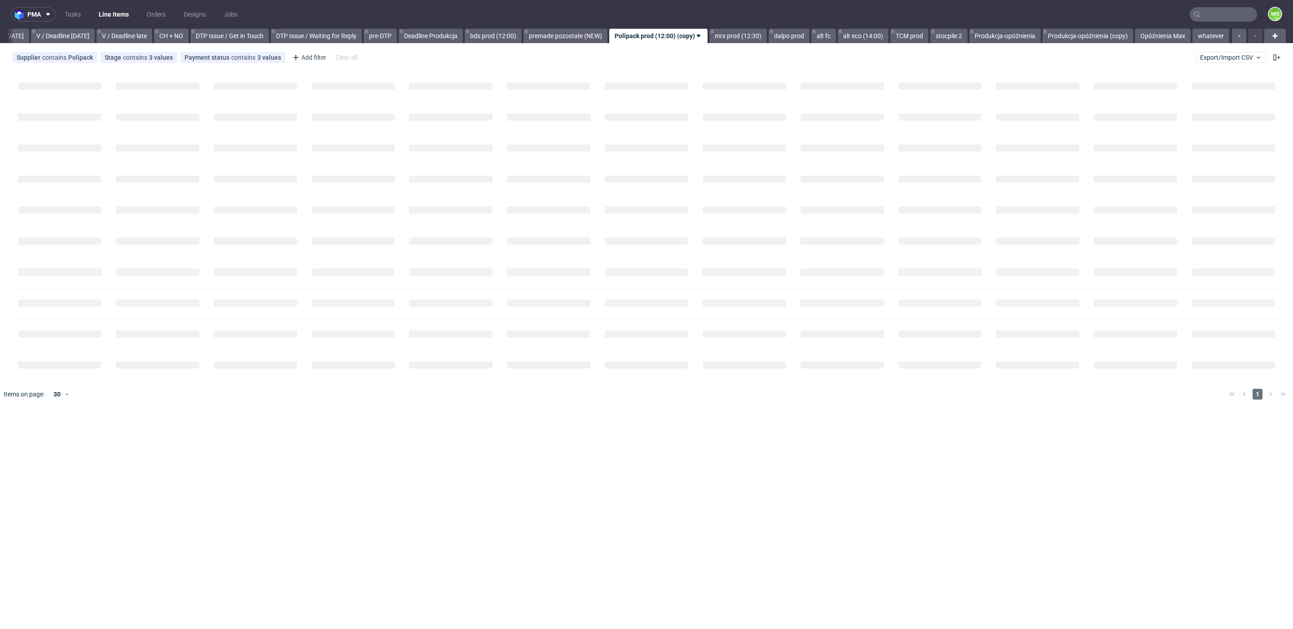
scroll to position [0, 1171]
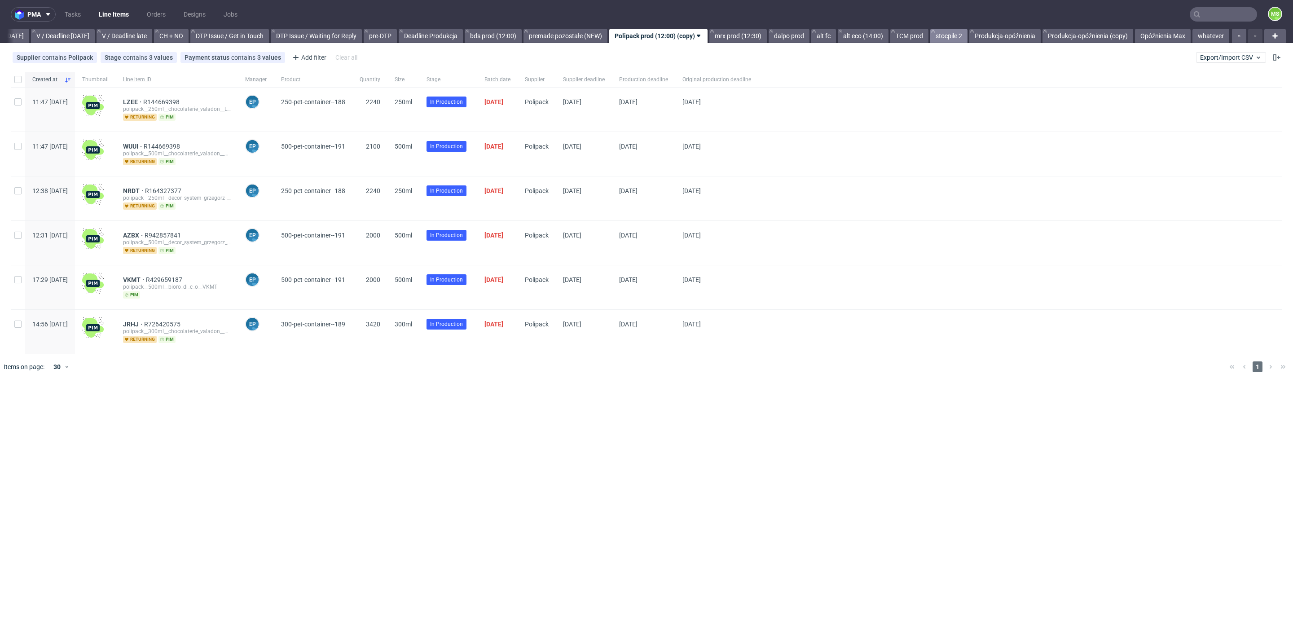
click at [954, 32] on link "stocpile 2" at bounding box center [948, 36] width 37 height 14
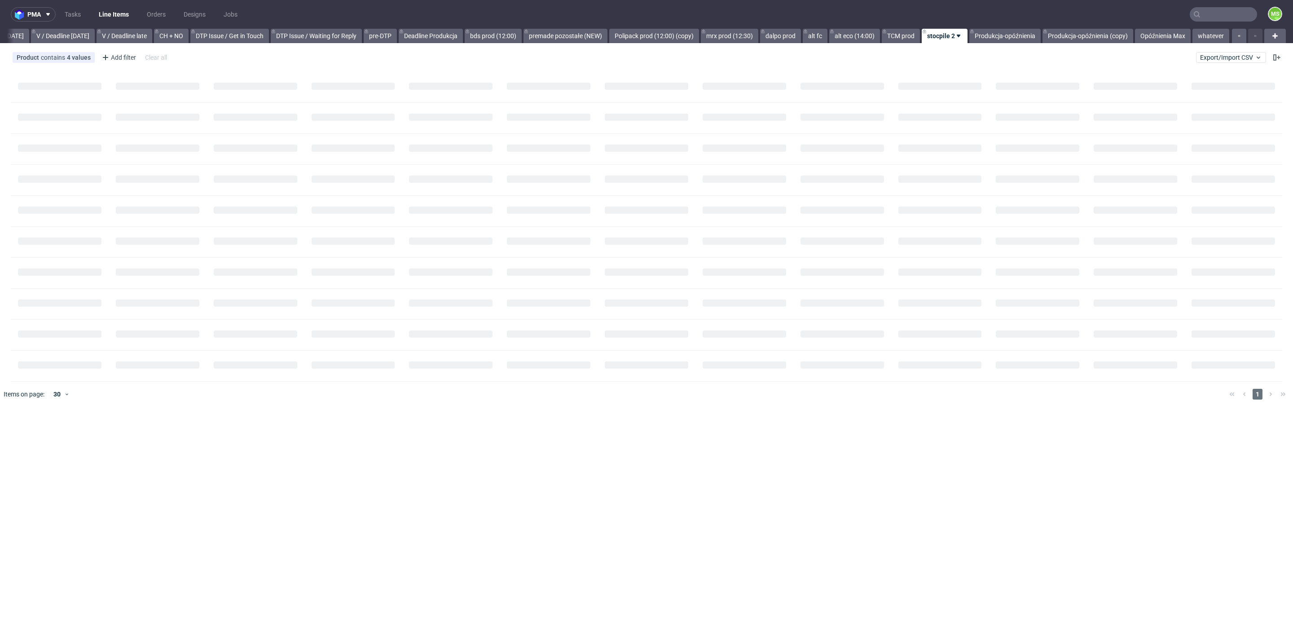
scroll to position [0, 1170]
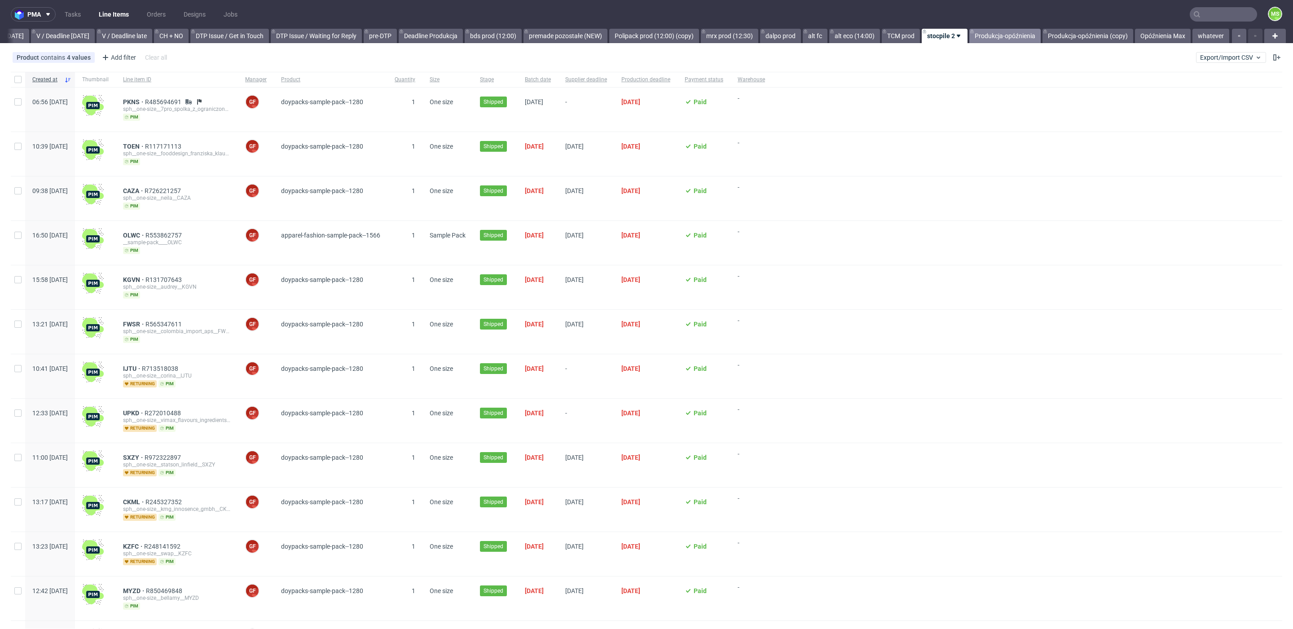
click at [988, 30] on link "Produkcja-opóźnienia" at bounding box center [1004, 36] width 71 height 14
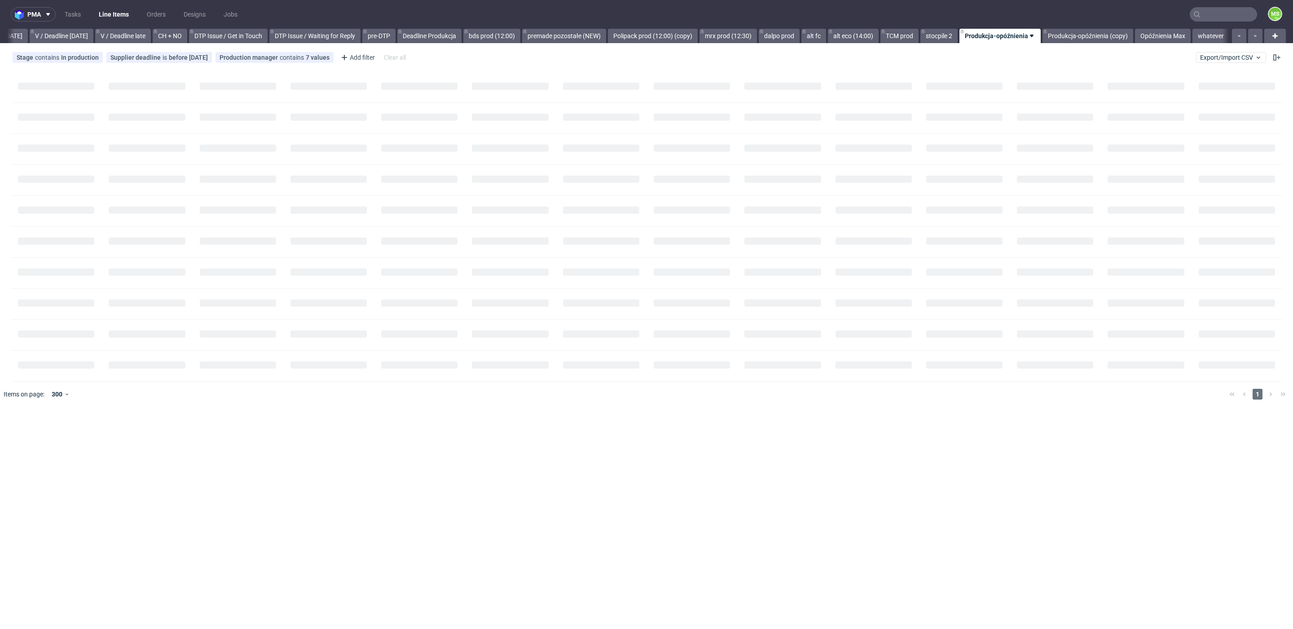
scroll to position [0, 1172]
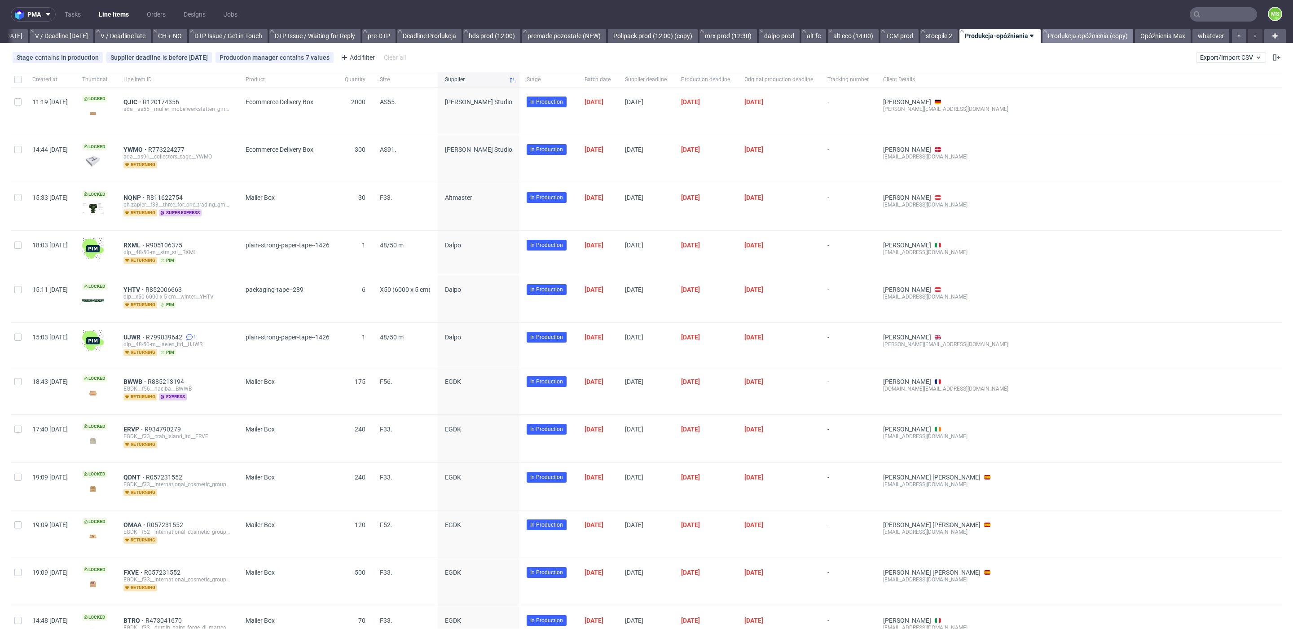
click at [1073, 31] on link "Produkcja-opóźnienia (copy)" at bounding box center [1088, 36] width 91 height 14
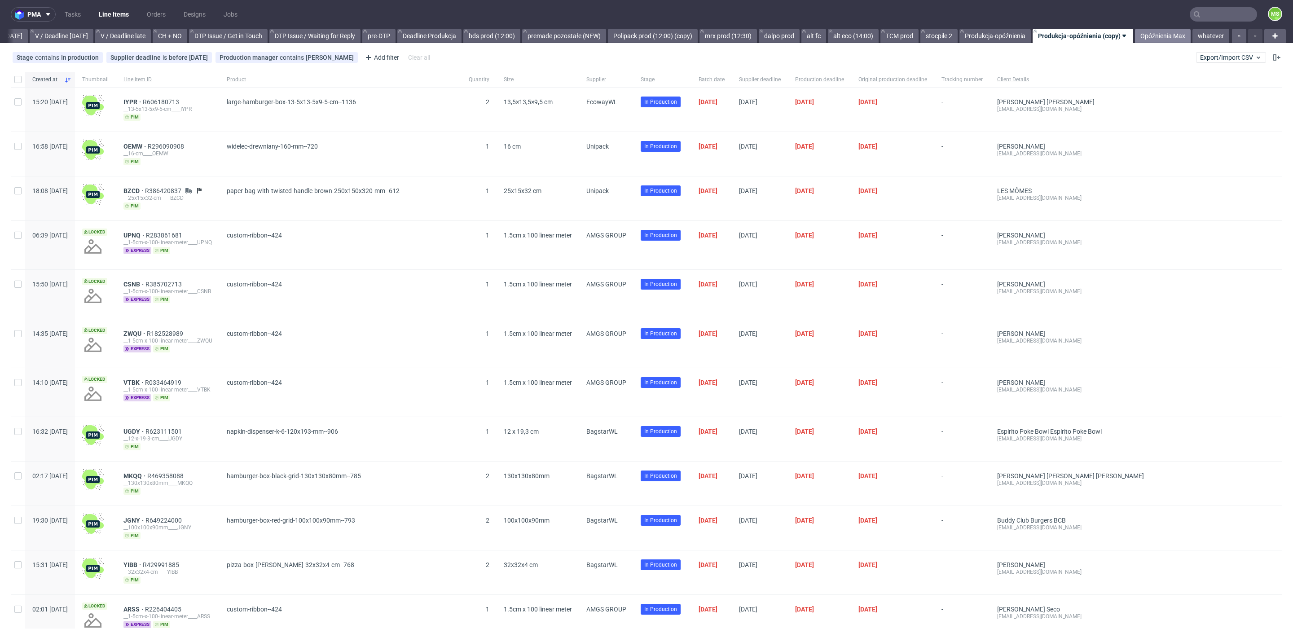
click at [1167, 31] on link "Opóźnienia Max" at bounding box center [1163, 36] width 56 height 14
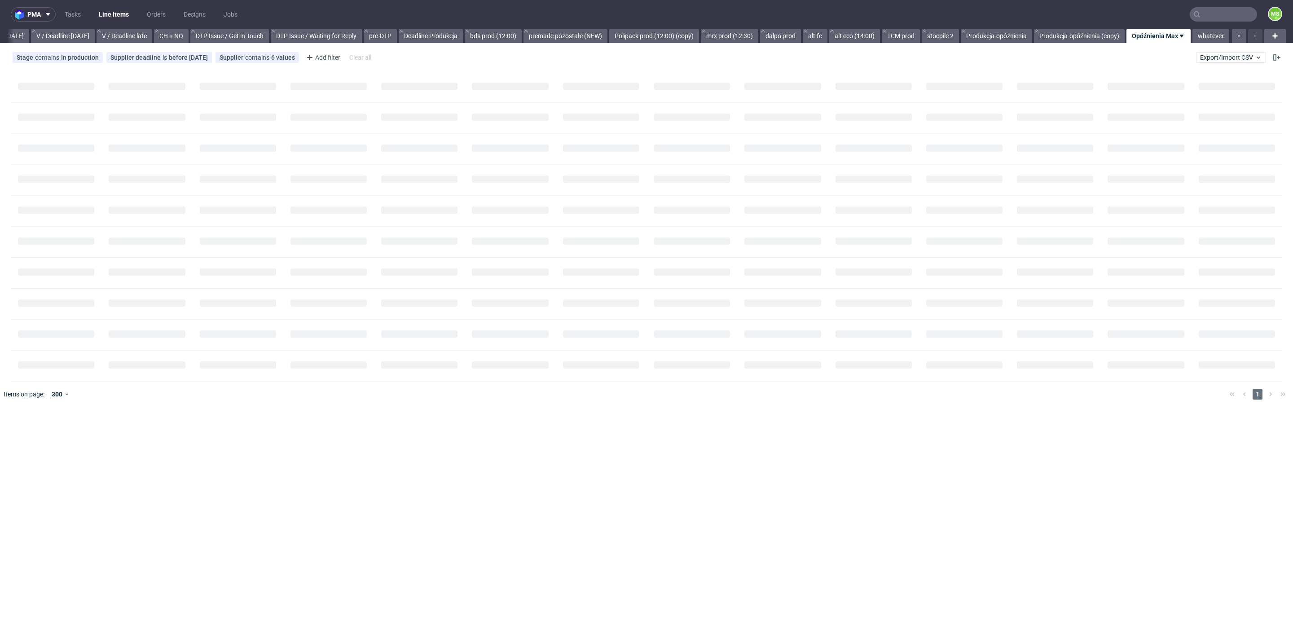
scroll to position [0, 1170]
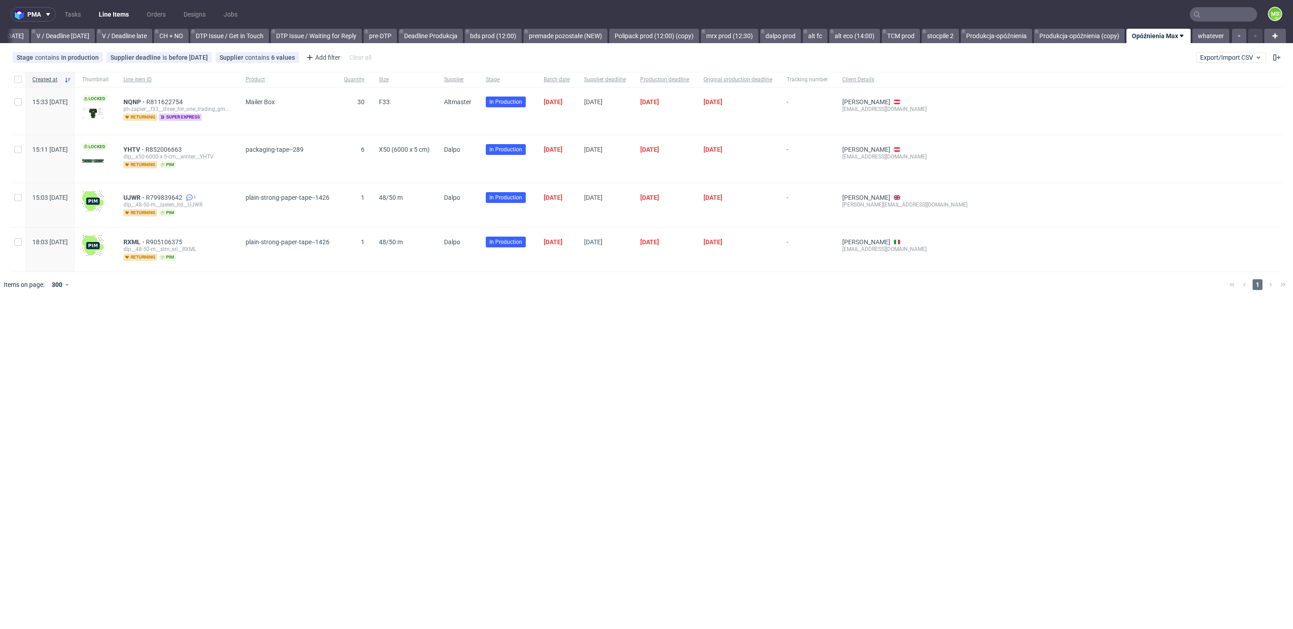
click at [158, 191] on div "UJWR R799839642 1 dlp__48-50-m__laelen_ltd__UJWR returning pim" at bounding box center [177, 205] width 122 height 44
click at [146, 194] on span "UJWR" at bounding box center [134, 197] width 22 height 7
